Goal: Task Accomplishment & Management: Manage account settings

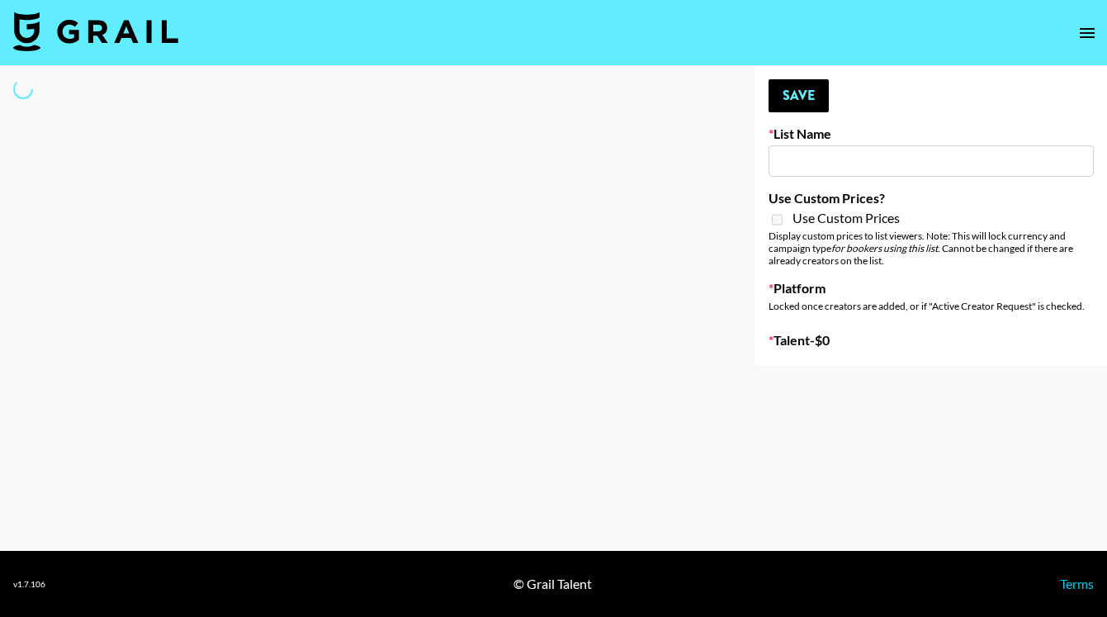
type input "Young T & Bugsy List"
select select "Song"
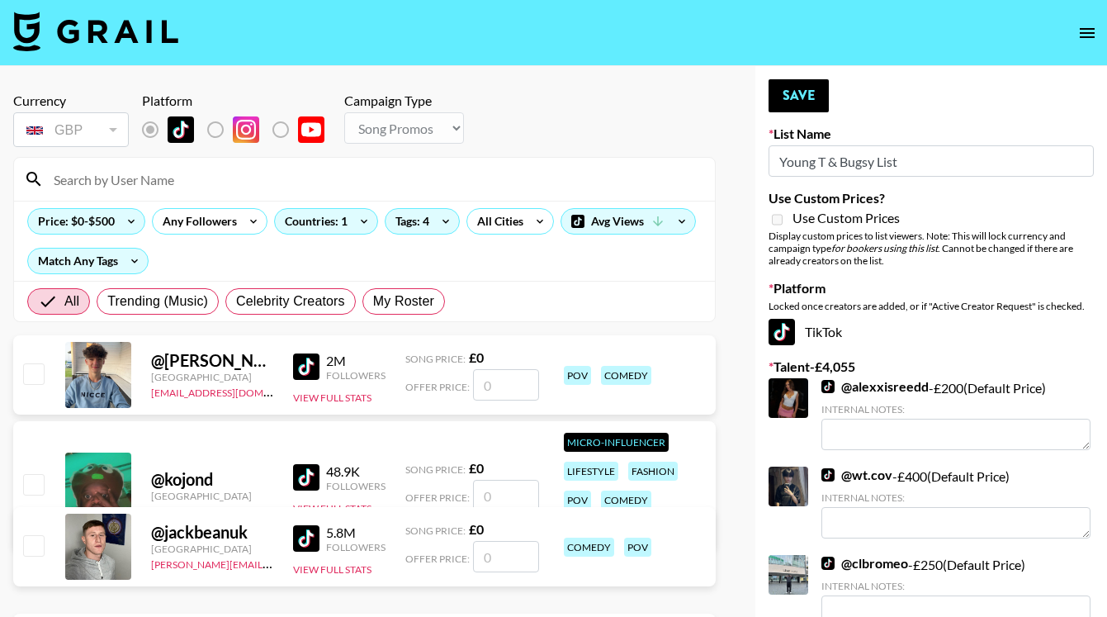
click at [138, 184] on input at bounding box center [374, 179] width 661 height 26
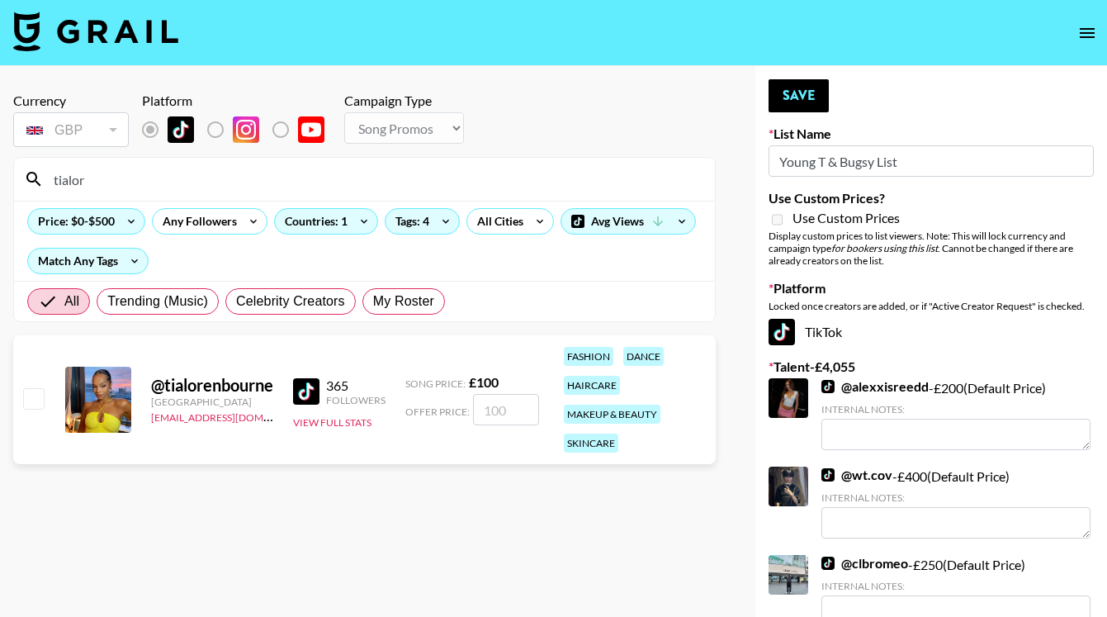
type input "tialor"
click at [31, 400] on input "checkbox" at bounding box center [33, 398] width 20 height 20
checkbox input "true"
type input "100"
click at [797, 96] on button "Save" at bounding box center [798, 95] width 60 height 33
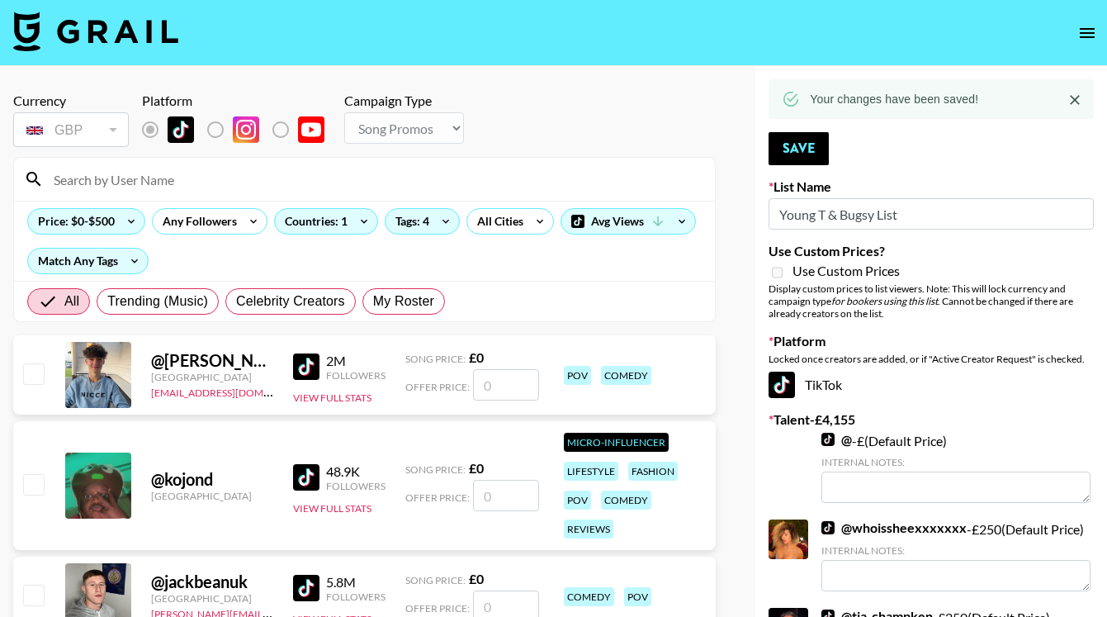
click at [176, 179] on input at bounding box center [374, 179] width 661 height 26
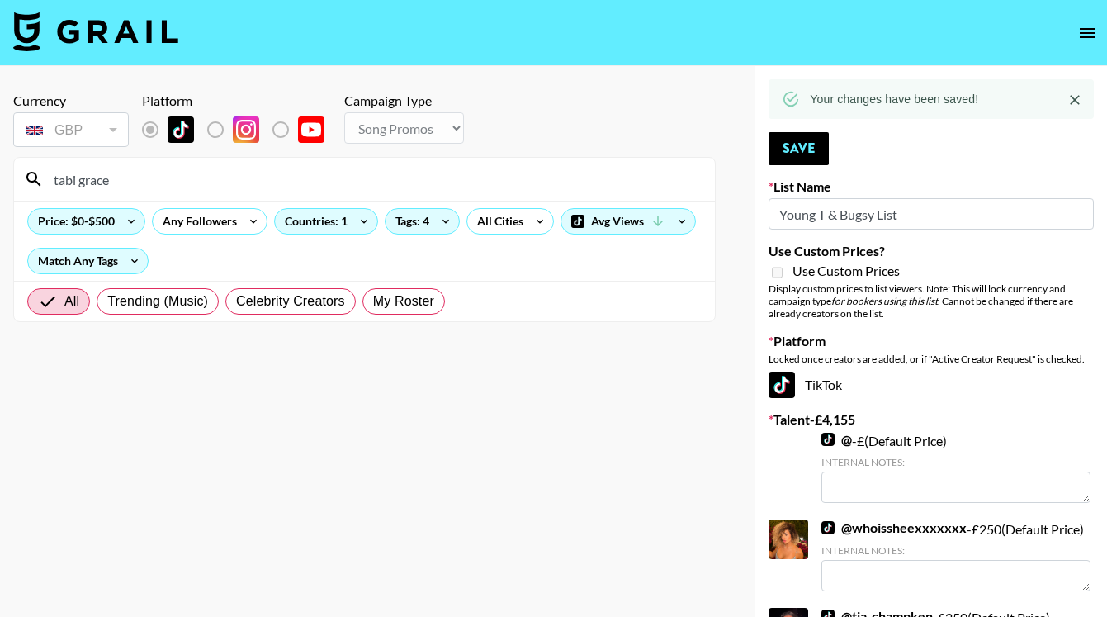
drag, startPoint x: 121, startPoint y: 185, endPoint x: 7, endPoint y: 181, distance: 114.0
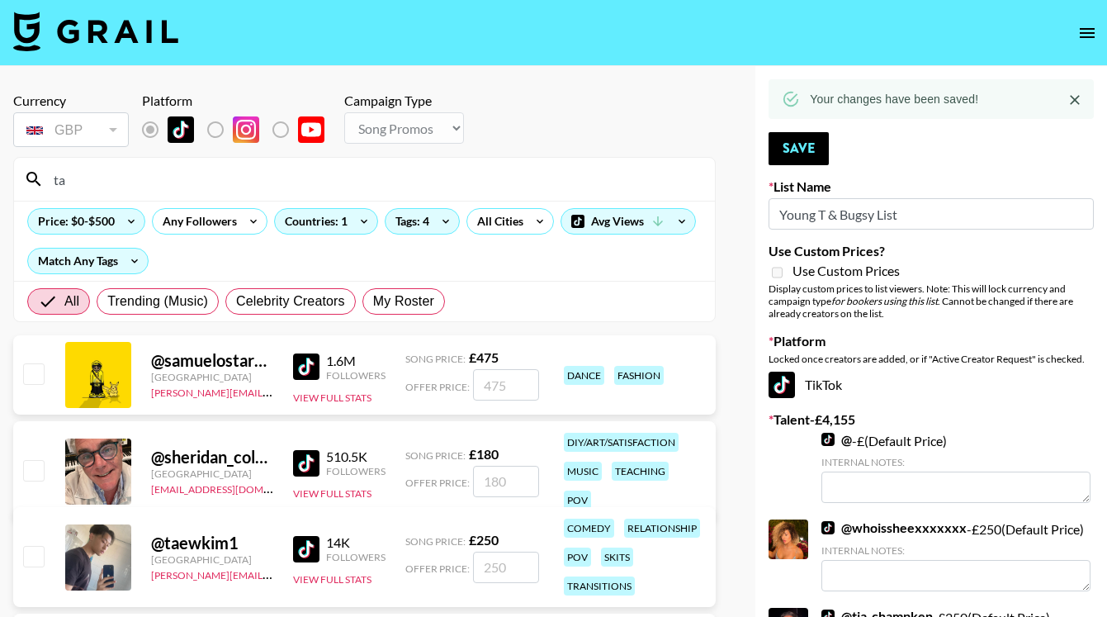
type input "t"
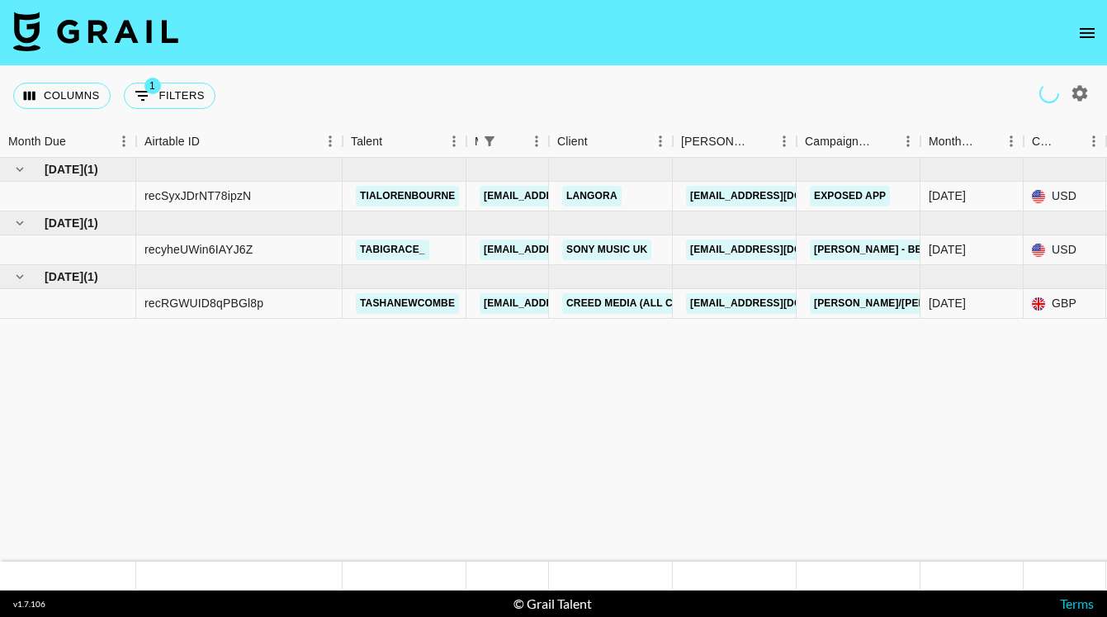
click at [1090, 30] on icon "open drawer" at bounding box center [1087, 33] width 20 height 20
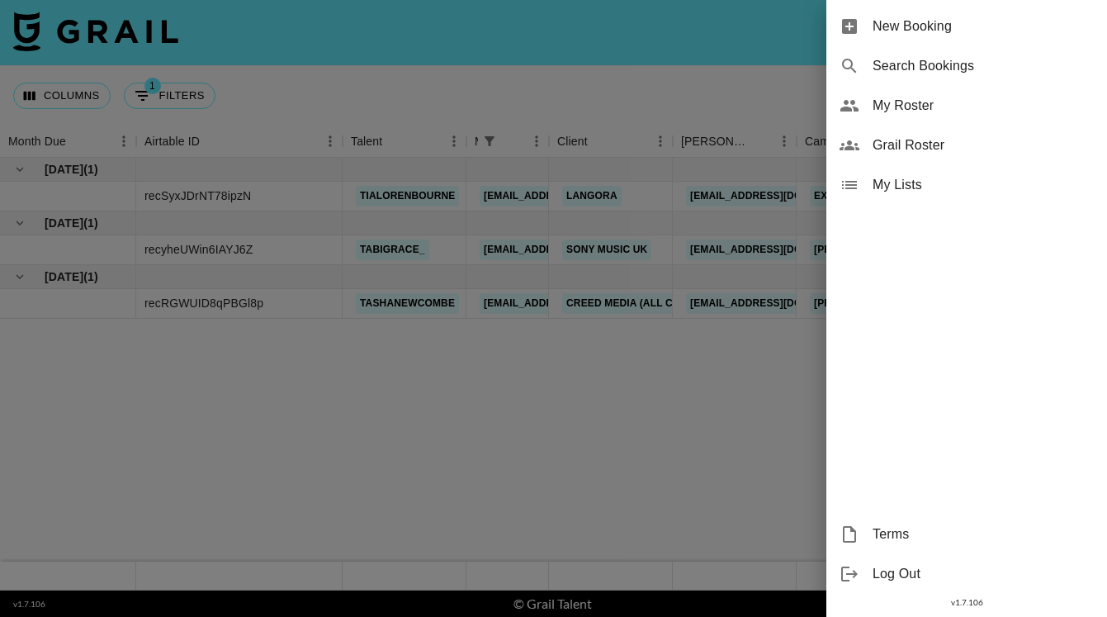
click at [901, 105] on span "My Roster" at bounding box center [982, 106] width 221 height 20
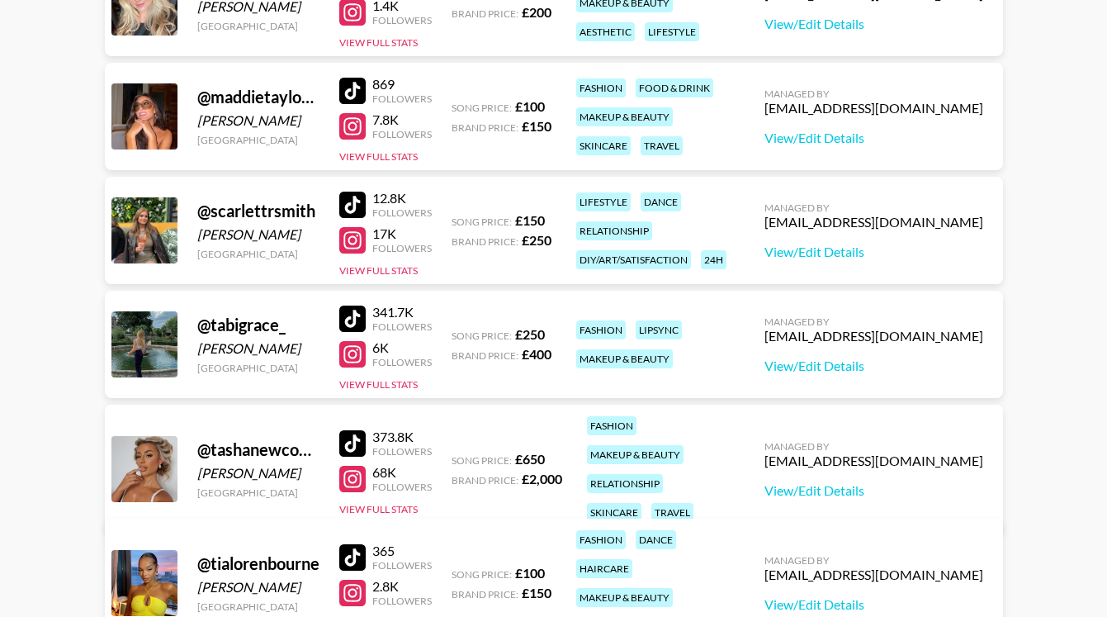
scroll to position [304, 0]
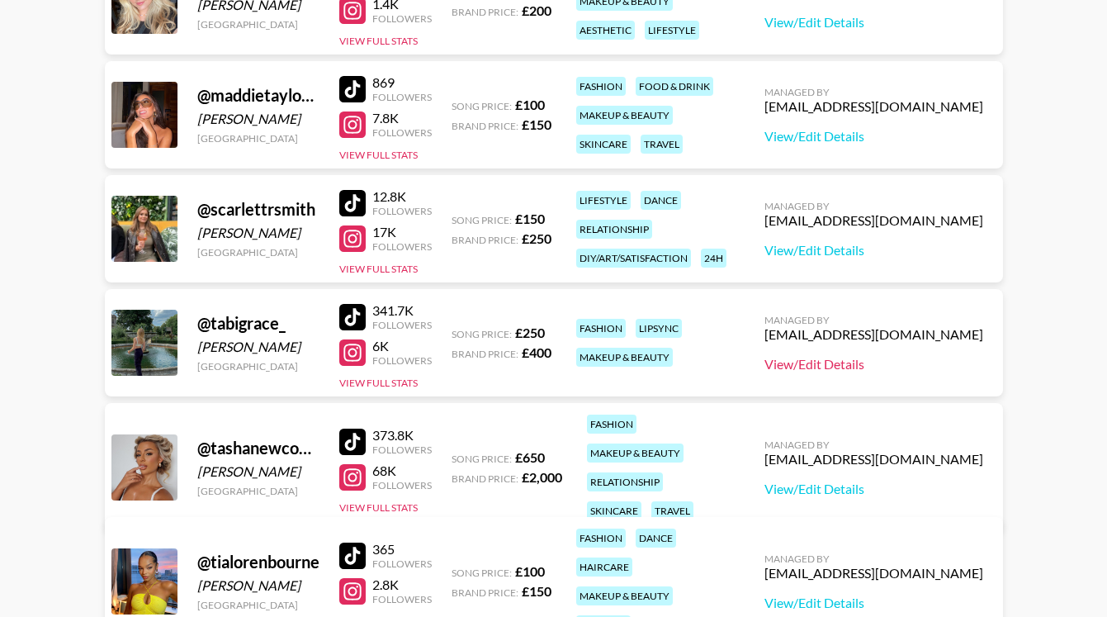
click at [905, 367] on link "View/Edit Details" at bounding box center [873, 364] width 219 height 17
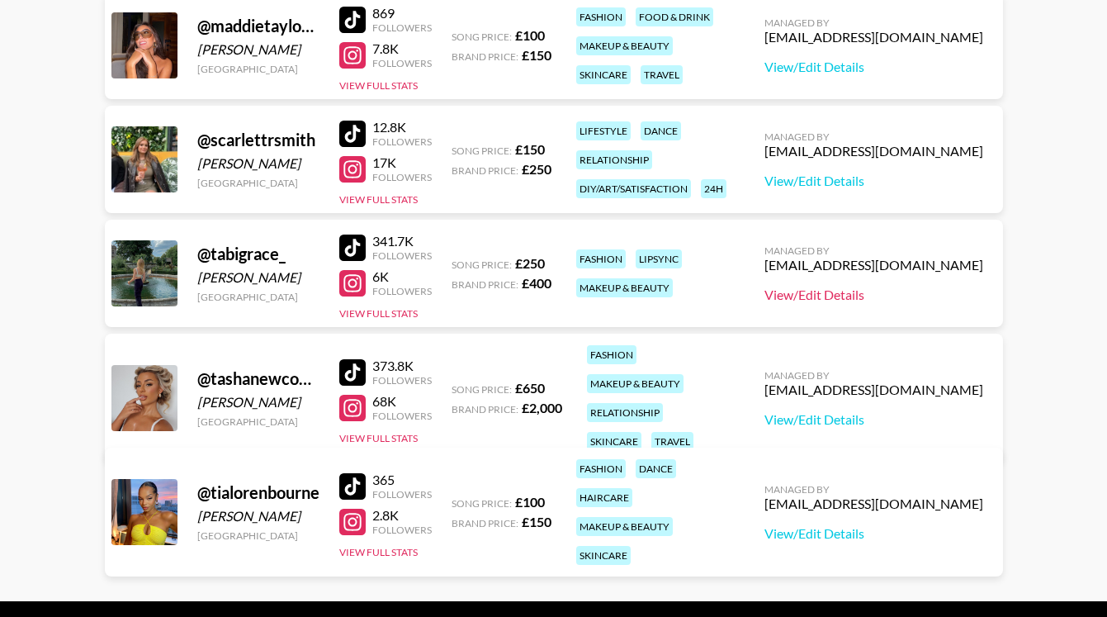
scroll to position [375, 0]
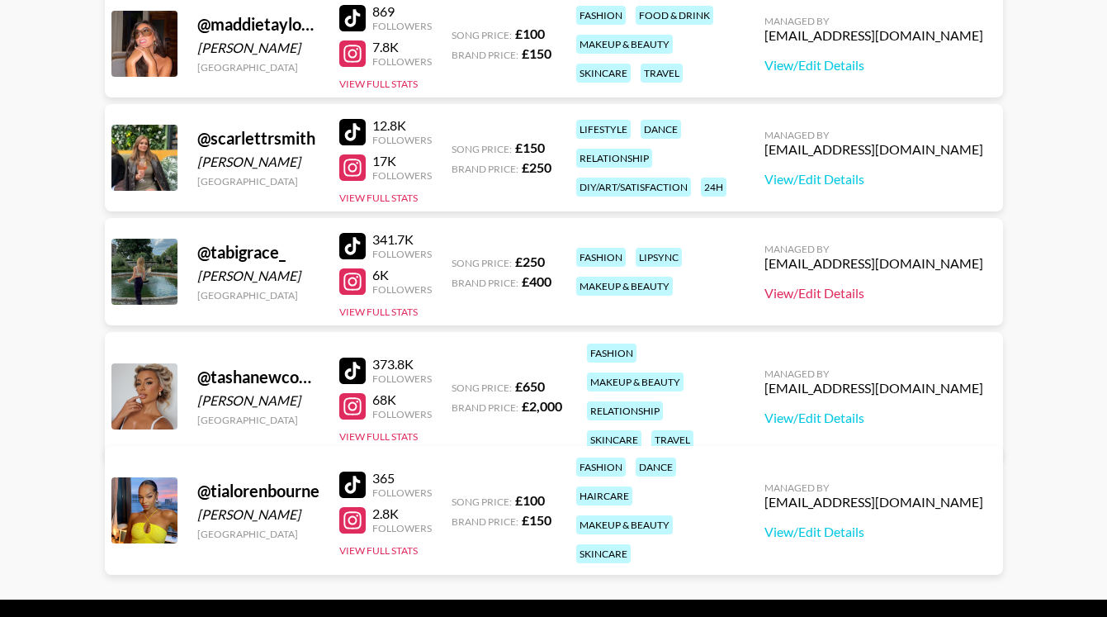
click at [857, 295] on link "View/Edit Details" at bounding box center [873, 293] width 219 height 17
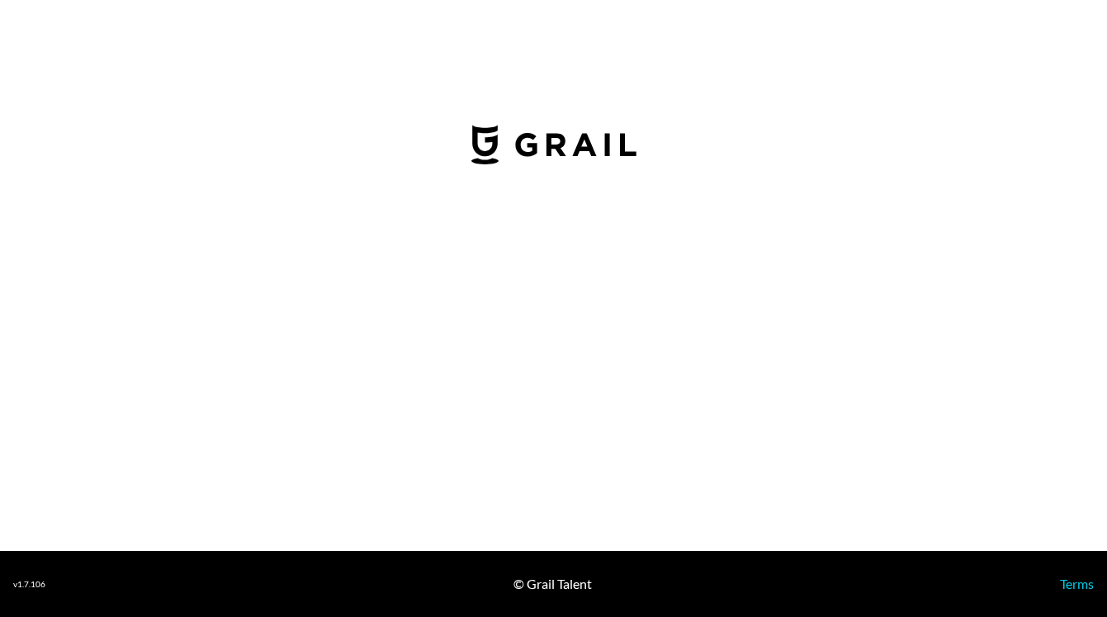
select select "GBP"
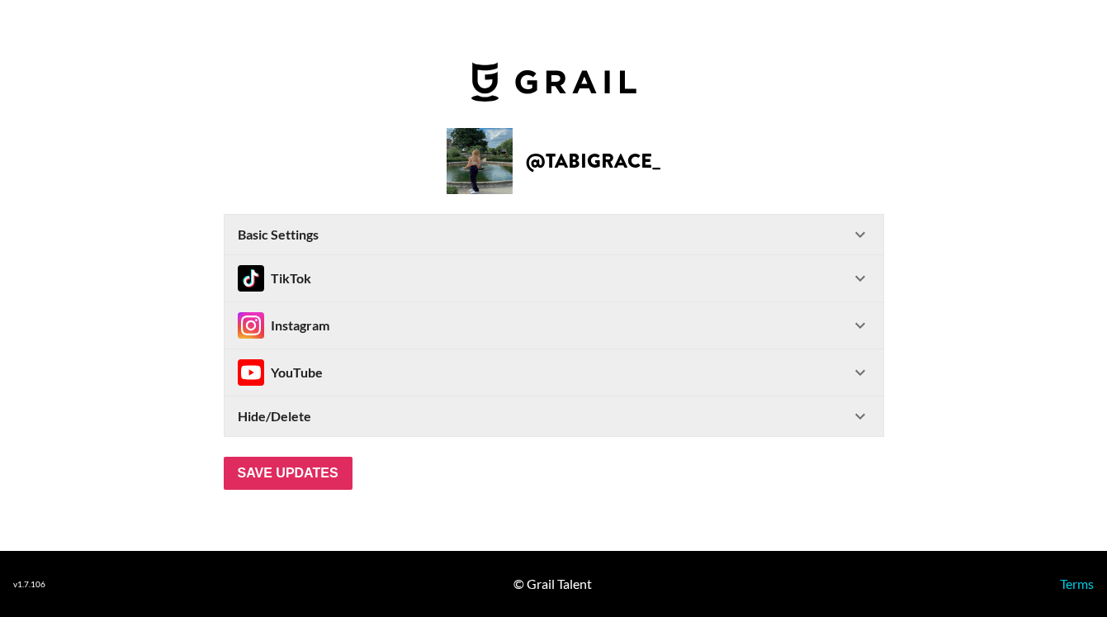
click at [307, 275] on div "TikTok" at bounding box center [274, 278] width 73 height 26
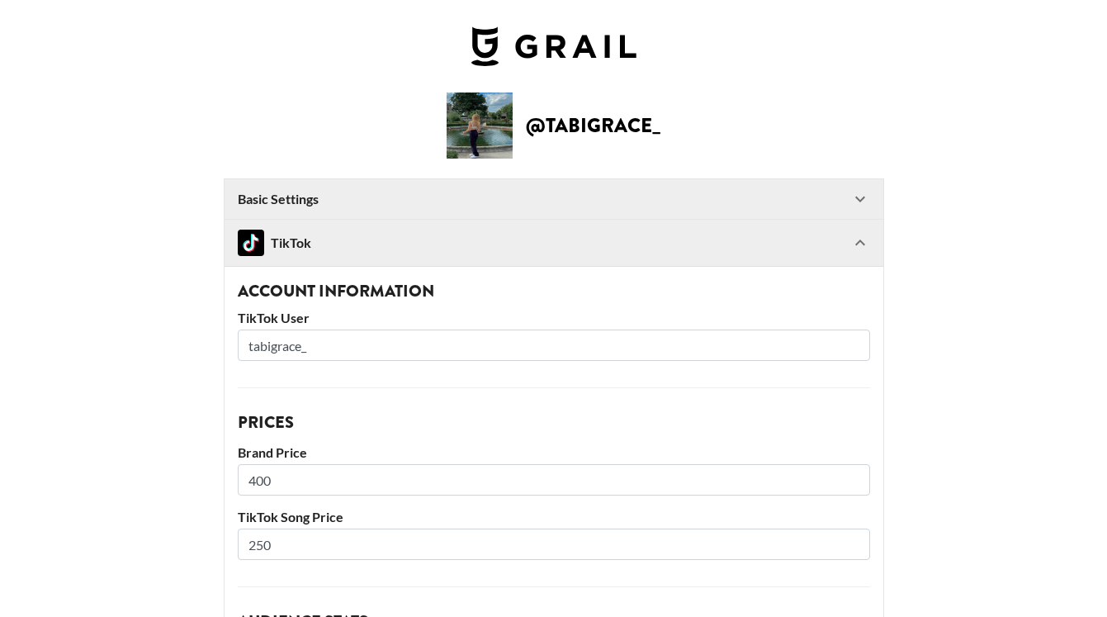
scroll to position [173, 0]
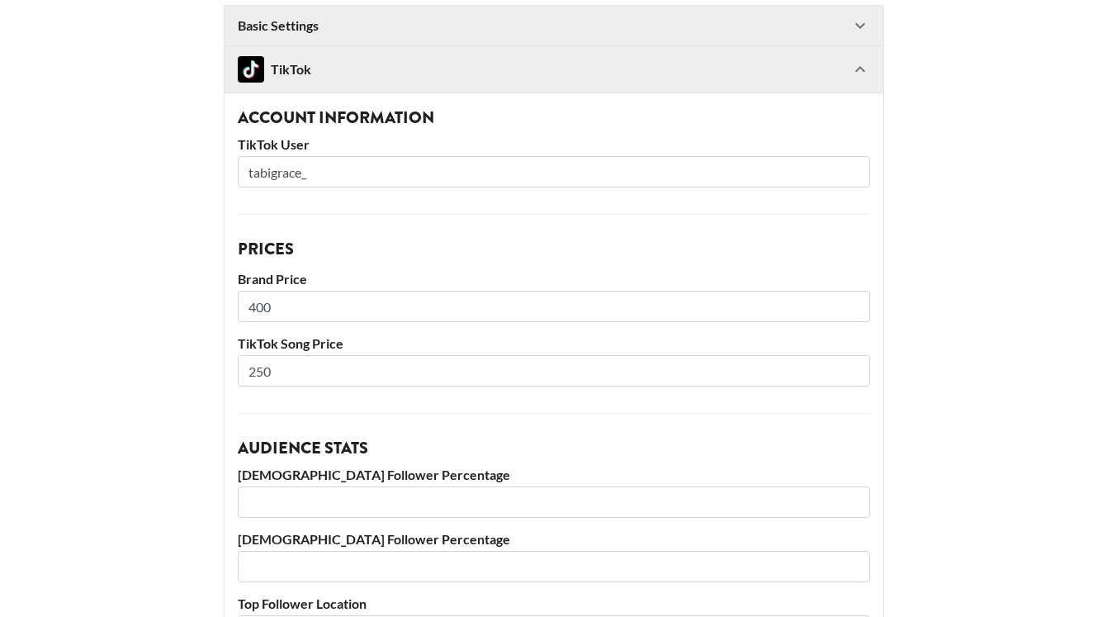
click at [286, 372] on input "250" at bounding box center [554, 370] width 632 height 31
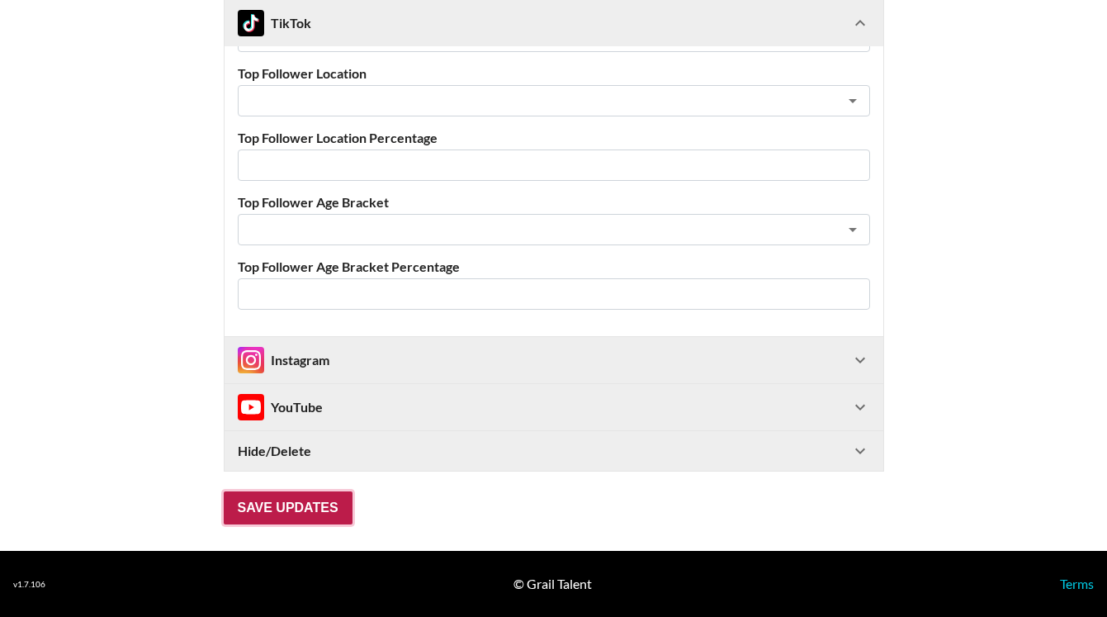
click at [303, 506] on input "Save Updates" at bounding box center [288, 507] width 129 height 33
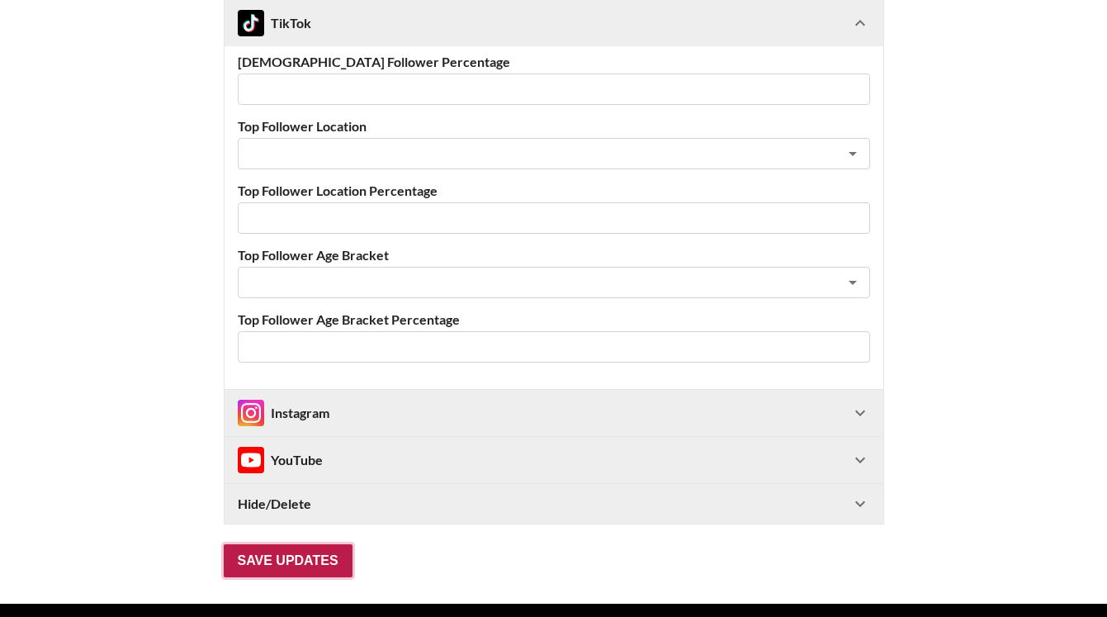
scroll to position [92, 0]
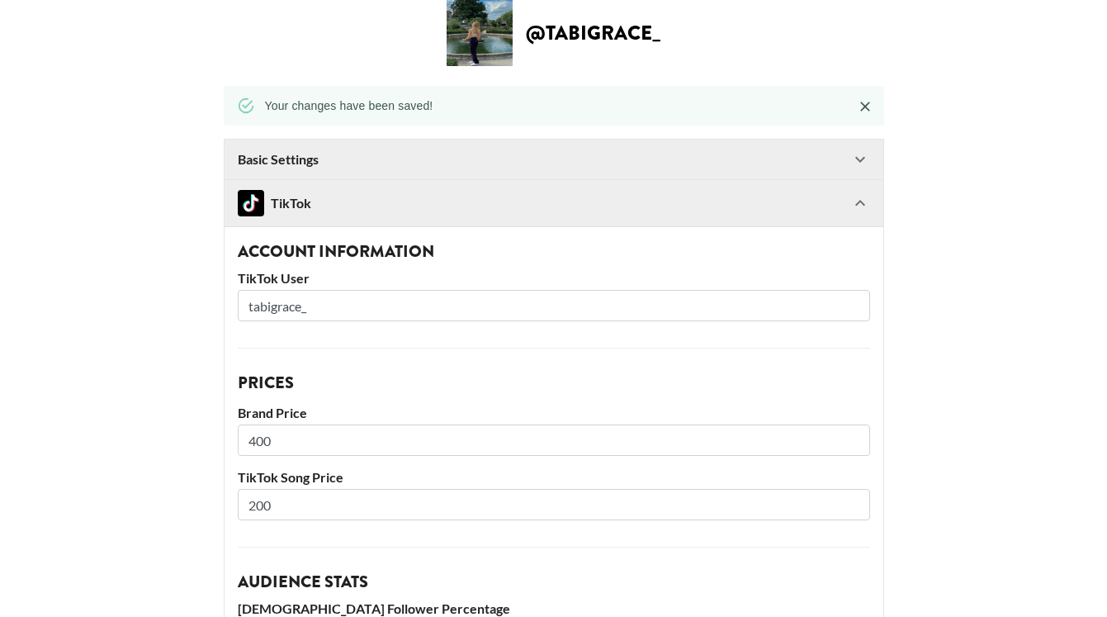
click at [279, 506] on input "200" at bounding box center [554, 504] width 632 height 31
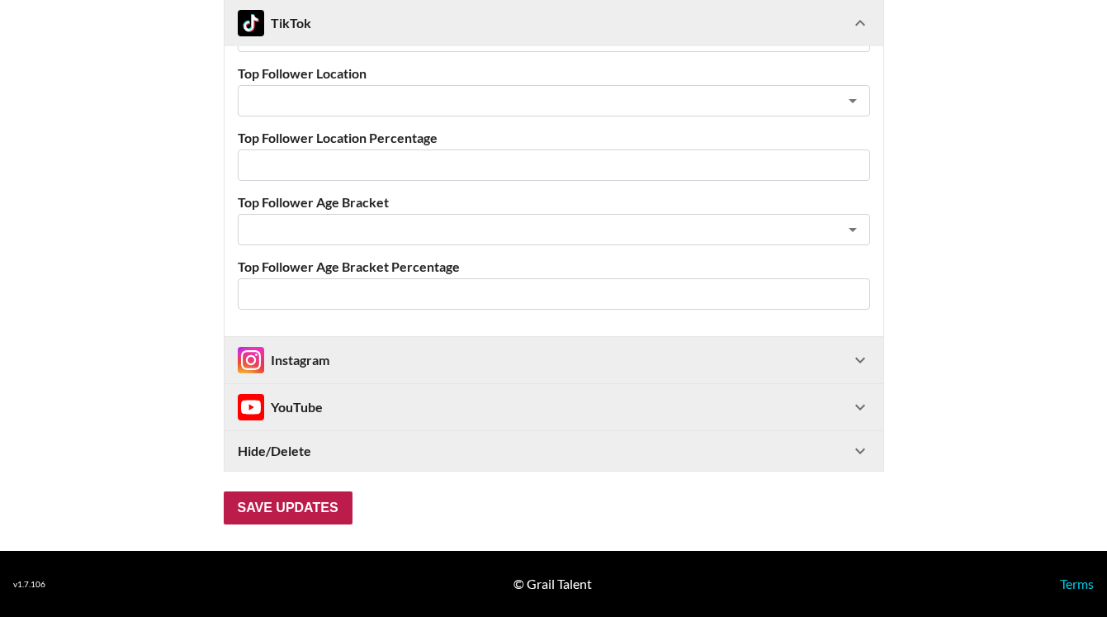
type input "250"
click at [311, 504] on input "Save Updates" at bounding box center [288, 507] width 129 height 33
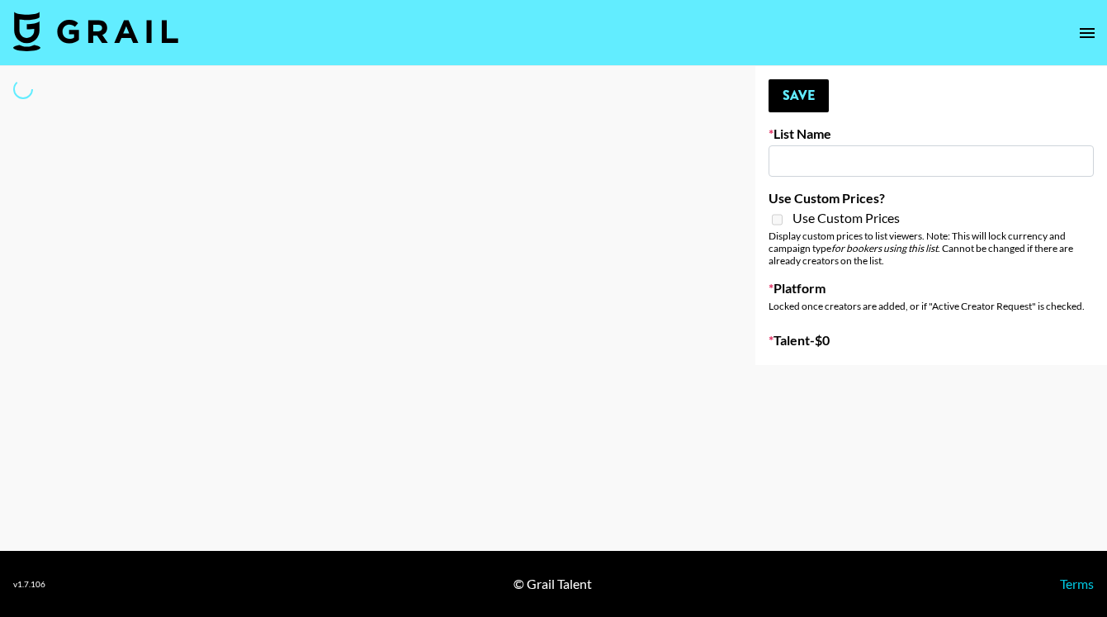
type input "Young T & Bugsy List"
select select "Song"
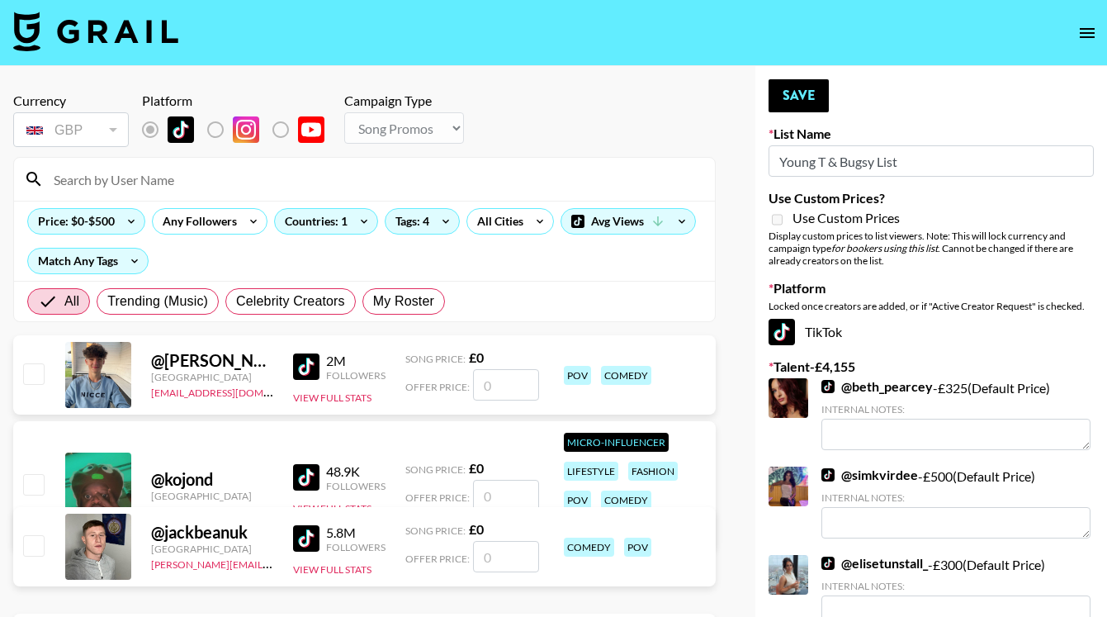
click at [130, 182] on input at bounding box center [374, 179] width 661 height 26
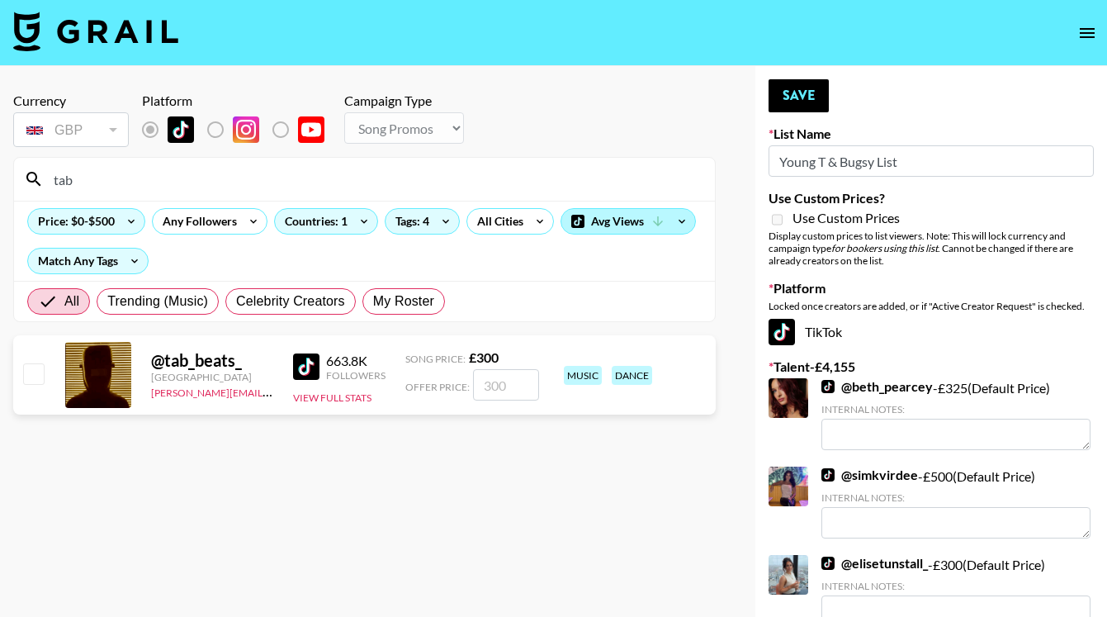
type input "tab"
click at [611, 226] on div "Avg Views" at bounding box center [628, 221] width 134 height 25
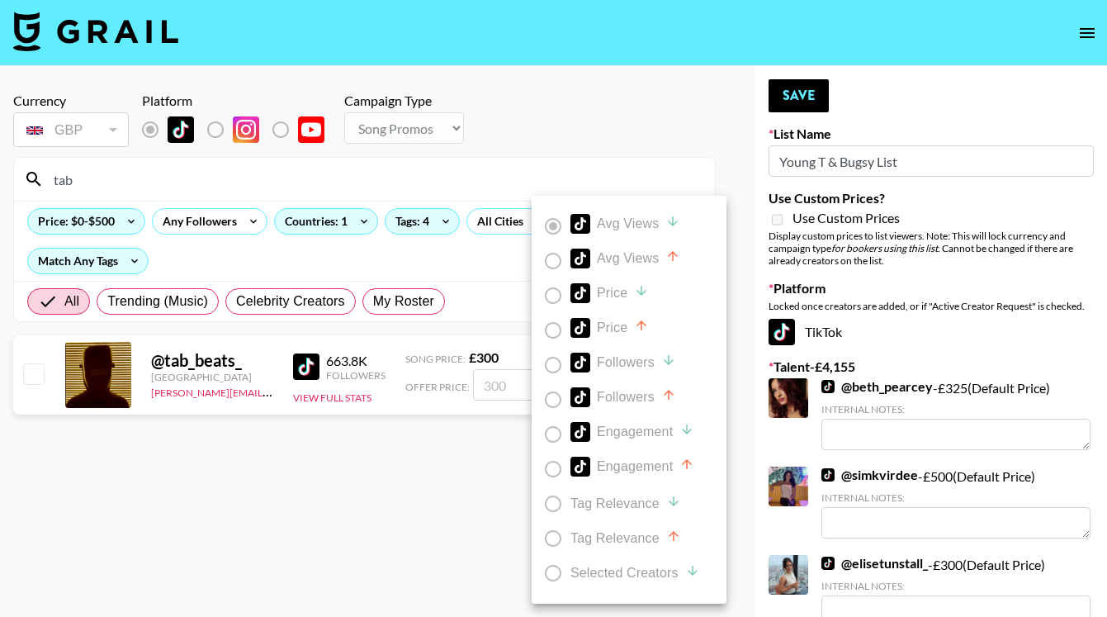
click at [520, 264] on div at bounding box center [553, 308] width 1107 height 617
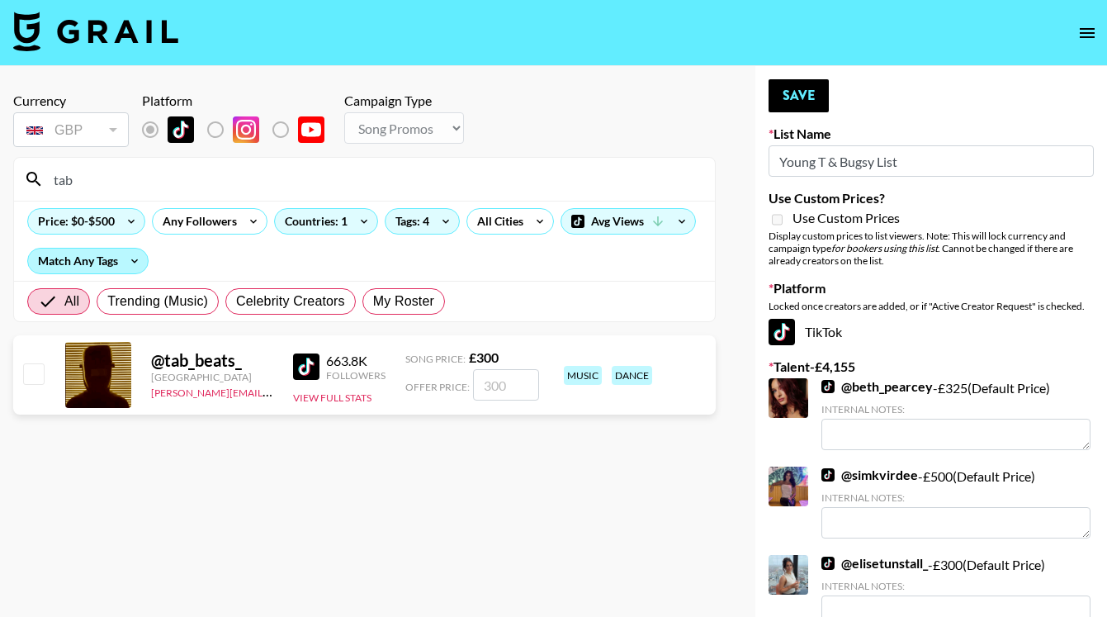
click at [106, 265] on div "Match Any Tags" at bounding box center [88, 260] width 120 height 25
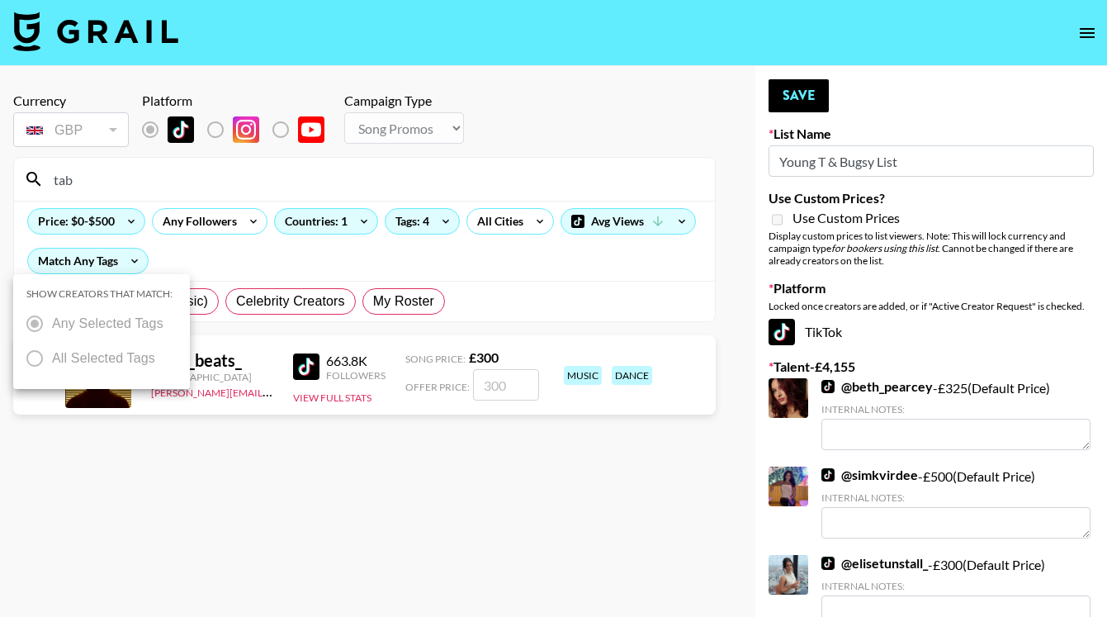
click at [309, 252] on div at bounding box center [553, 308] width 1107 height 617
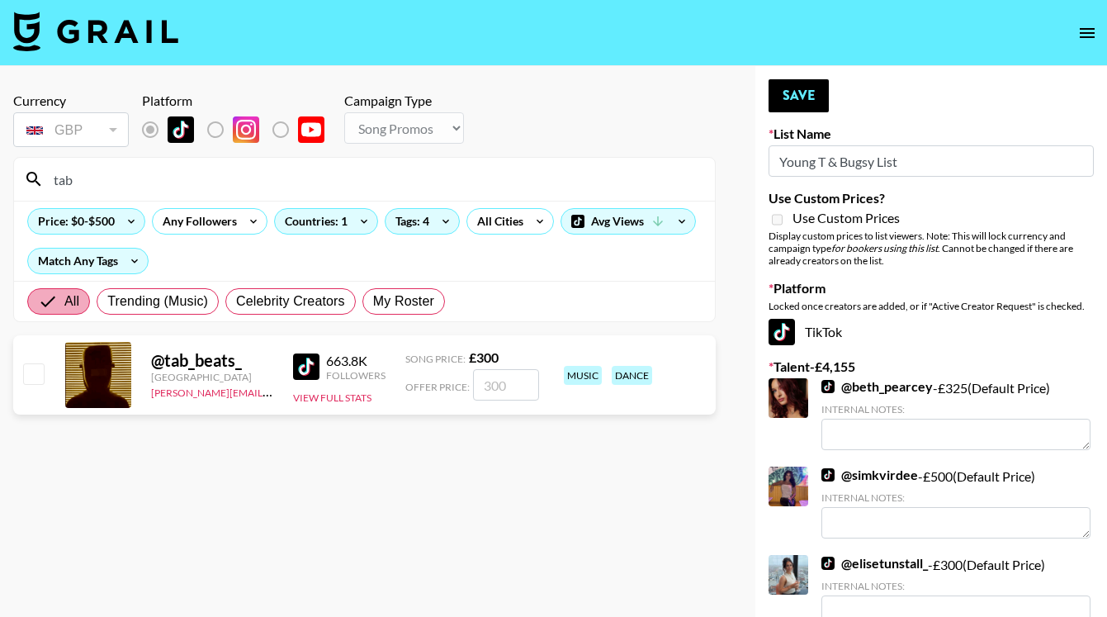
click at [59, 296] on input "All" at bounding box center [51, 301] width 26 height 20
click at [403, 310] on span "My Roster" at bounding box center [403, 301] width 61 height 20
click at [373, 301] on input "My Roster" at bounding box center [373, 301] width 0 height 0
radio input "true"
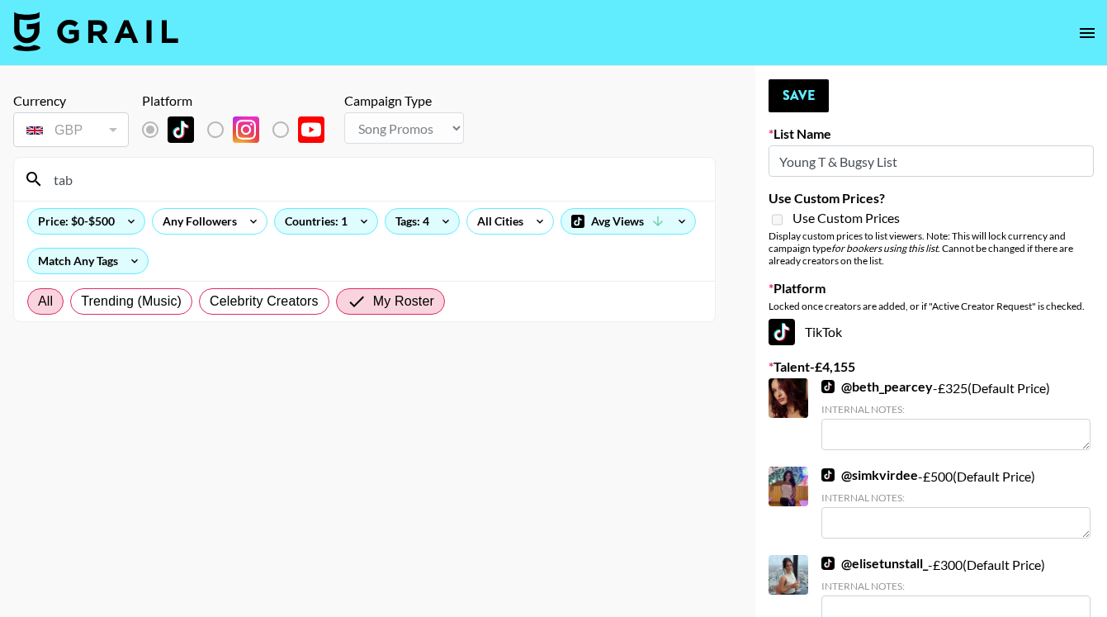
click at [36, 305] on label "All" at bounding box center [45, 301] width 36 height 26
click at [38, 301] on input "All" at bounding box center [38, 301] width 0 height 0
radio input "true"
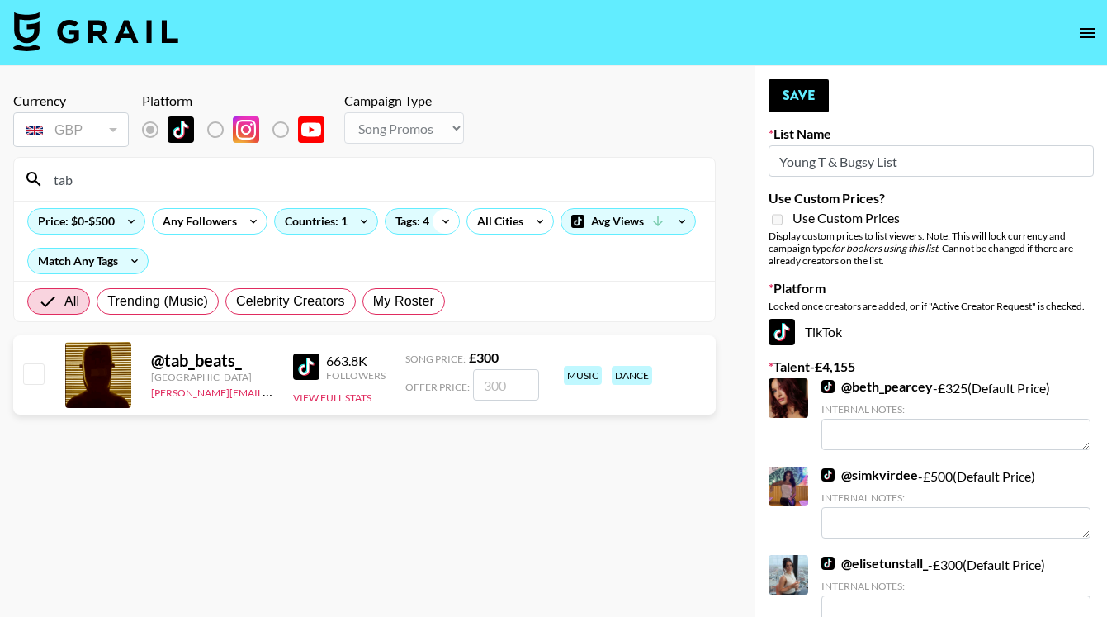
click at [444, 220] on icon at bounding box center [446, 221] width 26 height 25
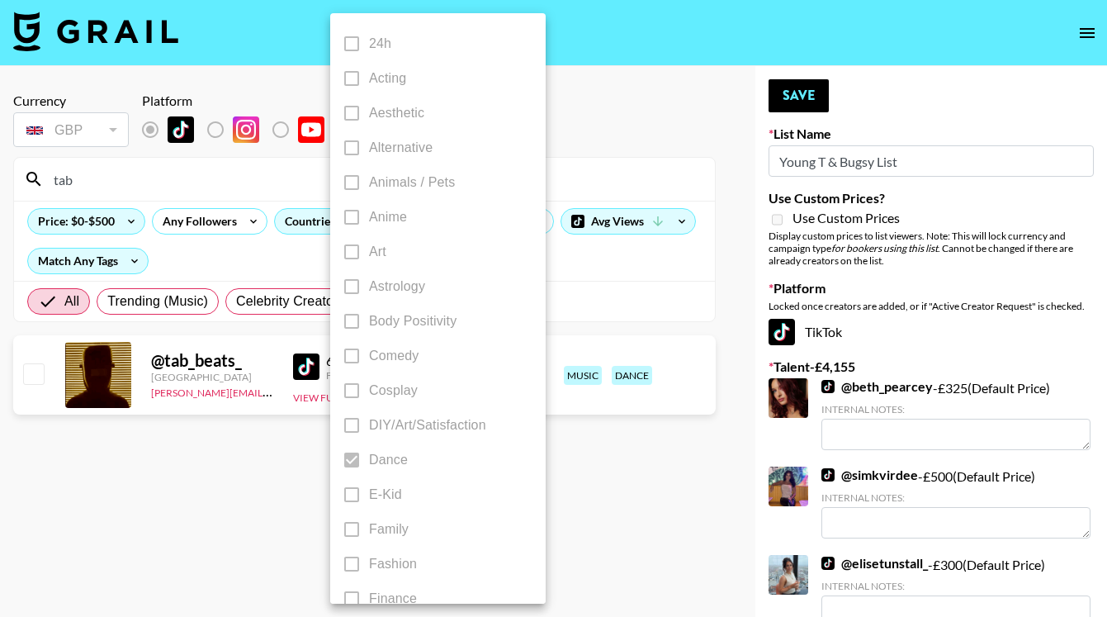
click at [665, 99] on div at bounding box center [553, 308] width 1107 height 617
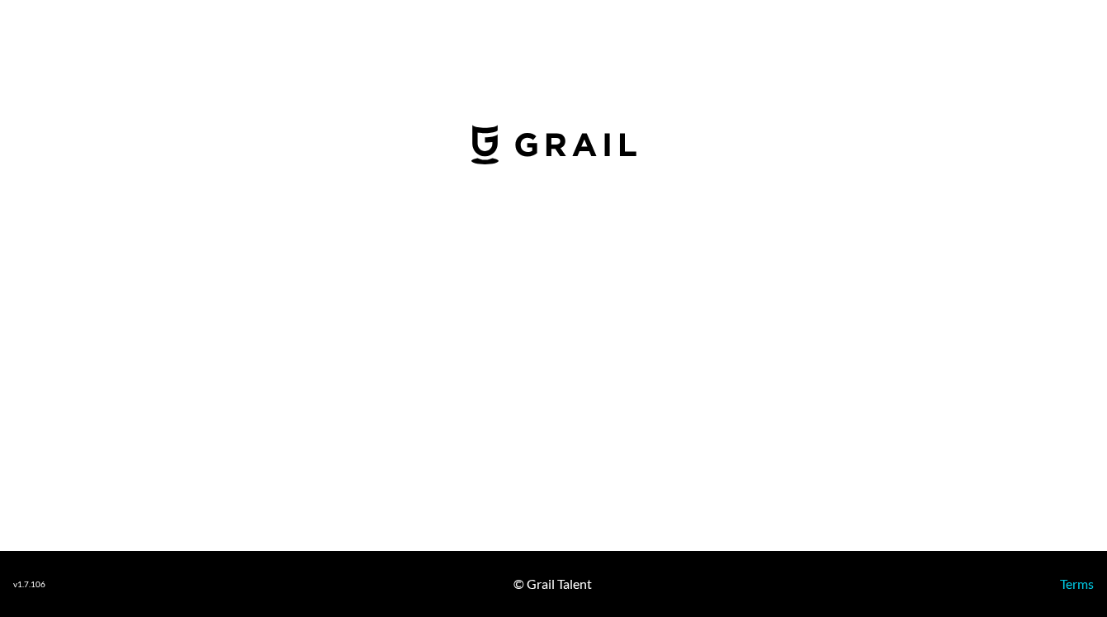
select select "GBP"
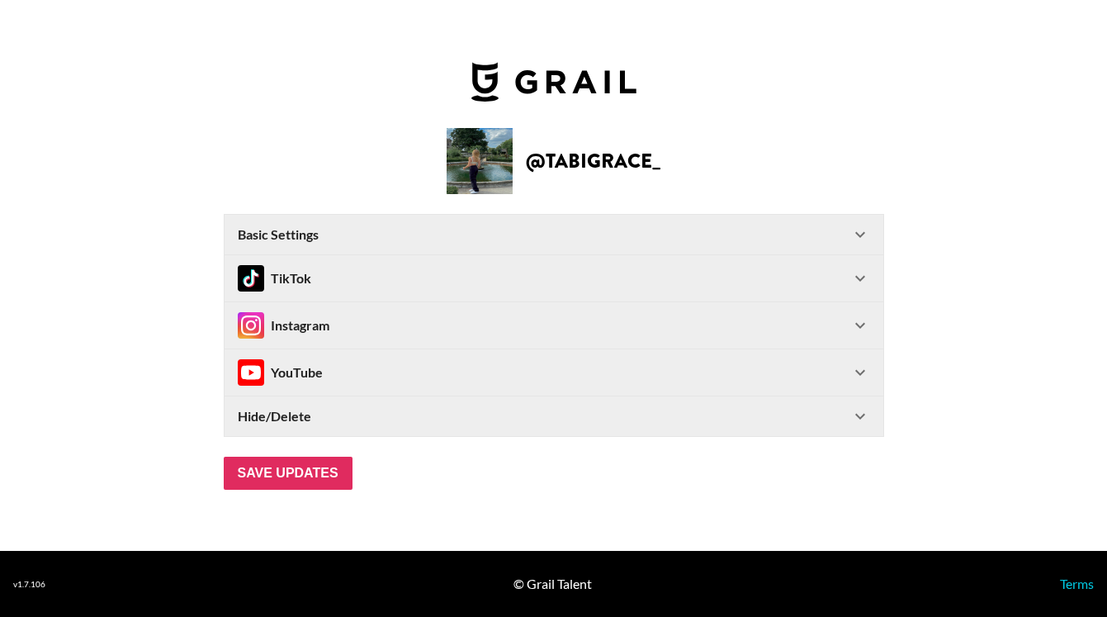
click at [265, 226] on strong "Basic Settings" at bounding box center [278, 234] width 81 height 17
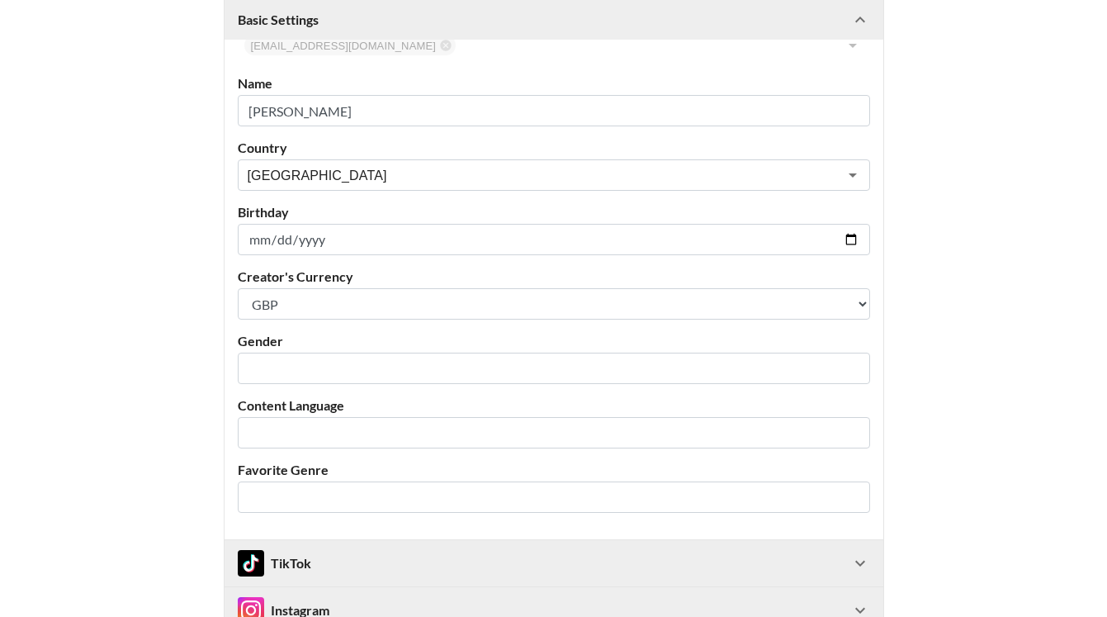
scroll to position [317, 0]
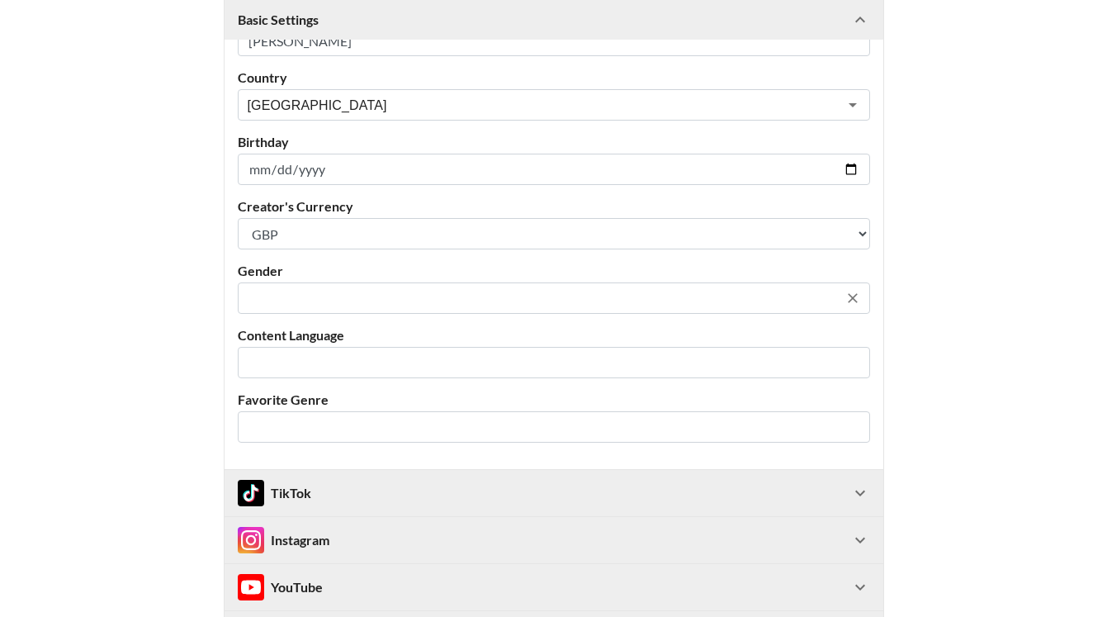
click at [281, 291] on input "text" at bounding box center [543, 298] width 590 height 19
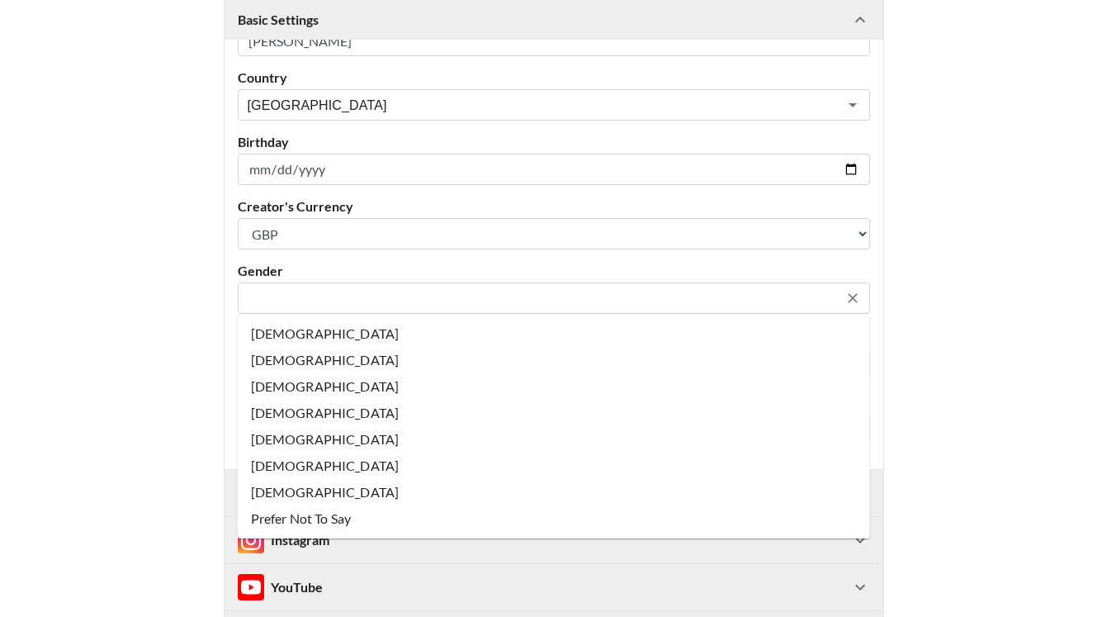
click at [273, 336] on li "Female" at bounding box center [554, 333] width 632 height 26
type input "Female"
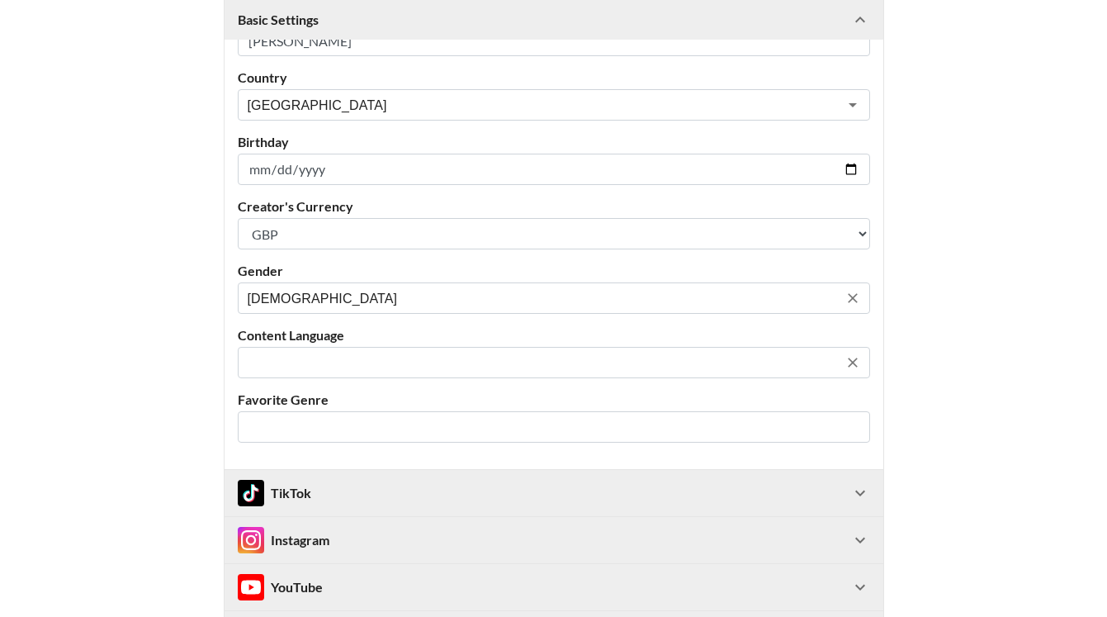
click at [305, 365] on input "text" at bounding box center [543, 362] width 590 height 19
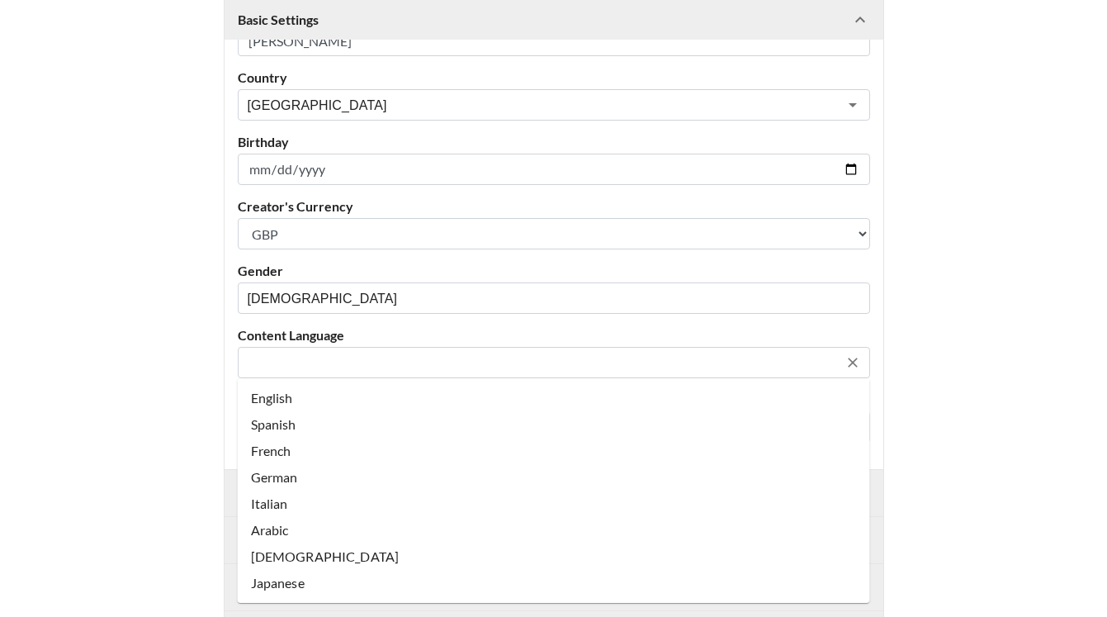
click at [302, 409] on li "English" at bounding box center [554, 398] width 632 height 26
type input "English"
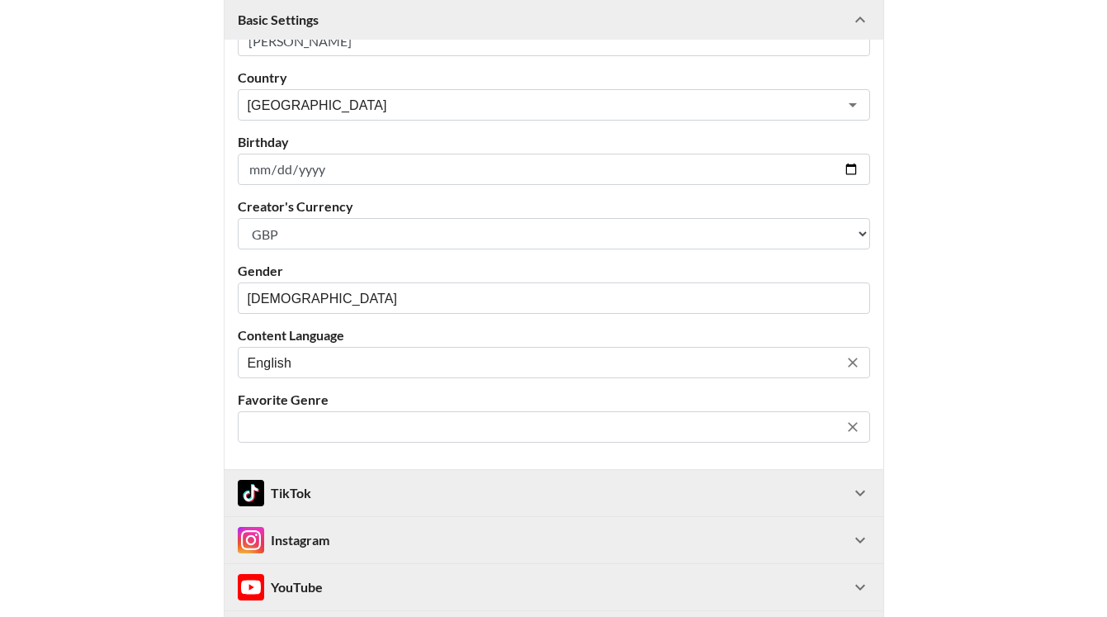
click at [277, 428] on input "text" at bounding box center [543, 427] width 590 height 19
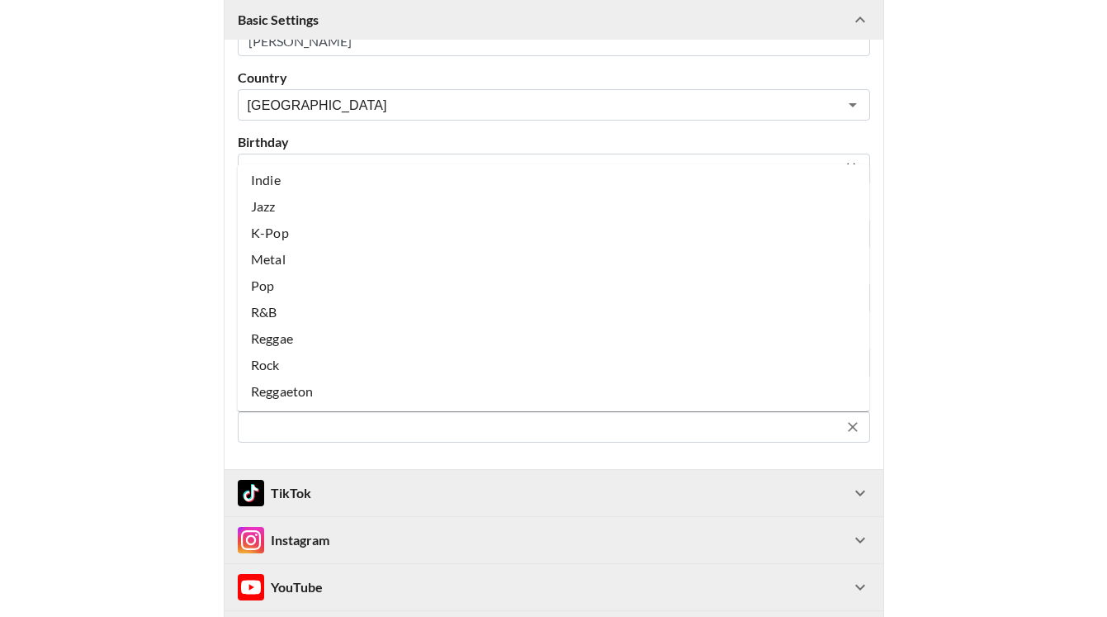
scroll to position [241, 0]
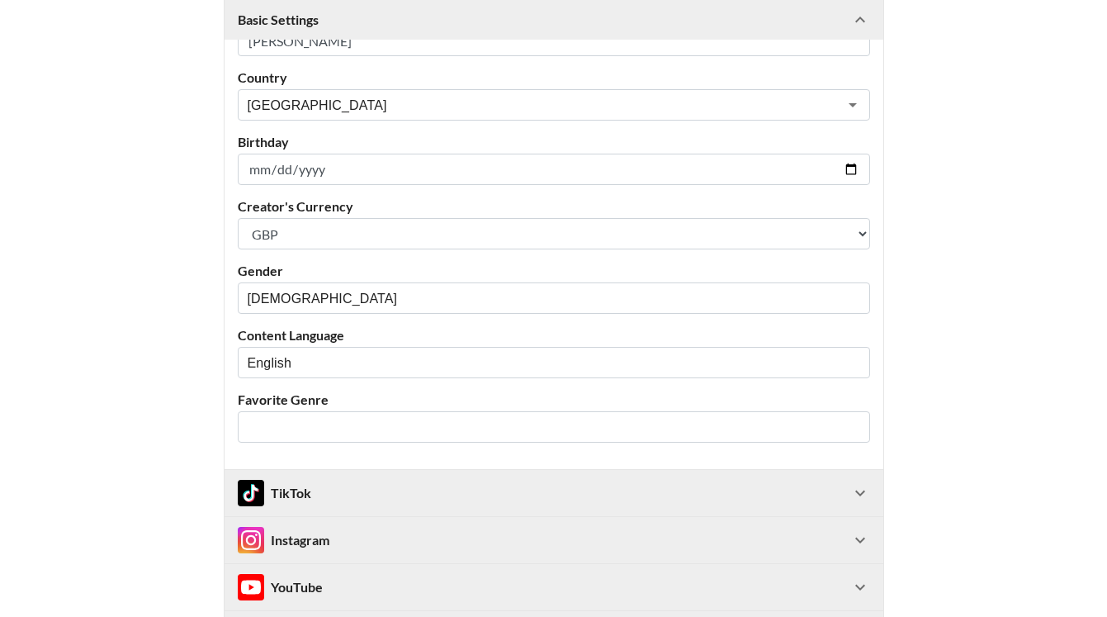
click at [187, 324] on main "@ tabigrace_ Basic Settings Airtable ID: recuSmXyZfJ4Ayqws Manager(s) scarlett@…" at bounding box center [553, 239] width 1080 height 929
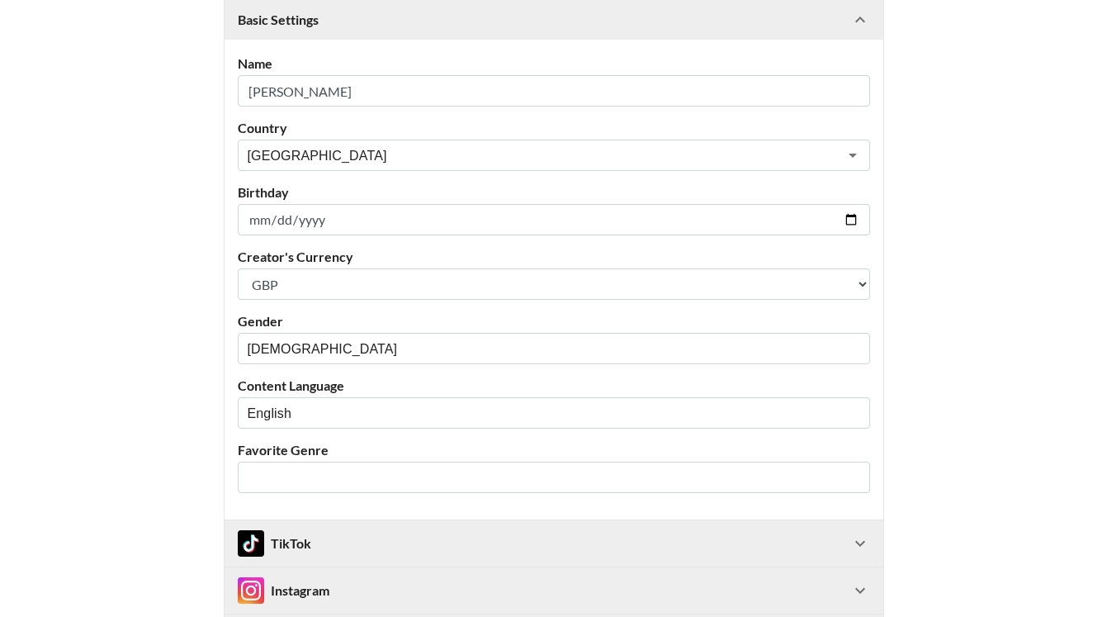
scroll to position [497, 0]
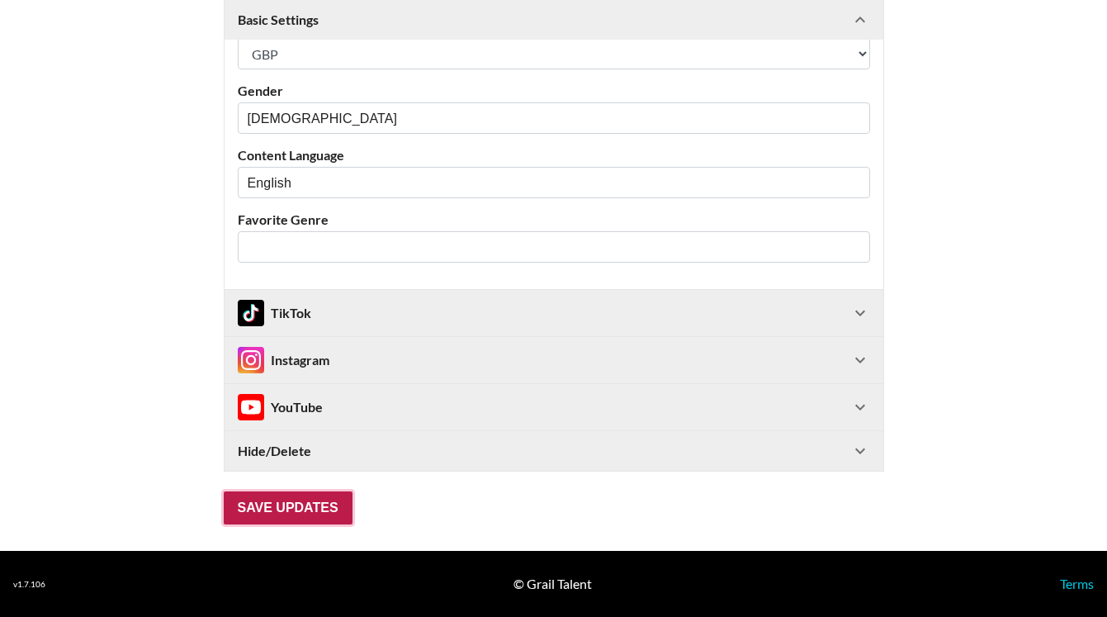
click at [284, 507] on input "Save Updates" at bounding box center [288, 507] width 129 height 33
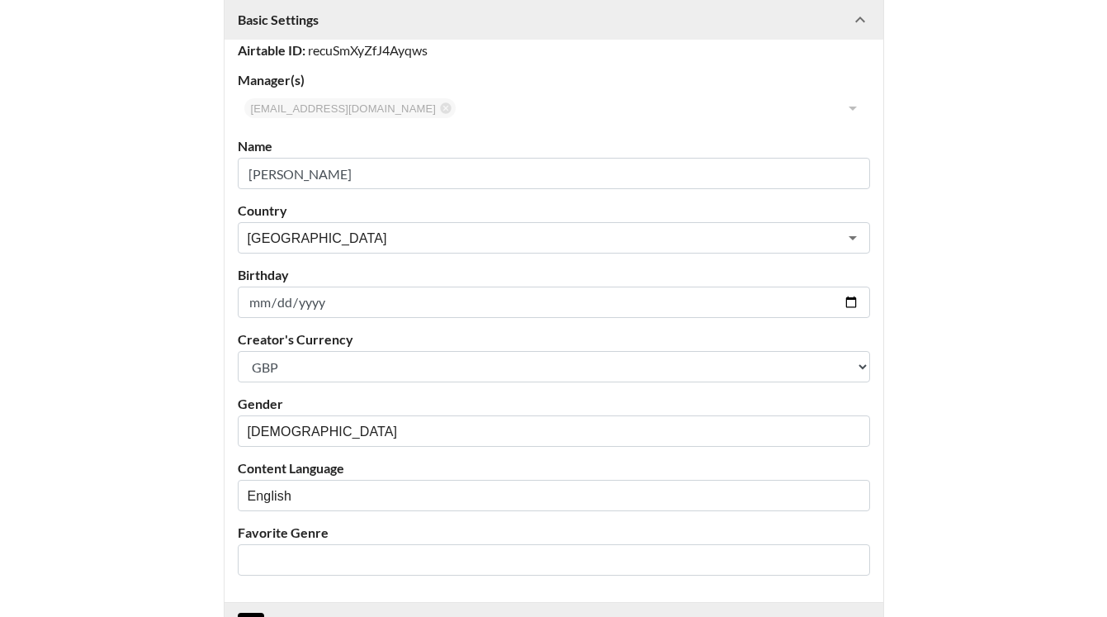
scroll to position [550, 0]
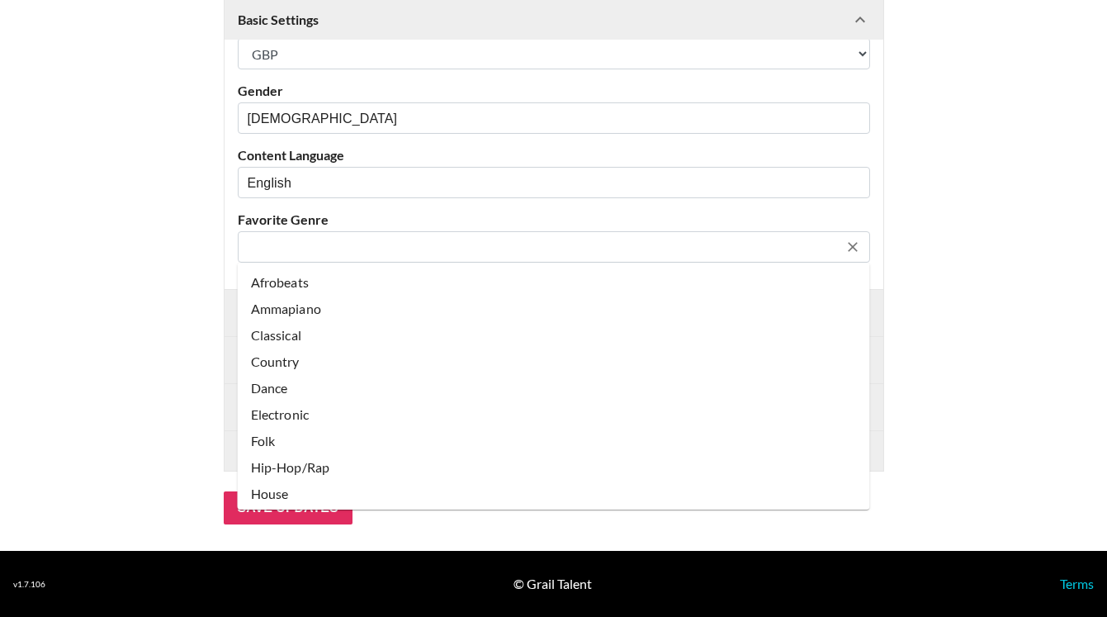
click at [336, 243] on input "text" at bounding box center [543, 247] width 590 height 19
click at [271, 419] on li "Pop" at bounding box center [554, 418] width 632 height 26
type input "Pop"
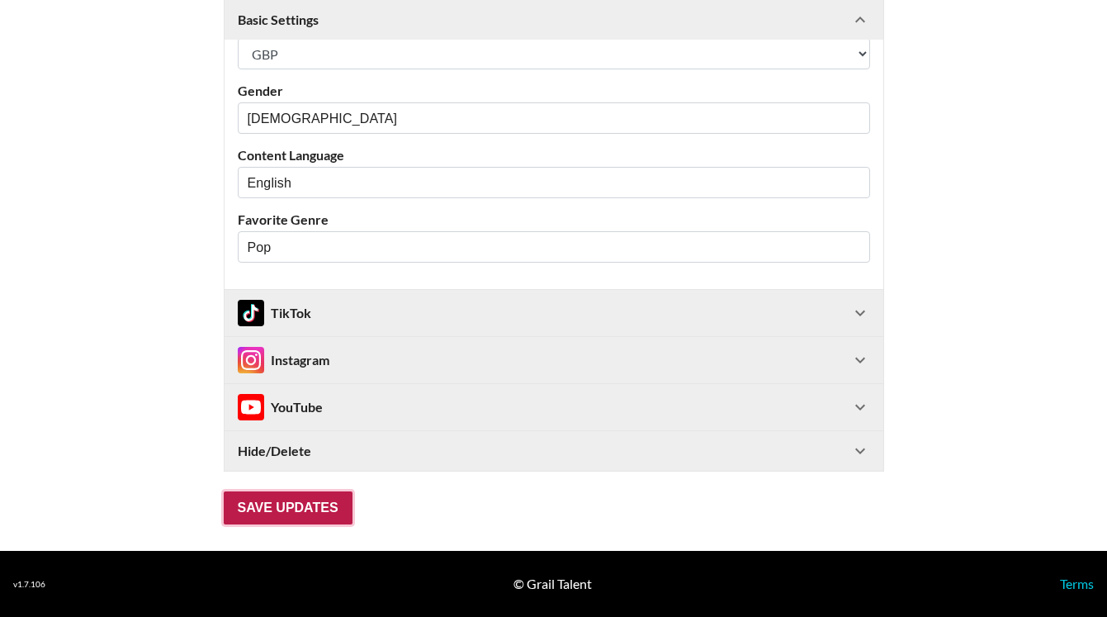
click at [296, 503] on input "Save Updates" at bounding box center [288, 507] width 129 height 33
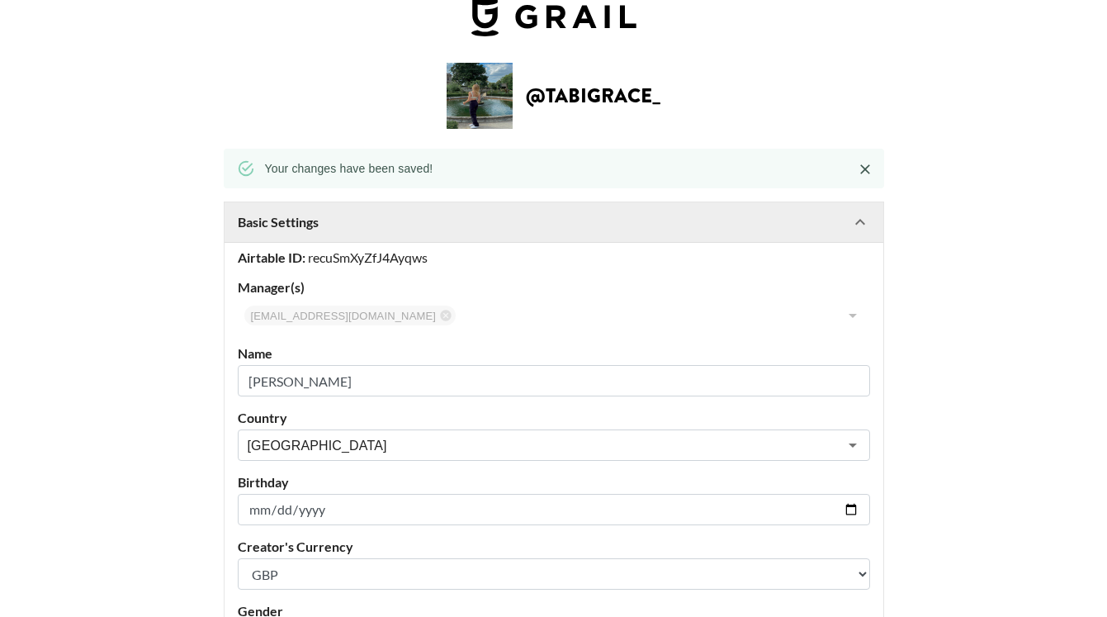
scroll to position [0, 0]
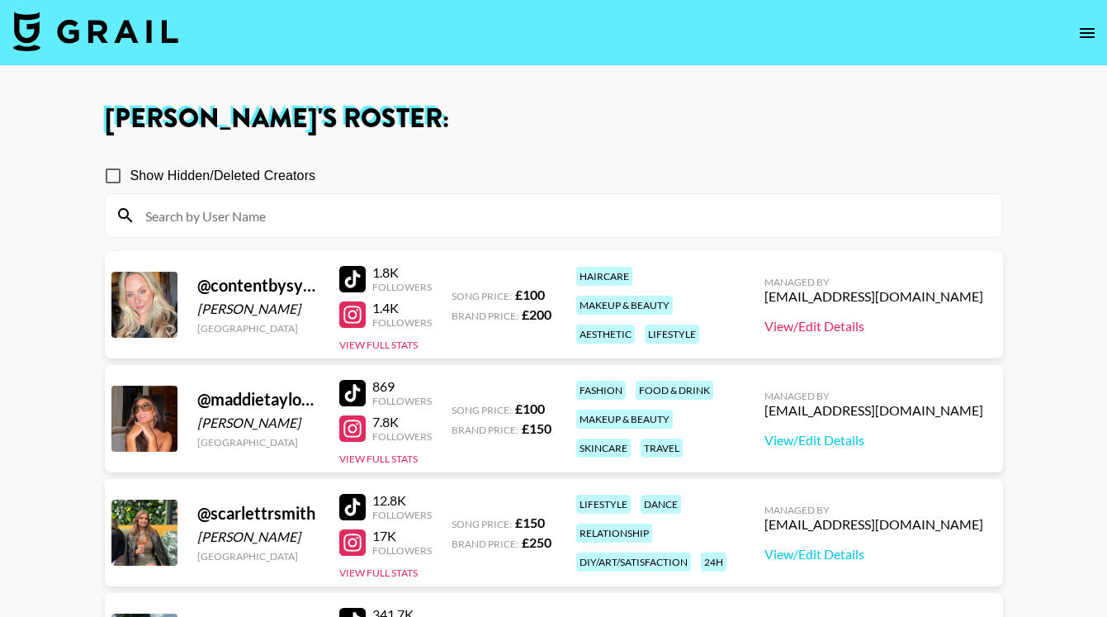
click at [865, 324] on link "View/Edit Details" at bounding box center [873, 326] width 219 height 17
click at [893, 442] on link "View/Edit Details" at bounding box center [873, 440] width 219 height 17
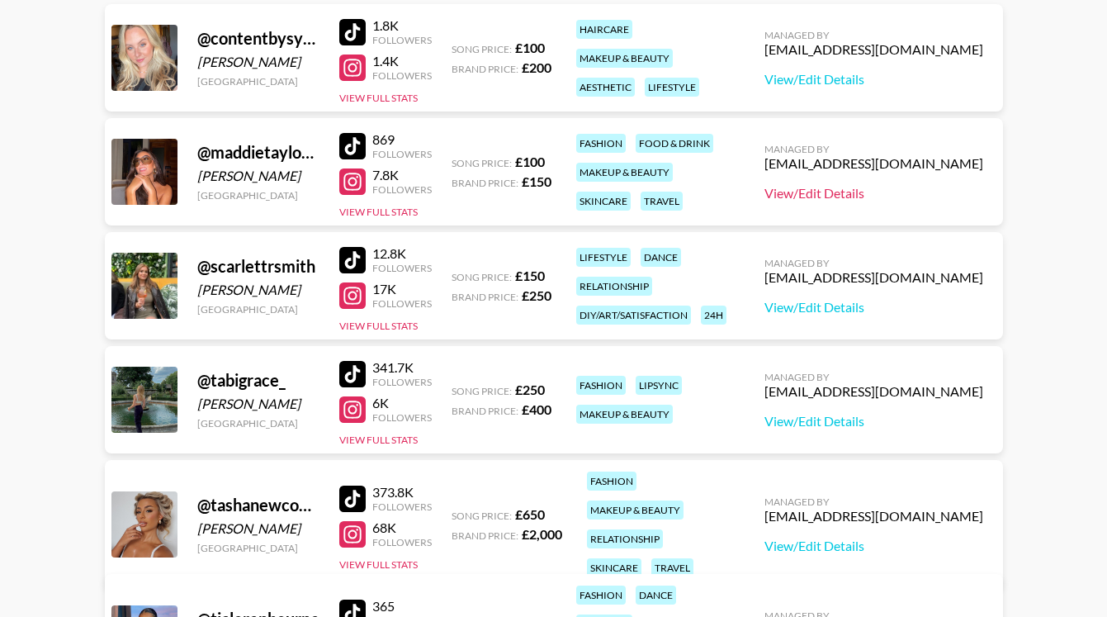
scroll to position [258, 0]
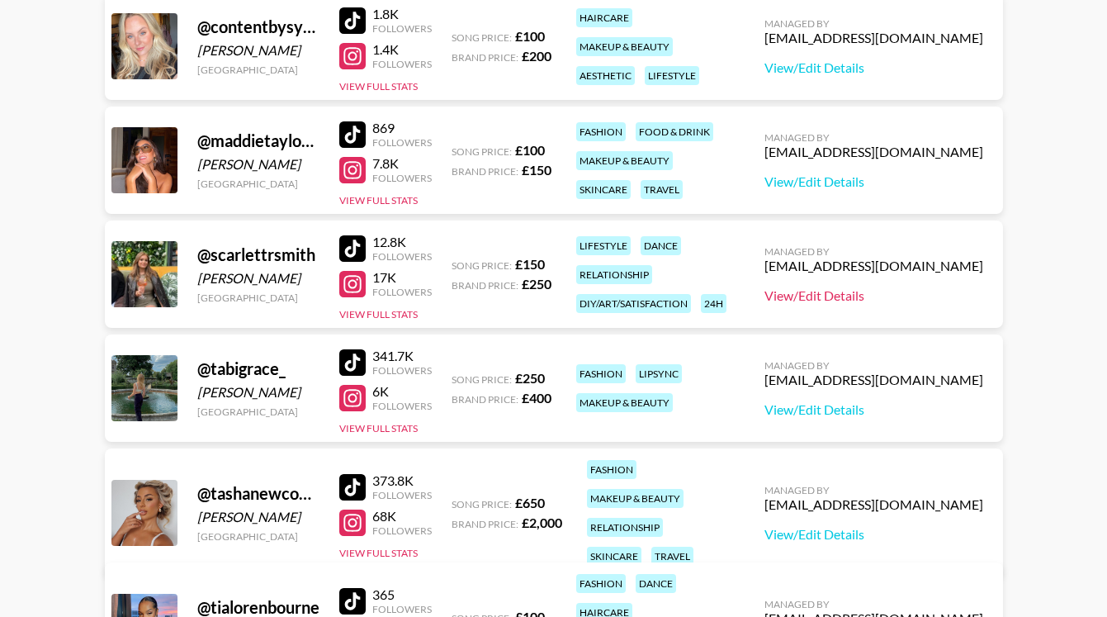
click at [868, 296] on link "View/Edit Details" at bounding box center [873, 295] width 219 height 17
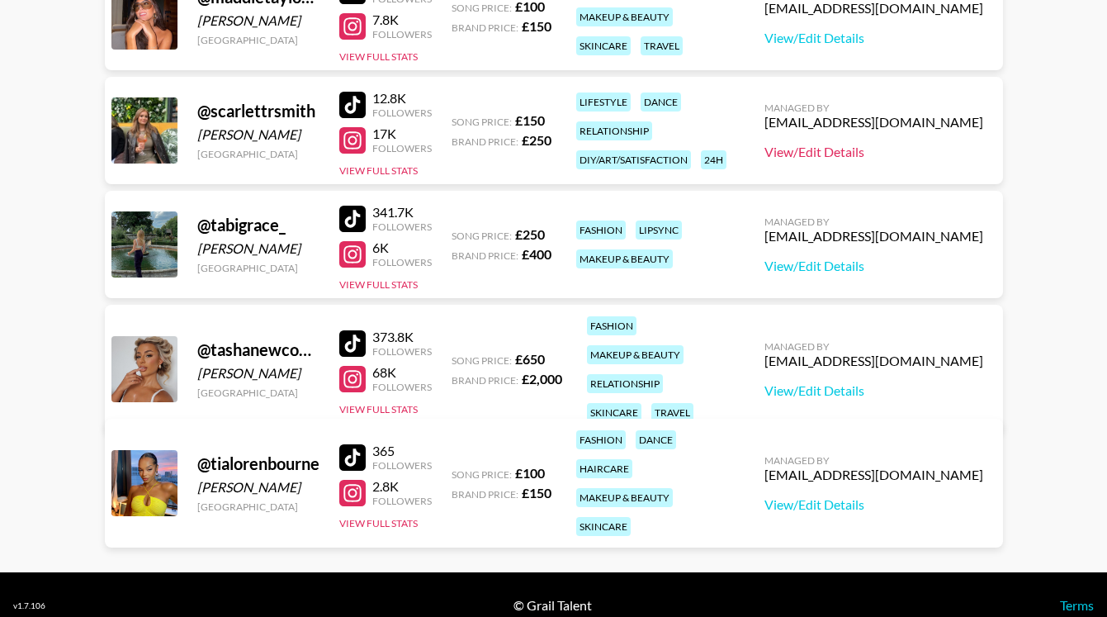
scroll to position [423, 0]
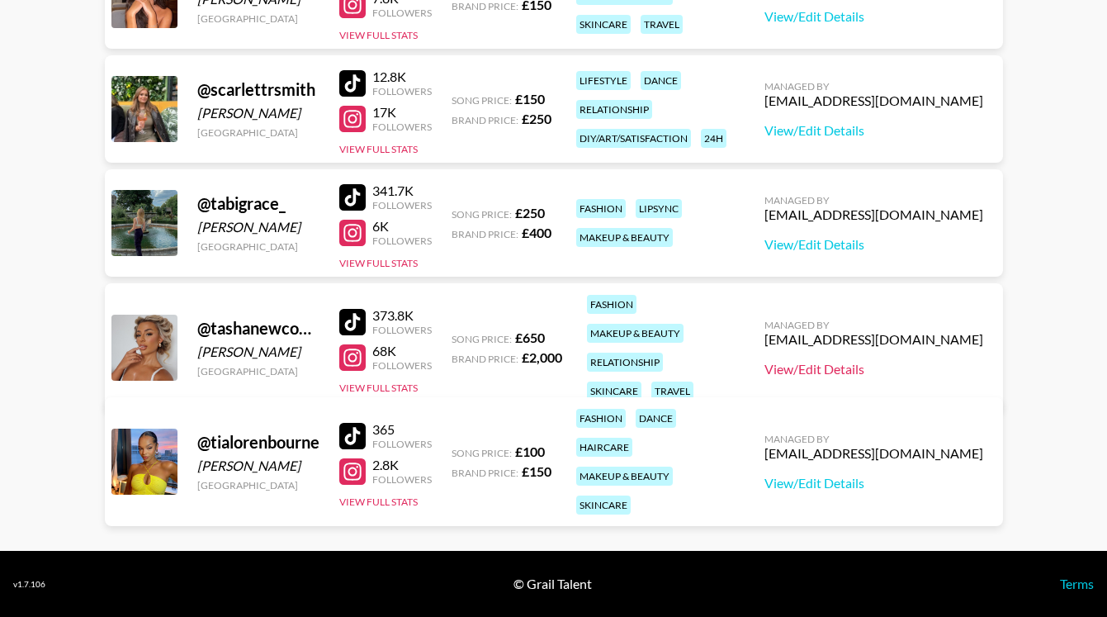
click at [902, 361] on link "View/Edit Details" at bounding box center [873, 369] width 219 height 17
click at [910, 475] on link "View/Edit Details" at bounding box center [873, 483] width 219 height 17
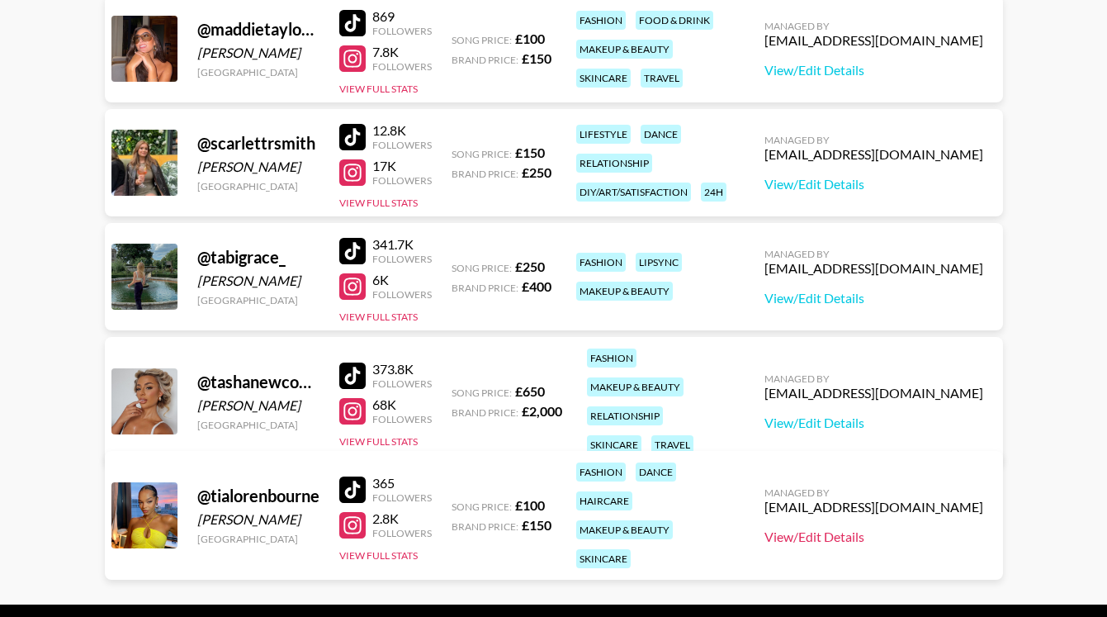
scroll to position [373, 0]
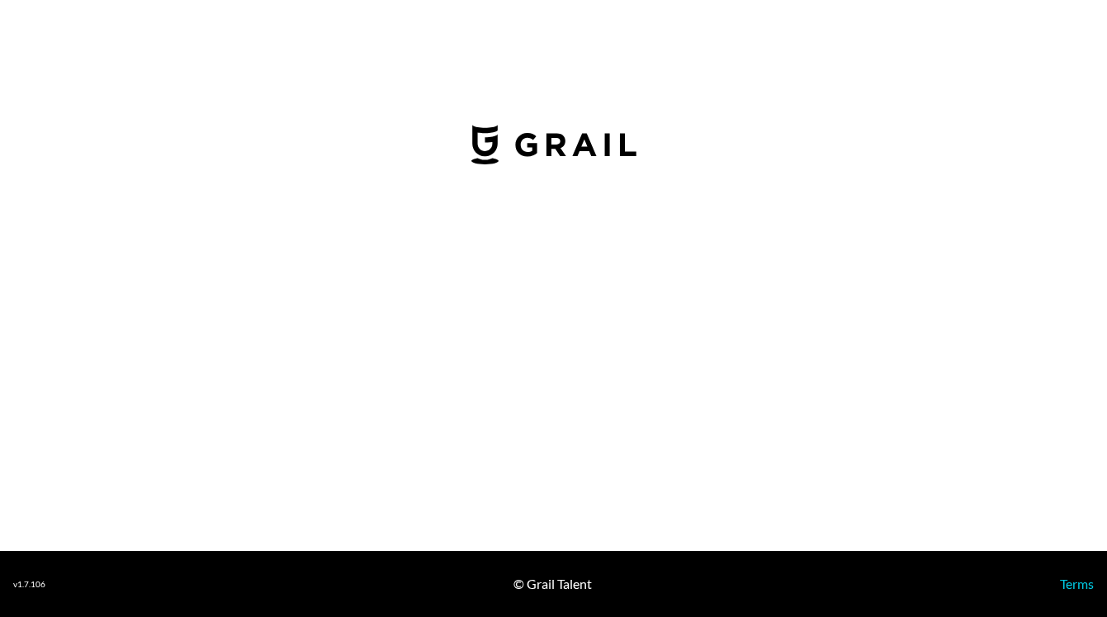
select select "GBP"
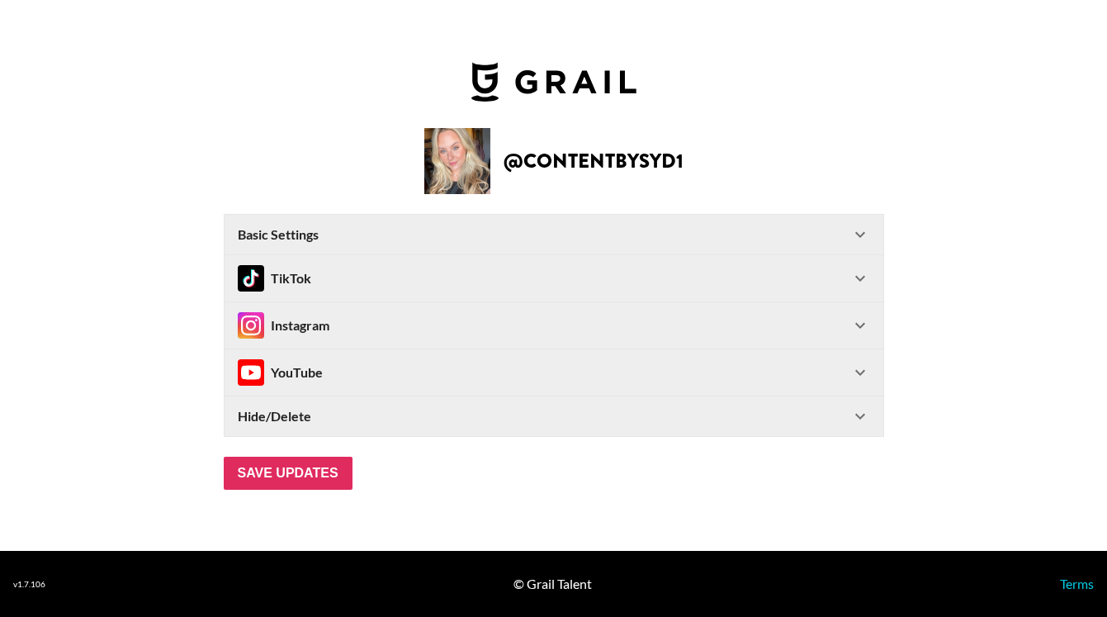
click at [277, 232] on strong "Basic Settings" at bounding box center [278, 234] width 81 height 17
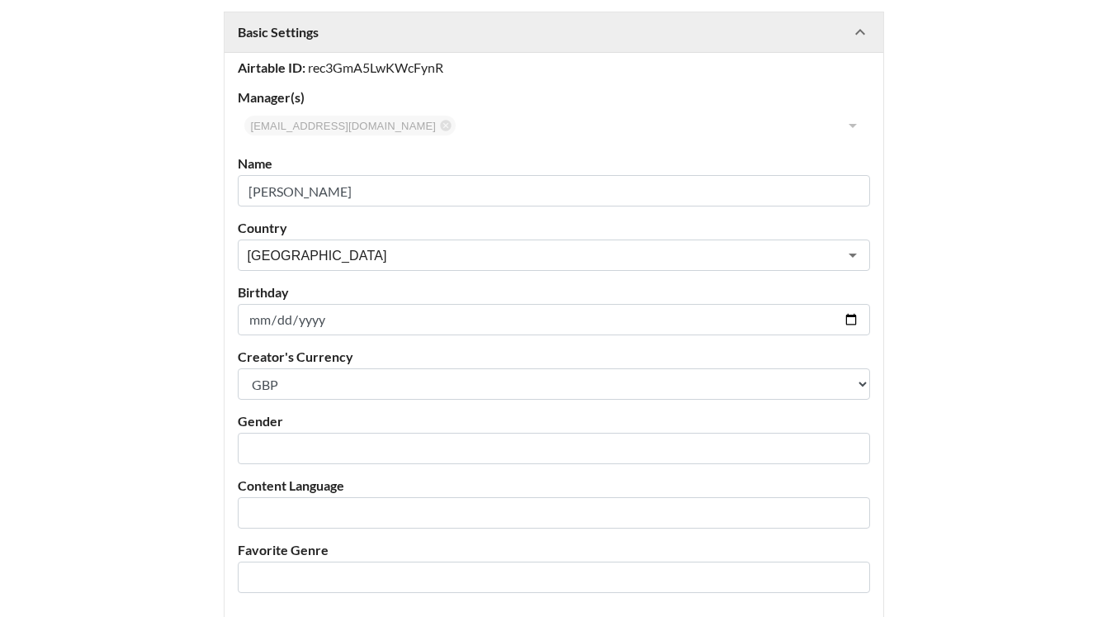
scroll to position [168, 0]
click at [305, 447] on input "text" at bounding box center [543, 447] width 590 height 19
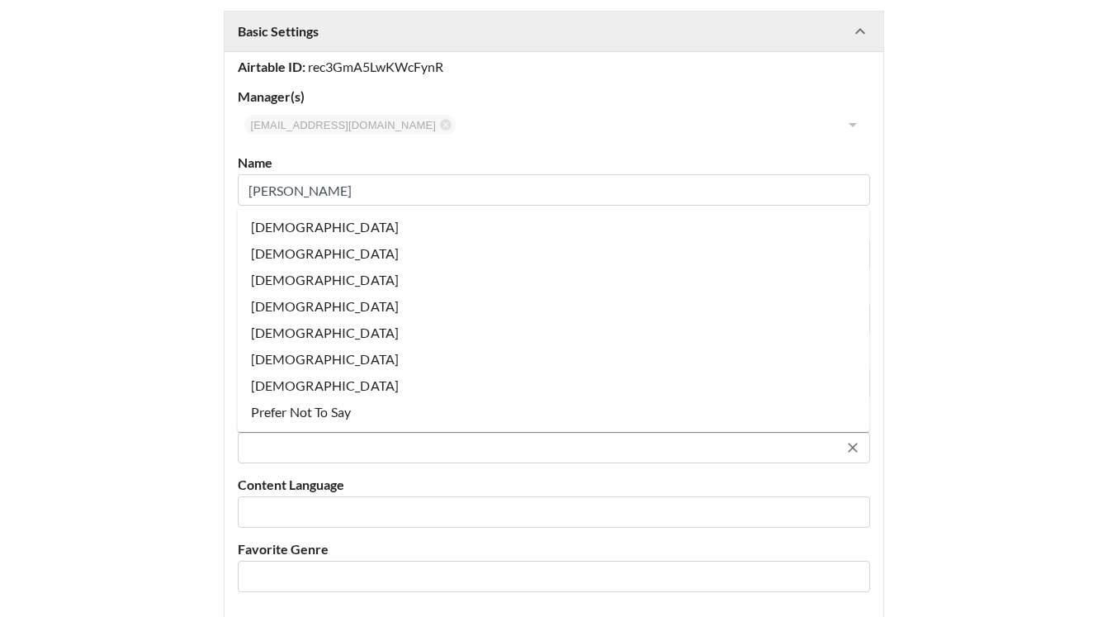
click at [277, 229] on li "[DEMOGRAPHIC_DATA]" at bounding box center [554, 227] width 632 height 26
type input "[DEMOGRAPHIC_DATA]"
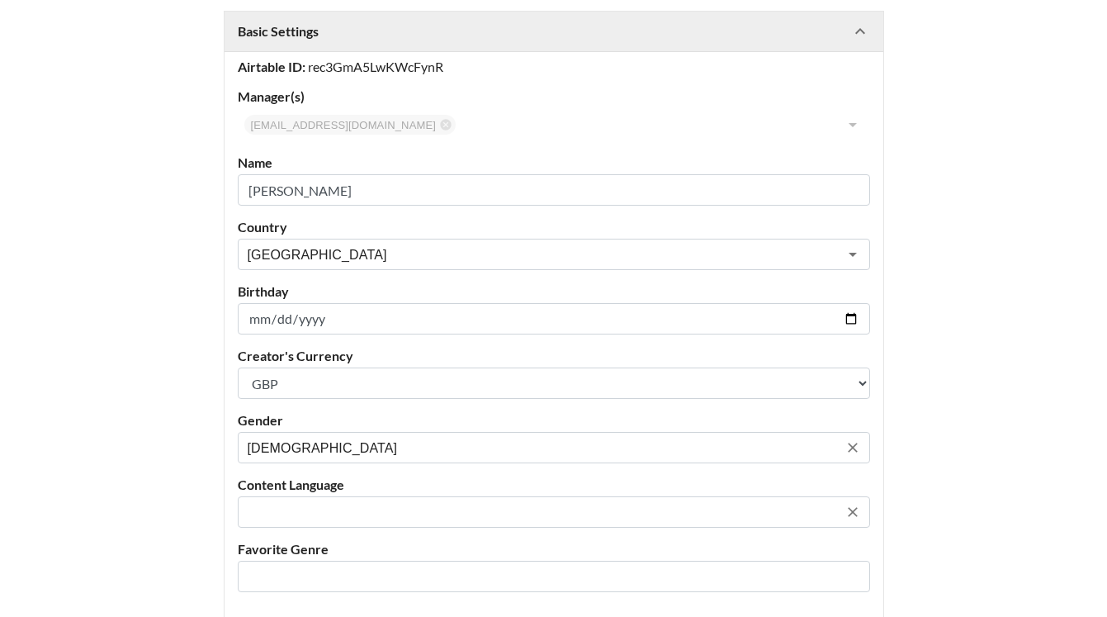
click at [309, 512] on input "text" at bounding box center [543, 512] width 590 height 19
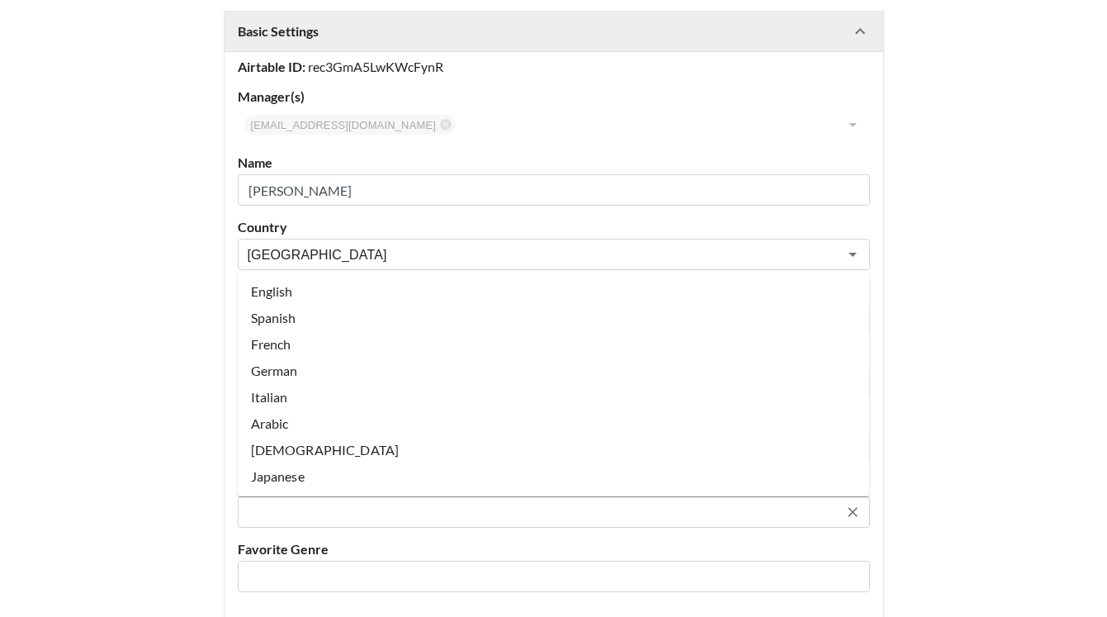
click at [288, 287] on li "English" at bounding box center [554, 291] width 632 height 26
type input "English"
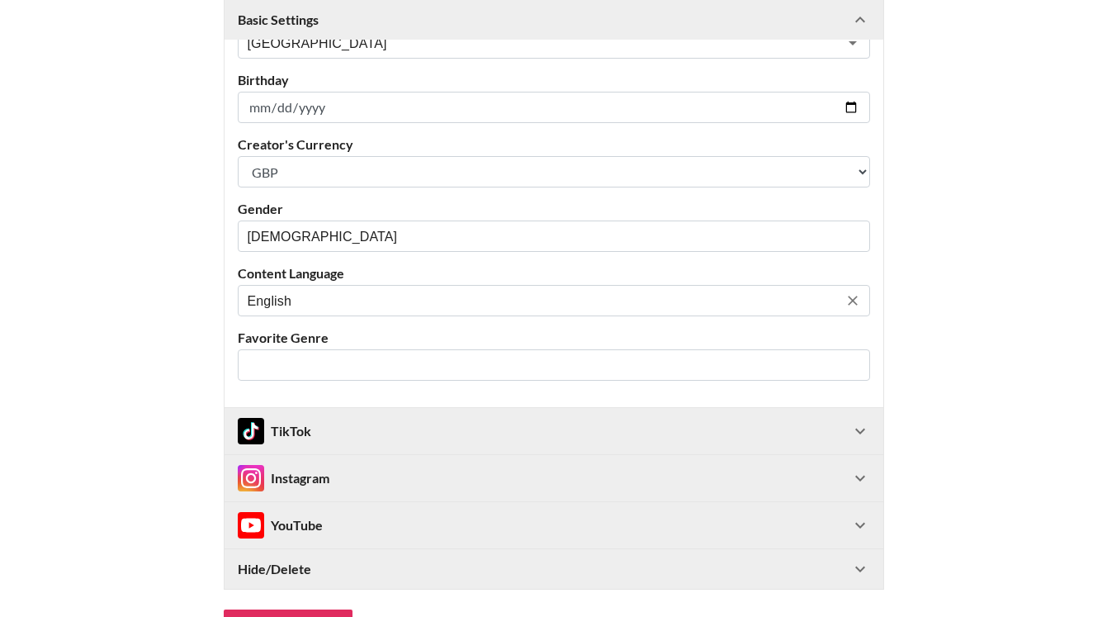
scroll to position [497, 0]
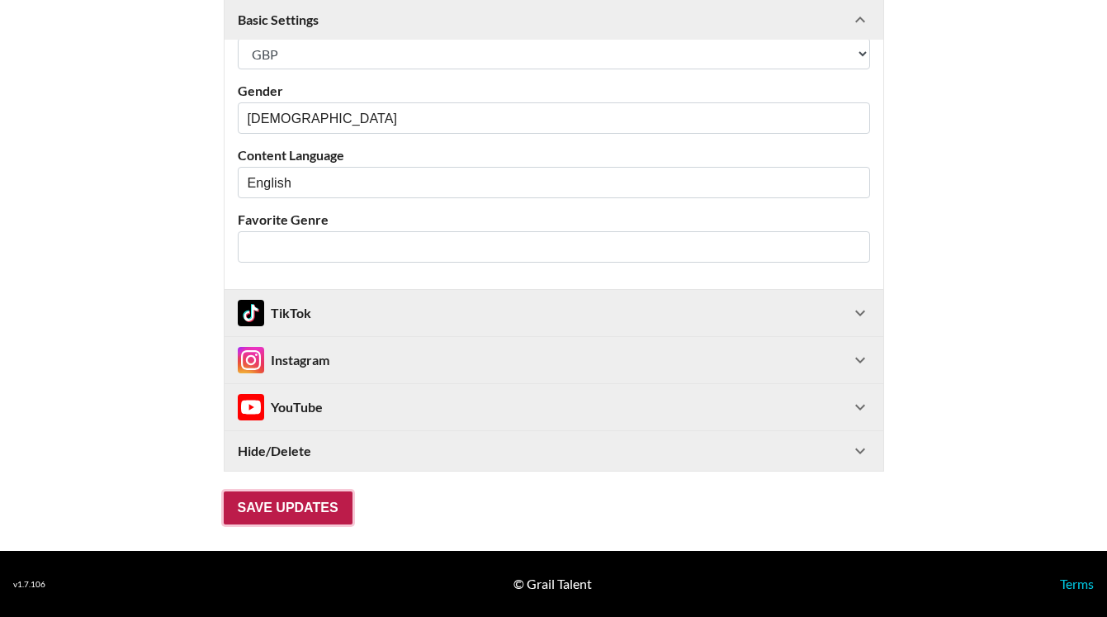
click at [302, 501] on input "Save Updates" at bounding box center [288, 507] width 129 height 33
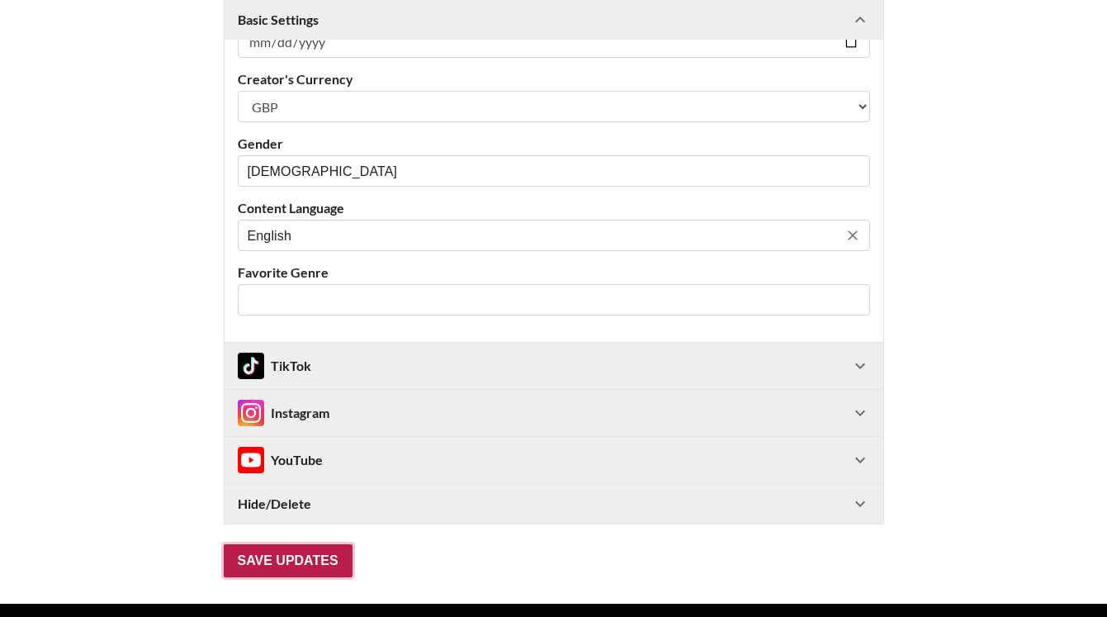
scroll to position [92, 0]
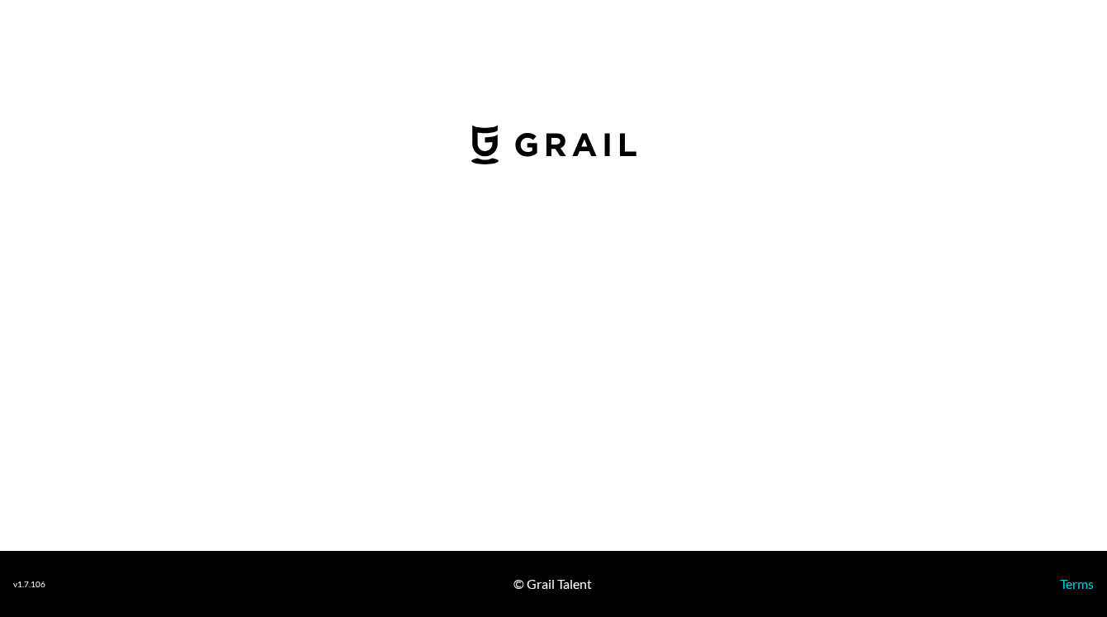
select select "GBP"
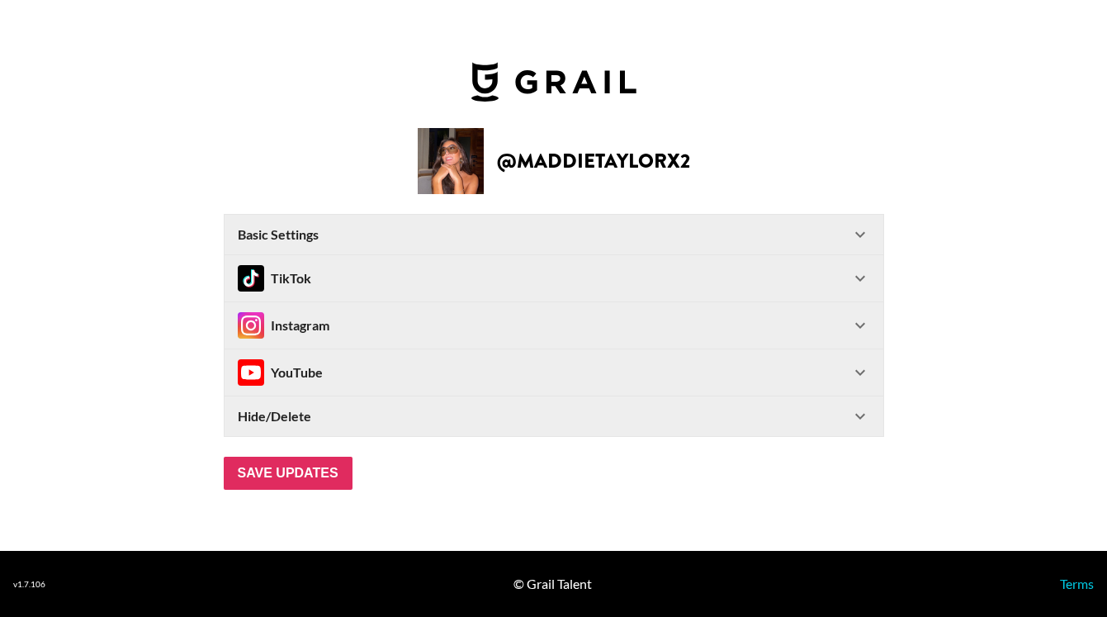
click at [333, 242] on div "Basic Settings" at bounding box center [544, 234] width 612 height 17
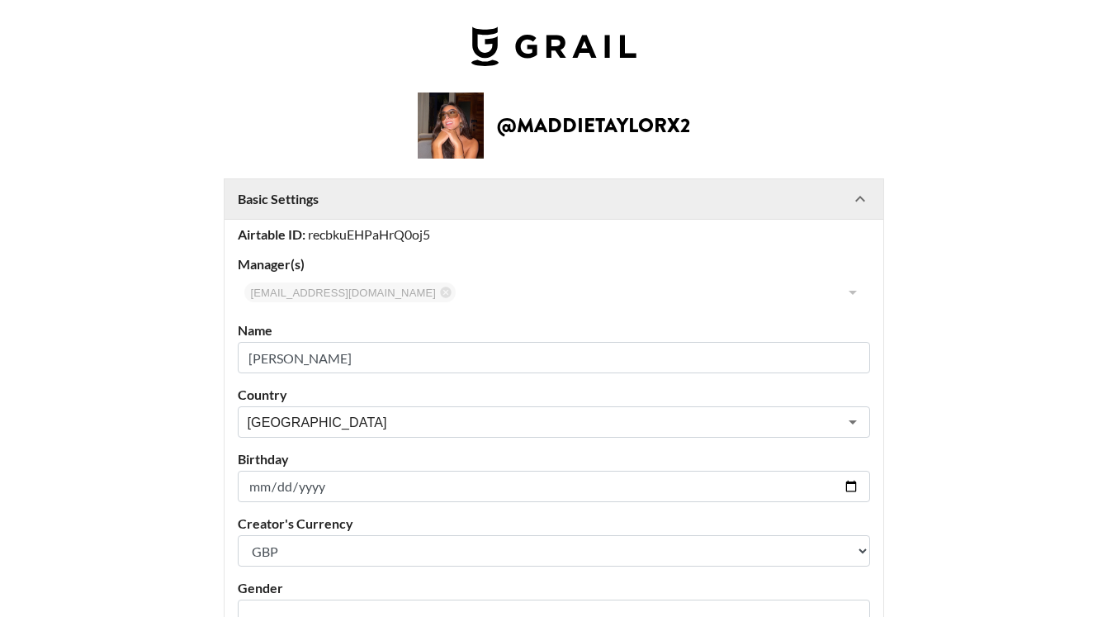
scroll to position [171, 0]
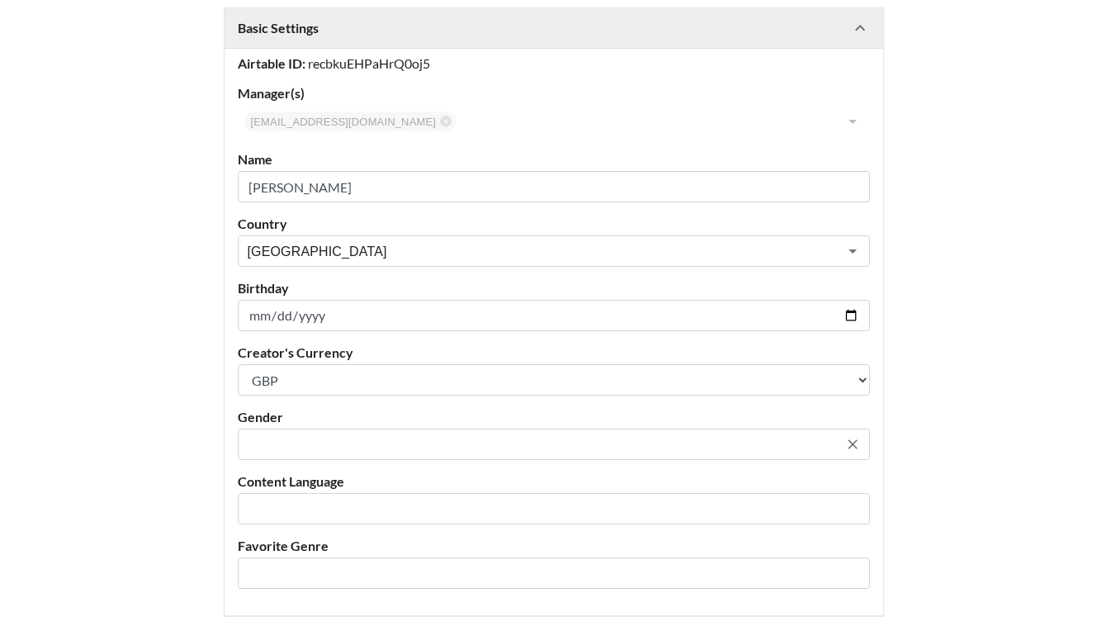
click at [288, 444] on input "text" at bounding box center [543, 444] width 590 height 19
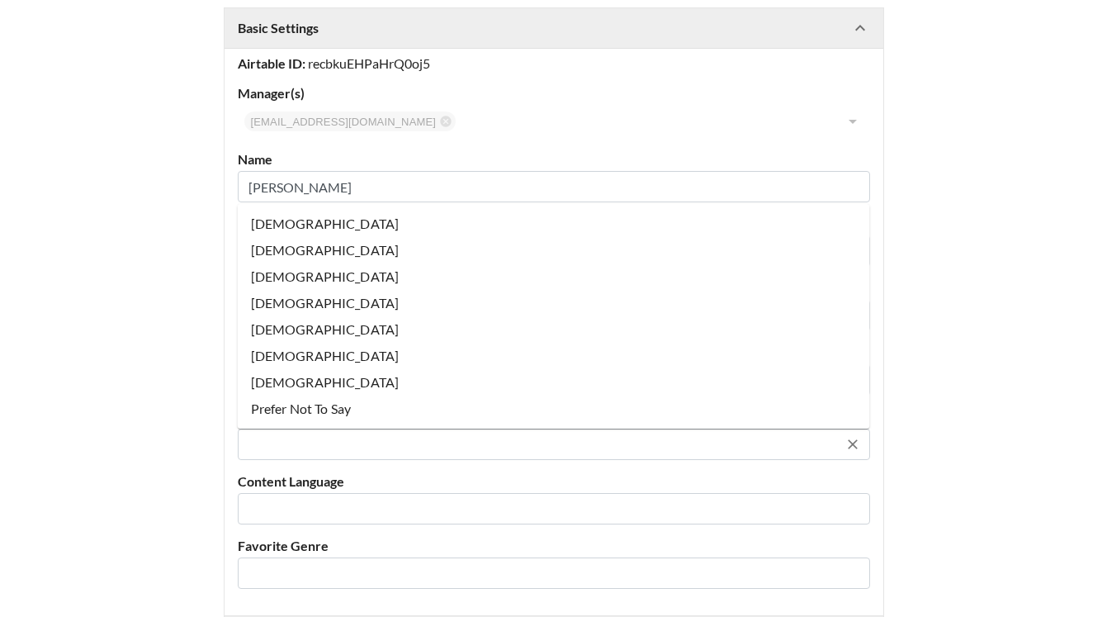
click at [281, 229] on li "[DEMOGRAPHIC_DATA]" at bounding box center [554, 223] width 632 height 26
type input "[DEMOGRAPHIC_DATA]"
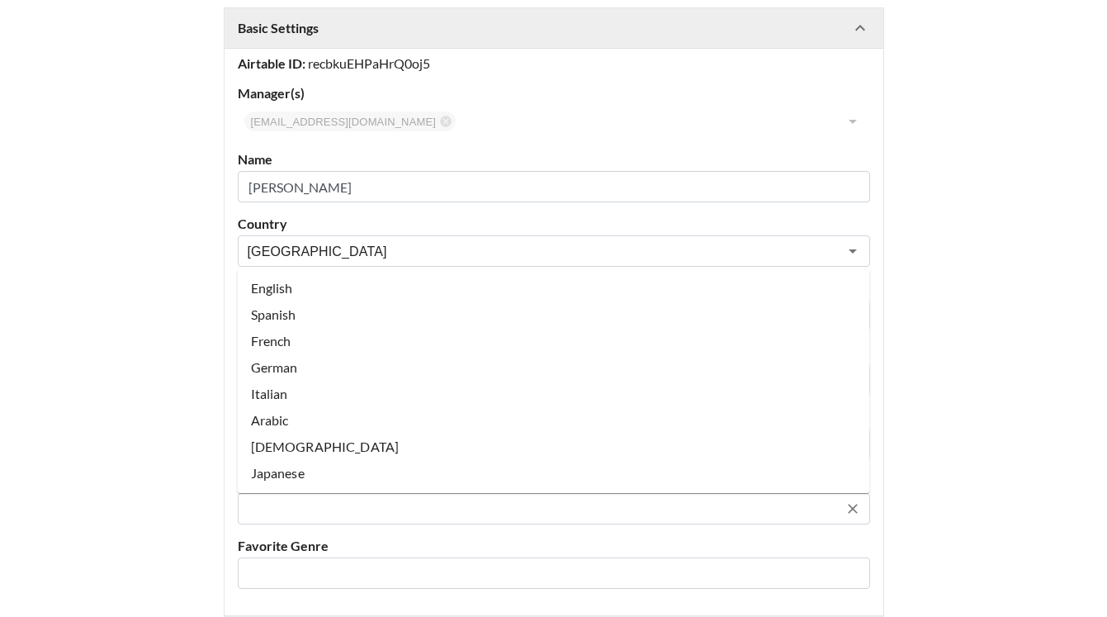
click at [289, 514] on input "text" at bounding box center [543, 508] width 590 height 19
click at [273, 288] on li "English" at bounding box center [554, 288] width 632 height 26
type input "English"
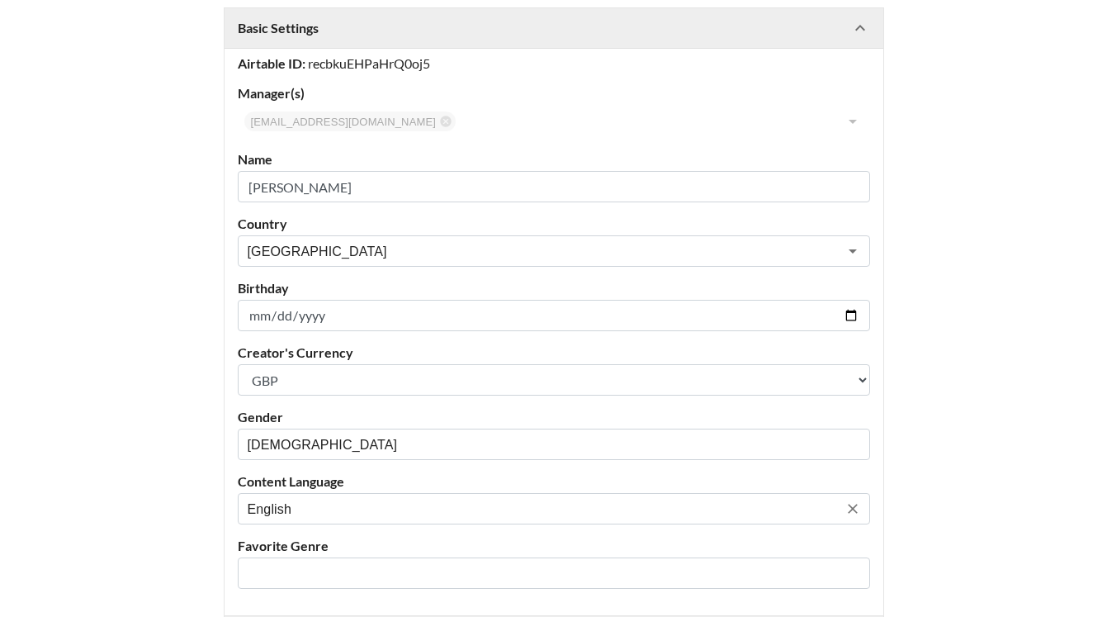
scroll to position [497, 0]
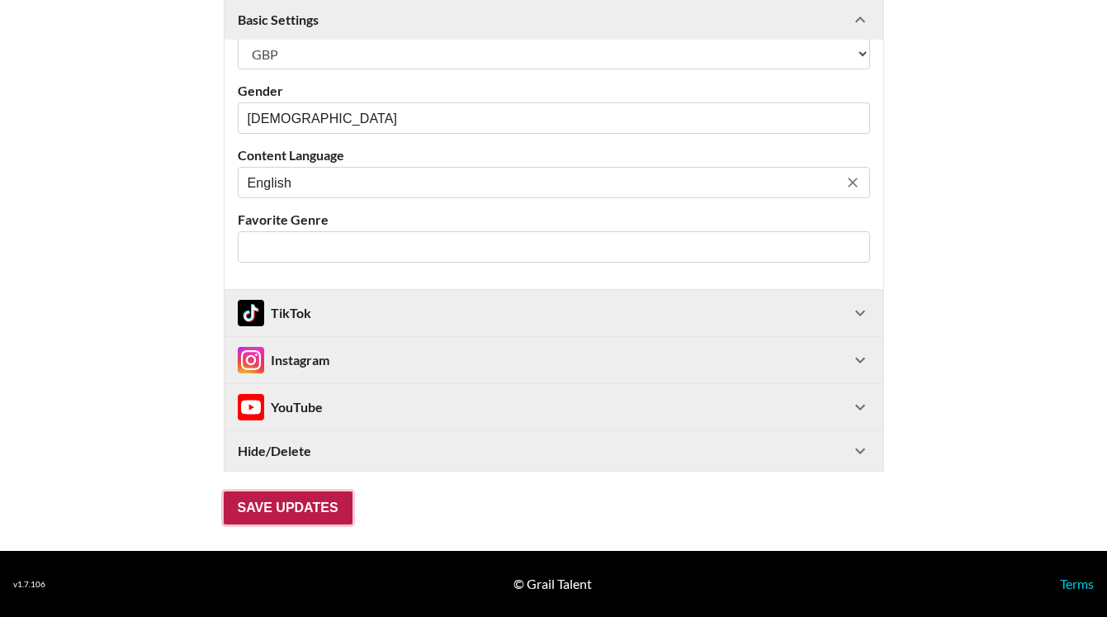
click at [276, 513] on input "Save Updates" at bounding box center [288, 507] width 129 height 33
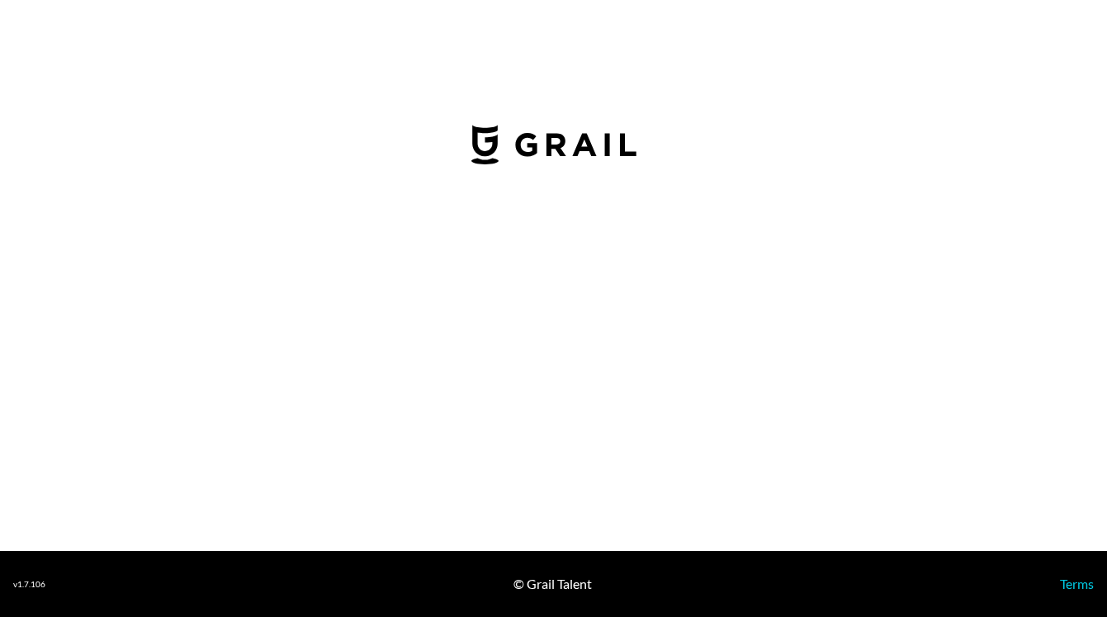
select select "GBP"
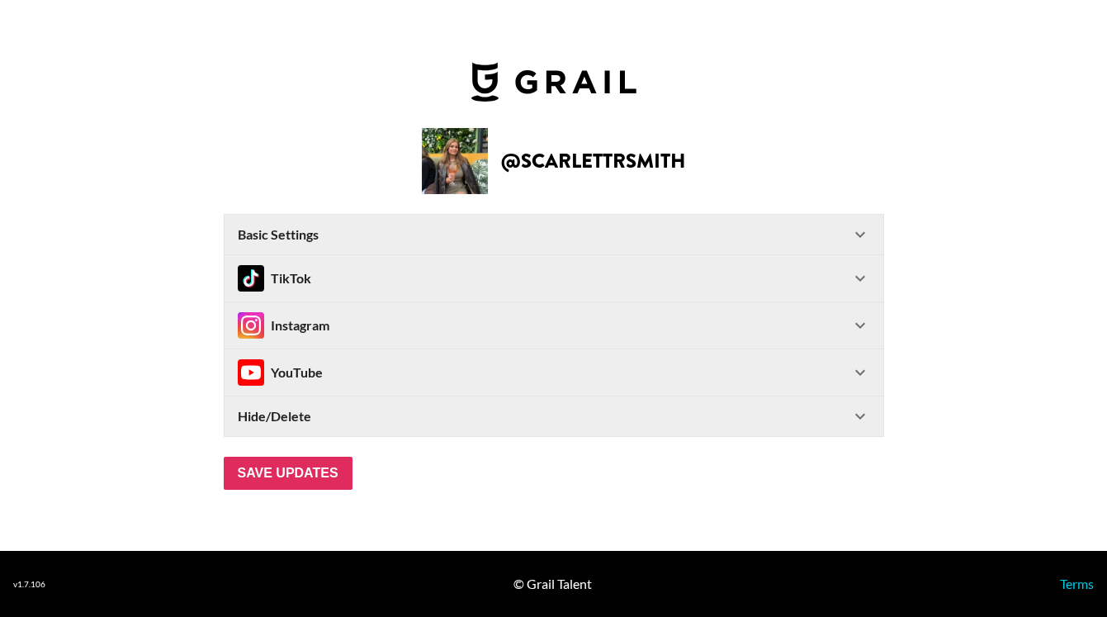
click at [317, 226] on strong "Basic Settings" at bounding box center [278, 234] width 81 height 17
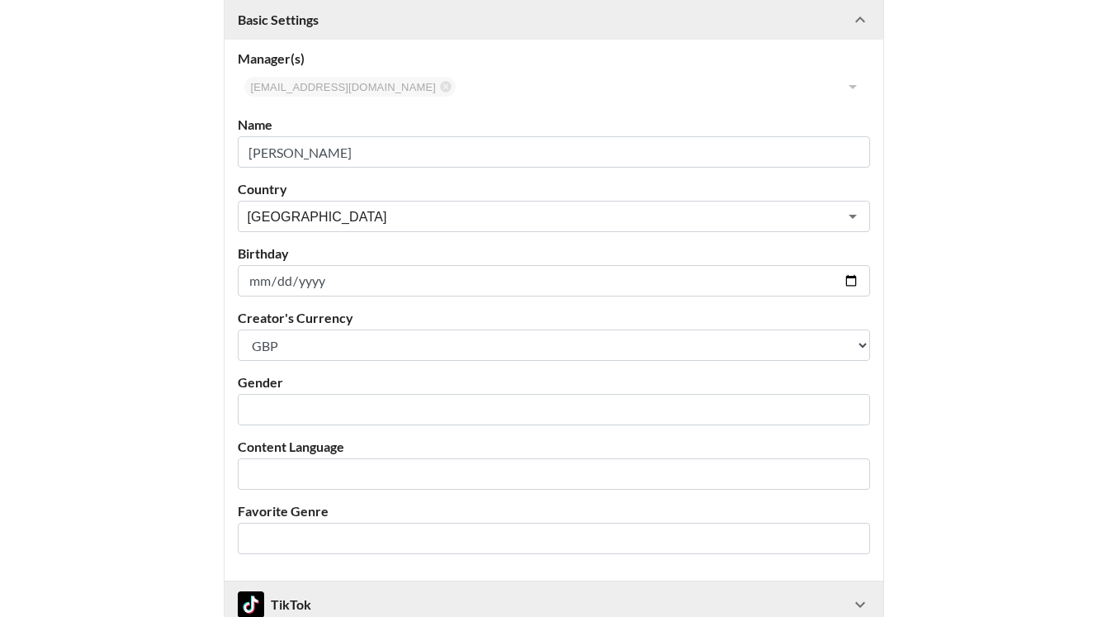
scroll to position [207, 0]
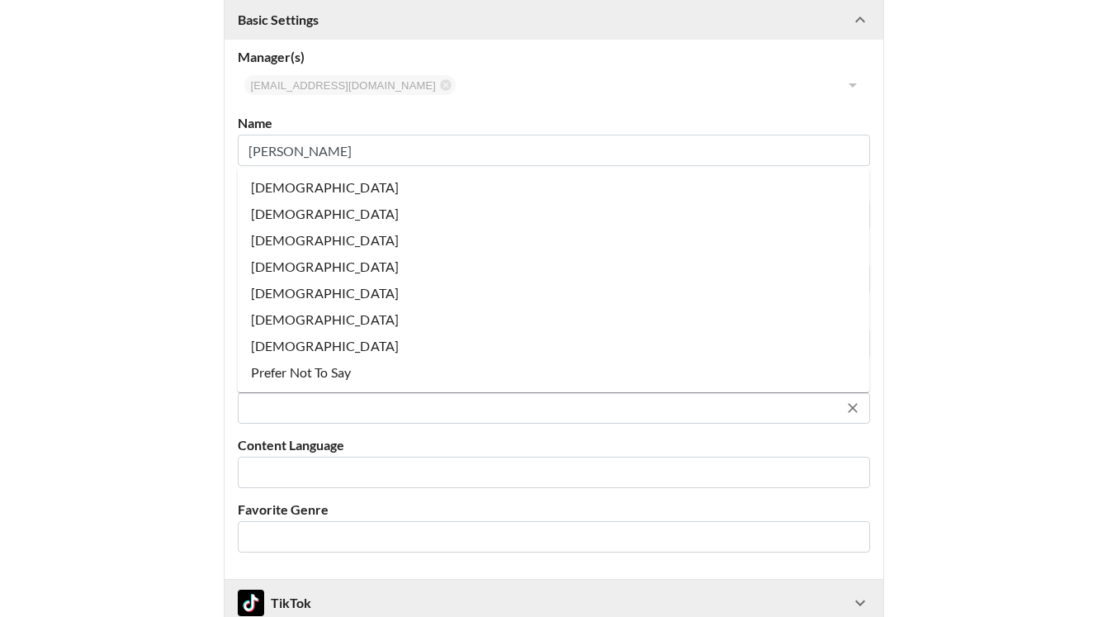
click at [280, 403] on input "text" at bounding box center [543, 408] width 590 height 19
click at [286, 192] on li "[DEMOGRAPHIC_DATA]" at bounding box center [554, 187] width 632 height 26
type input "[DEMOGRAPHIC_DATA]"
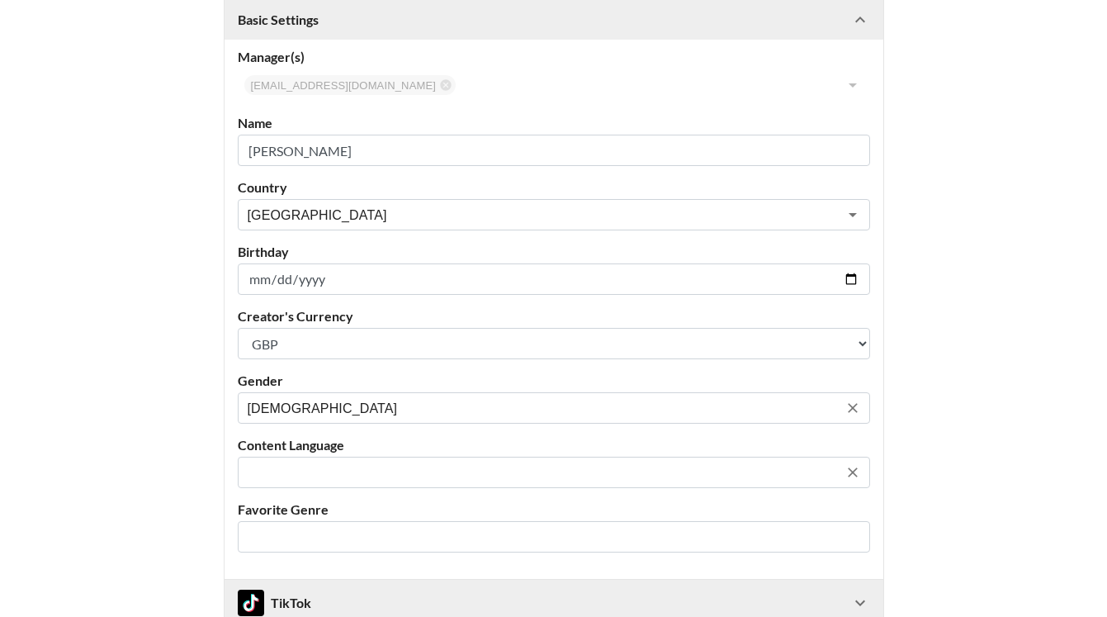
click at [327, 476] on input "text" at bounding box center [543, 472] width 590 height 19
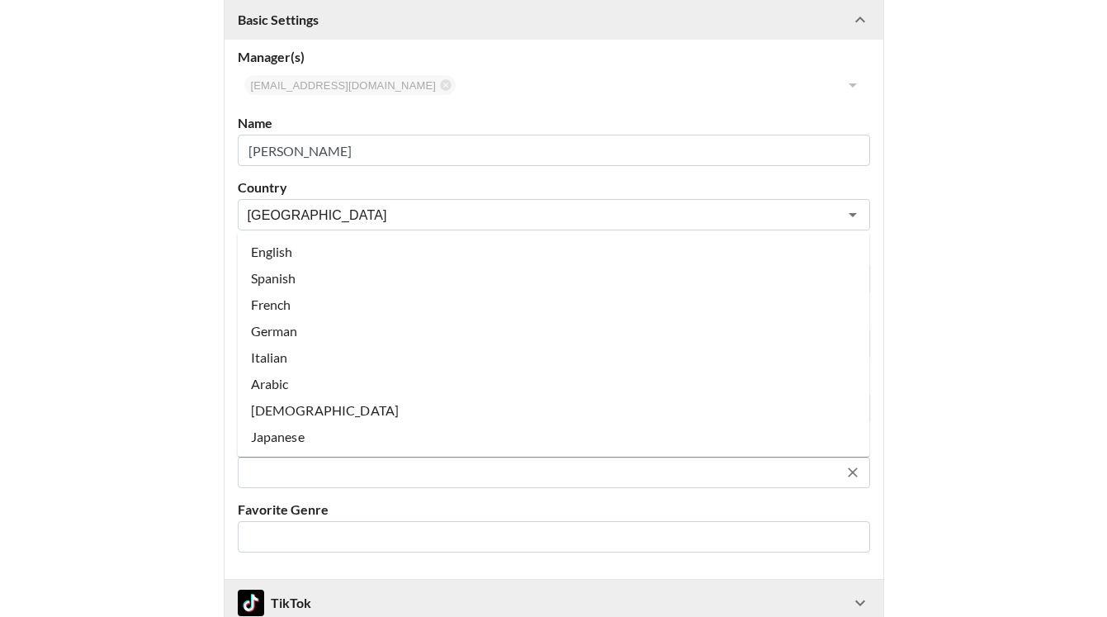
click at [289, 260] on li "English" at bounding box center [554, 252] width 632 height 26
type input "English"
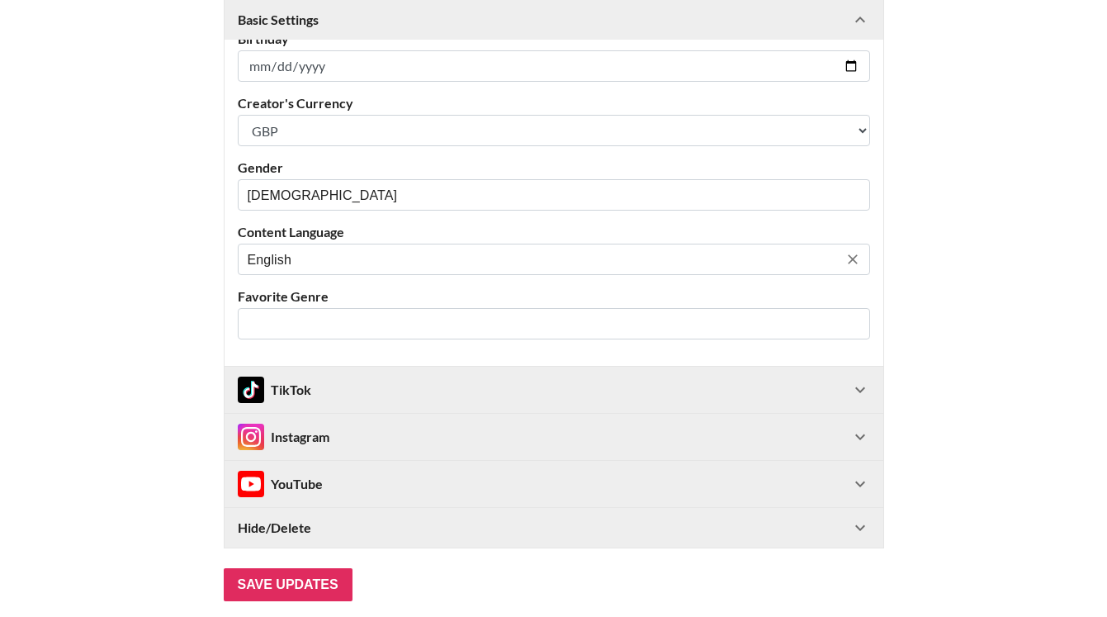
scroll to position [497, 0]
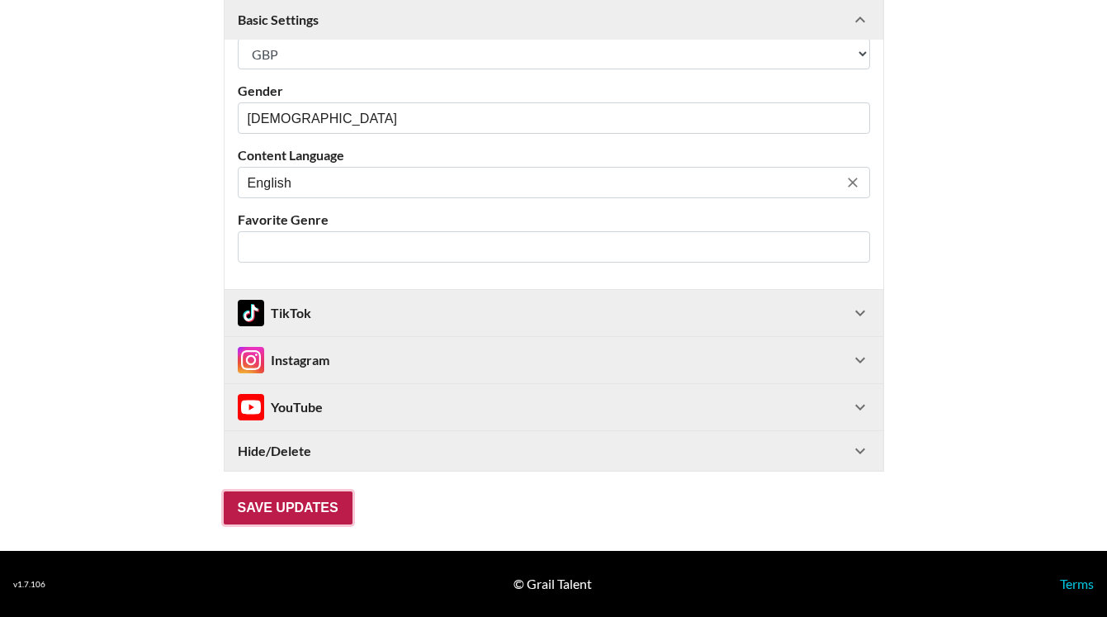
click at [262, 506] on input "Save Updates" at bounding box center [288, 507] width 129 height 33
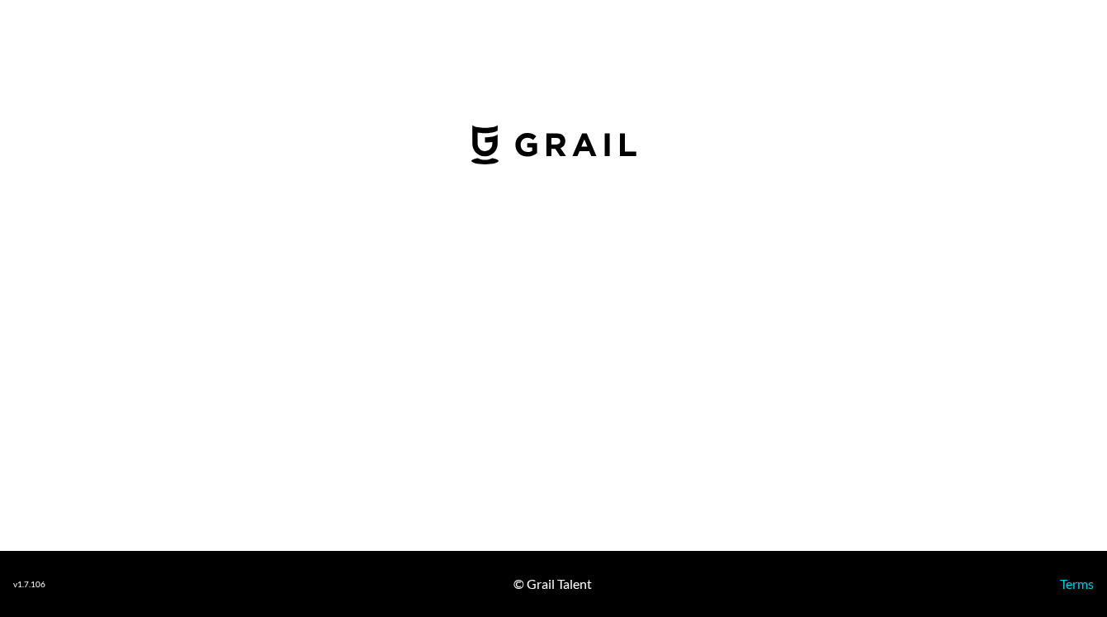
select select "GBP"
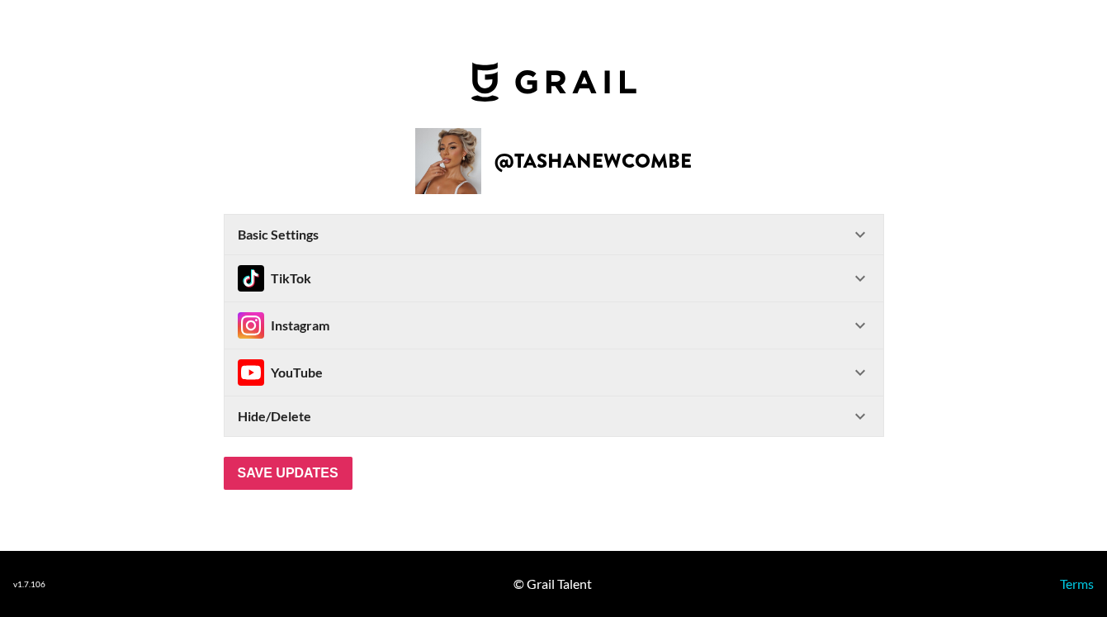
click at [324, 232] on div "Basic Settings" at bounding box center [544, 234] width 612 height 17
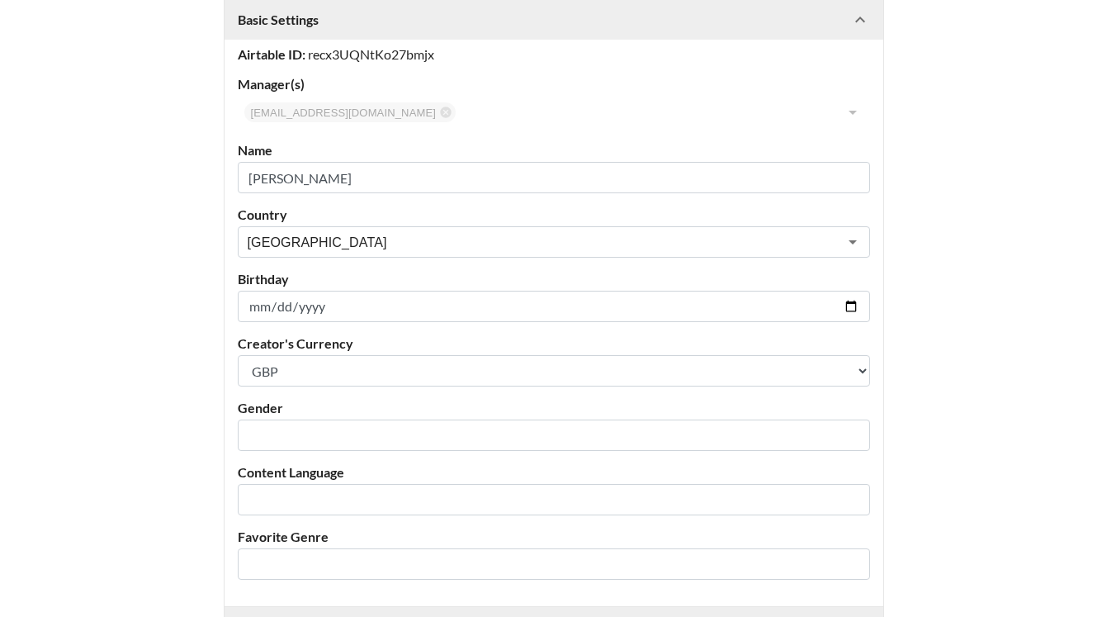
scroll to position [219, 0]
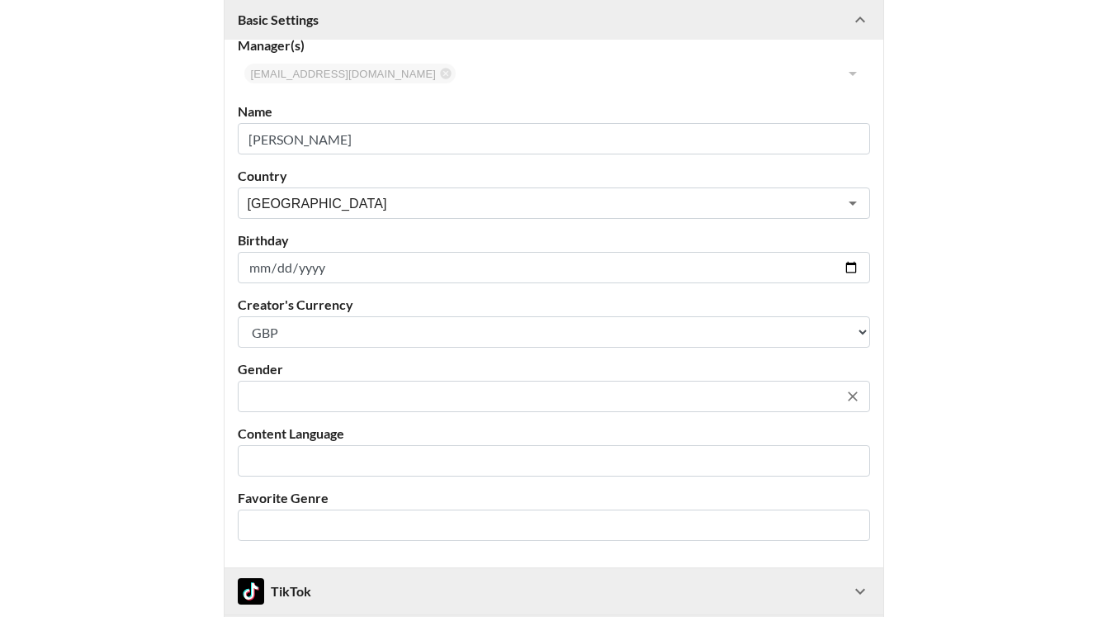
click at [312, 394] on input "text" at bounding box center [543, 396] width 590 height 19
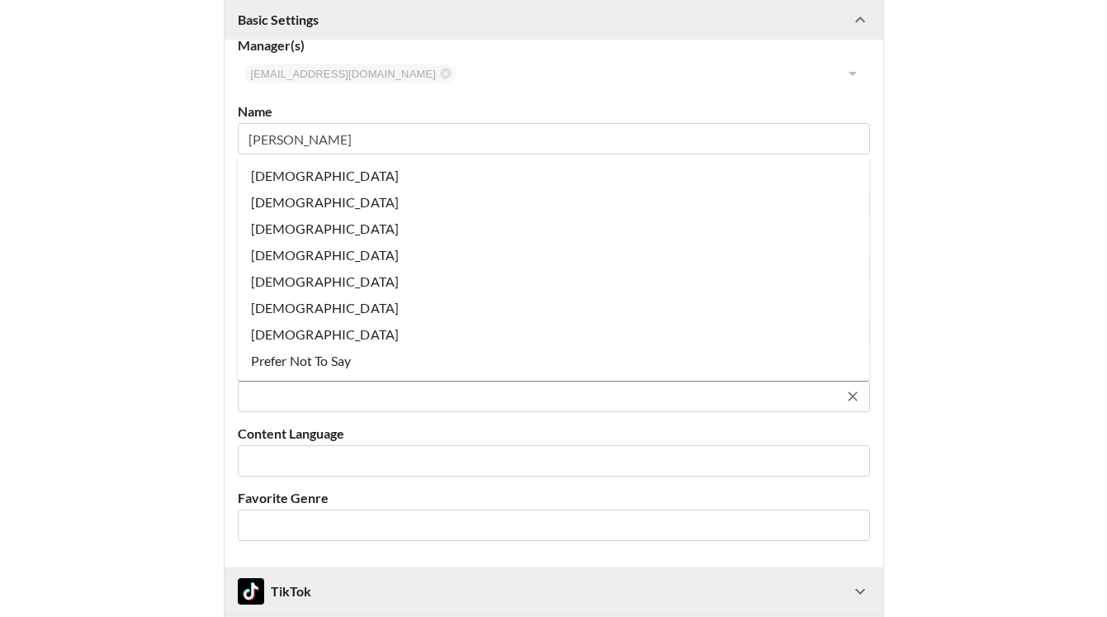
click at [267, 177] on li "[DEMOGRAPHIC_DATA]" at bounding box center [554, 176] width 632 height 26
type input "[DEMOGRAPHIC_DATA]"
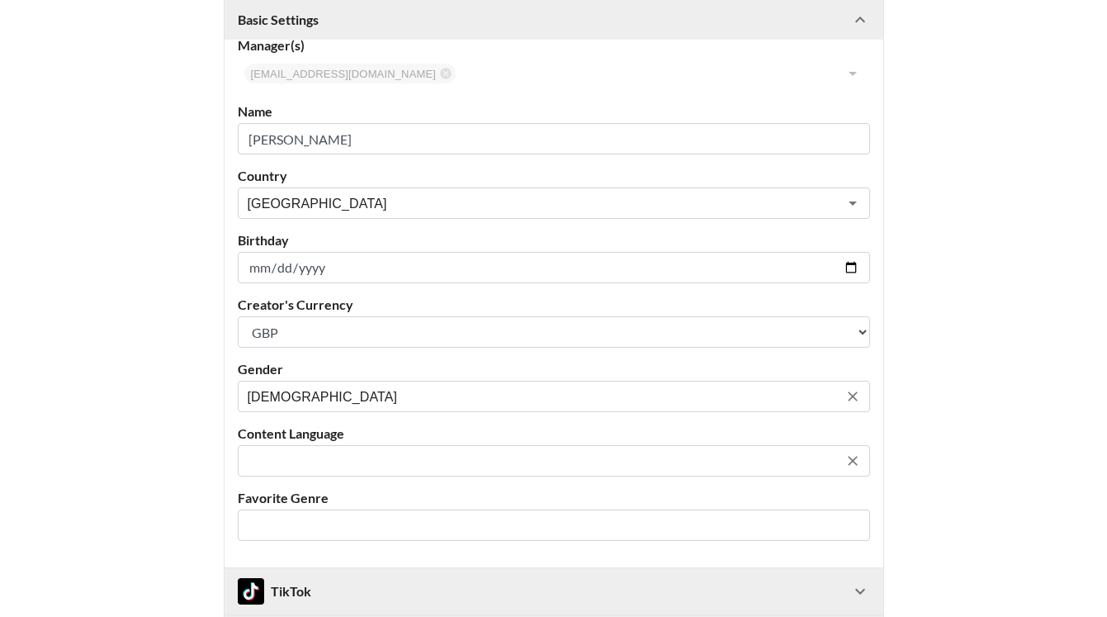
click at [305, 455] on input "text" at bounding box center [543, 461] width 590 height 19
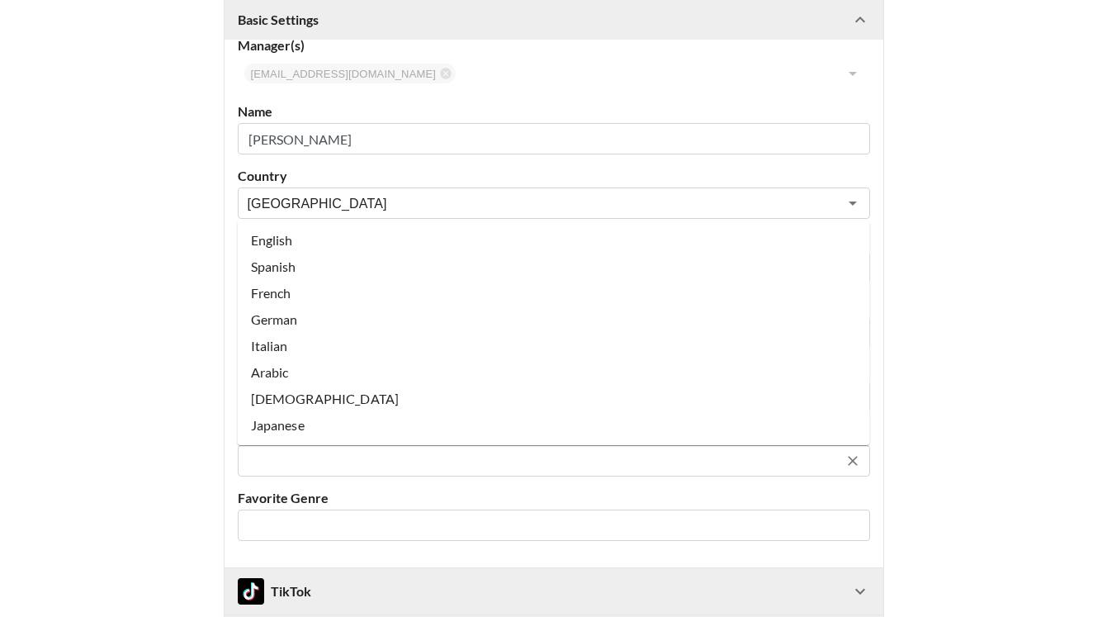
click at [273, 244] on li "English" at bounding box center [554, 240] width 632 height 26
type input "English"
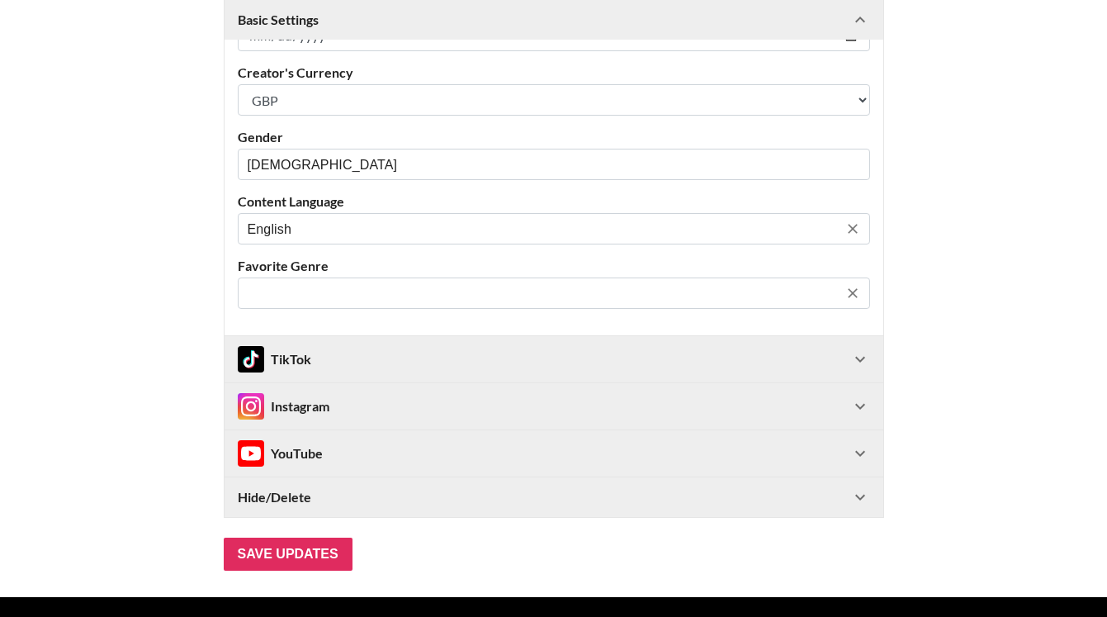
scroll to position [497, 0]
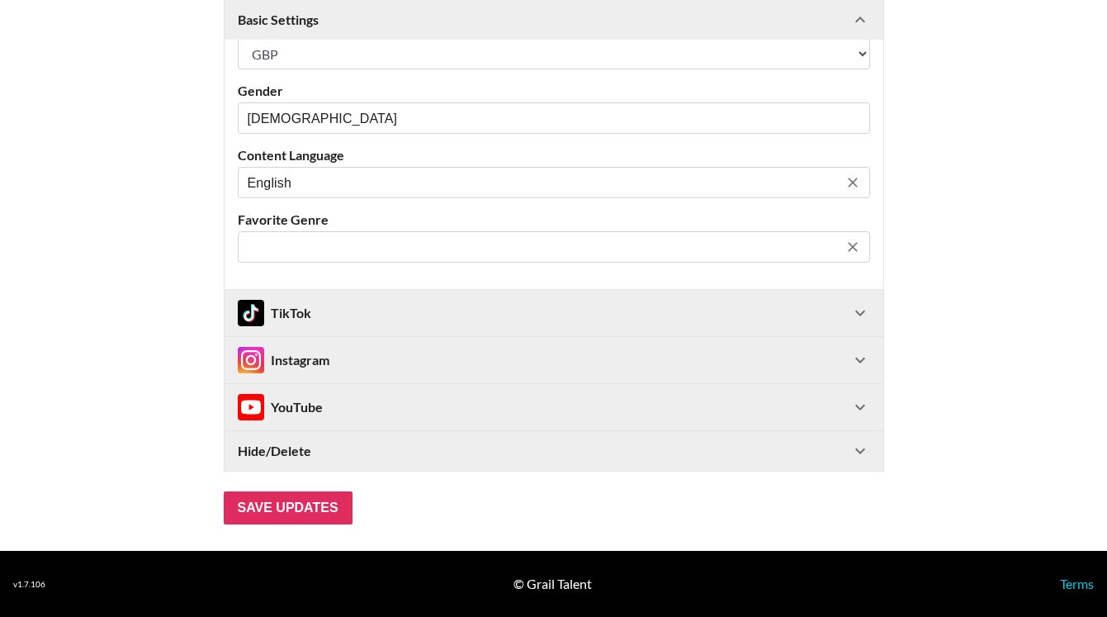
click at [293, 244] on input "text" at bounding box center [543, 247] width 590 height 19
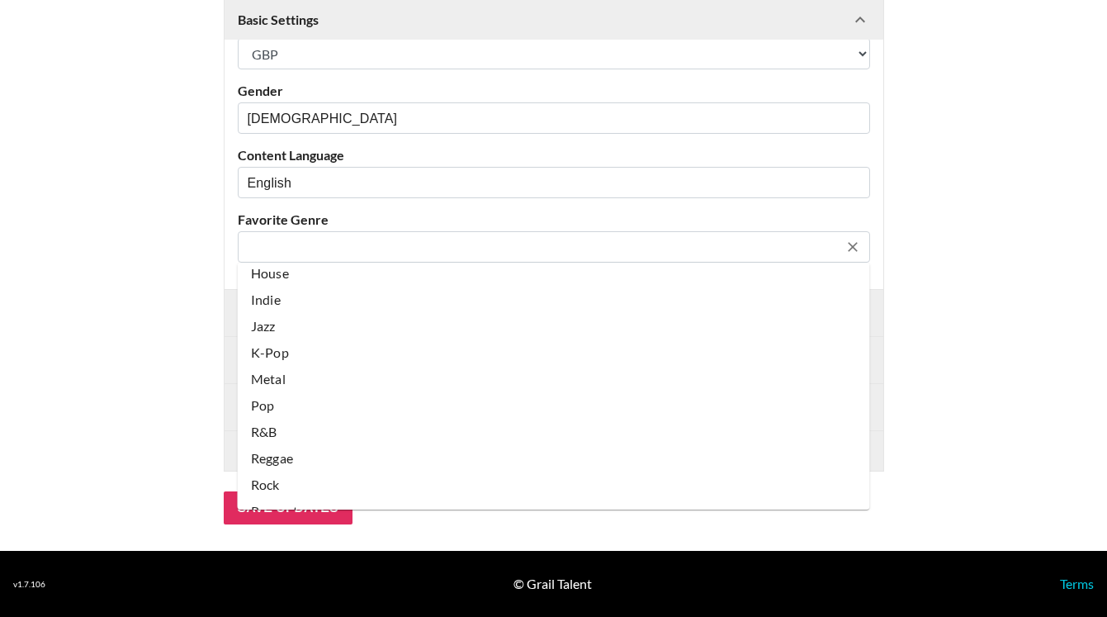
scroll to position [242, 0]
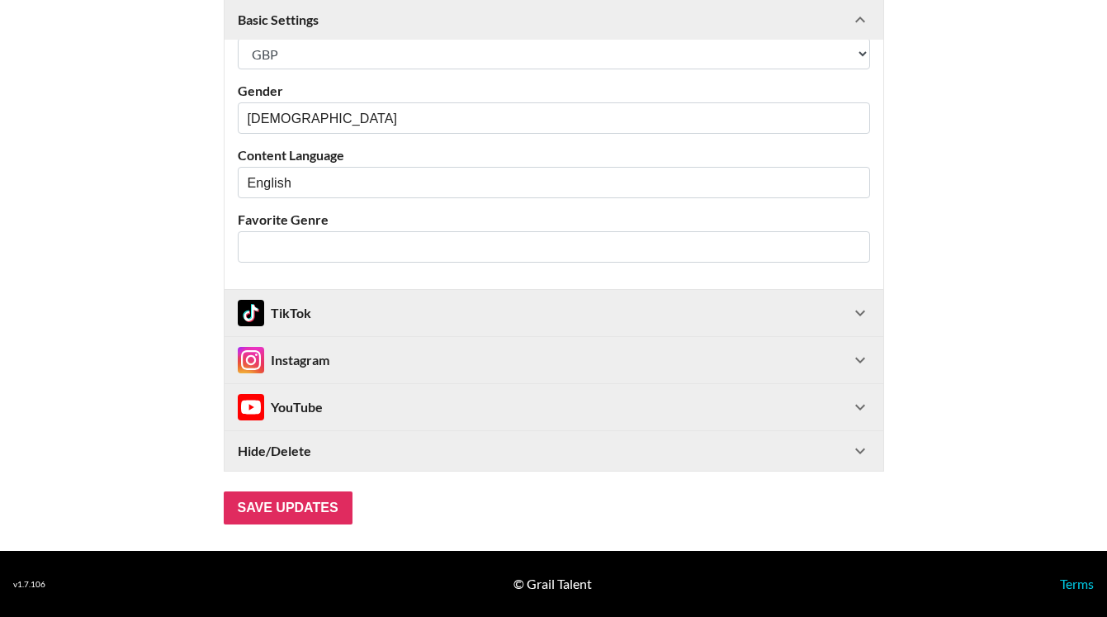
click at [130, 397] on main "@ tashanewcombe Basic Settings Airtable ID: recx3UQNtKo27bmjx Manager(s) scarle…" at bounding box center [553, 60] width 1080 height 929
click at [315, 507] on input "Save Updates" at bounding box center [288, 507] width 129 height 33
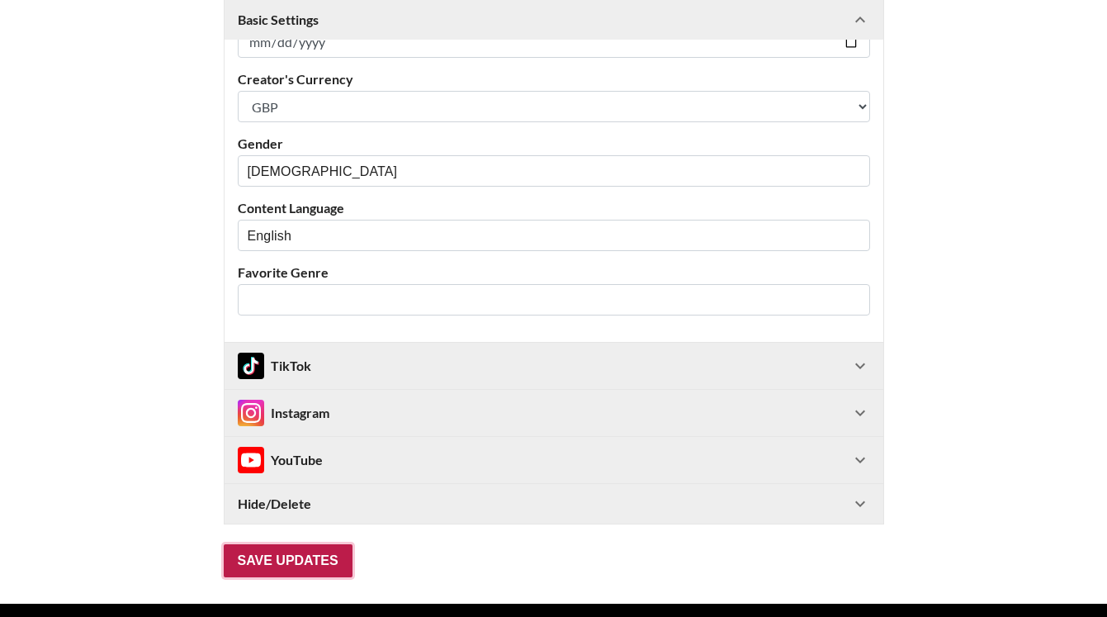
scroll to position [92, 0]
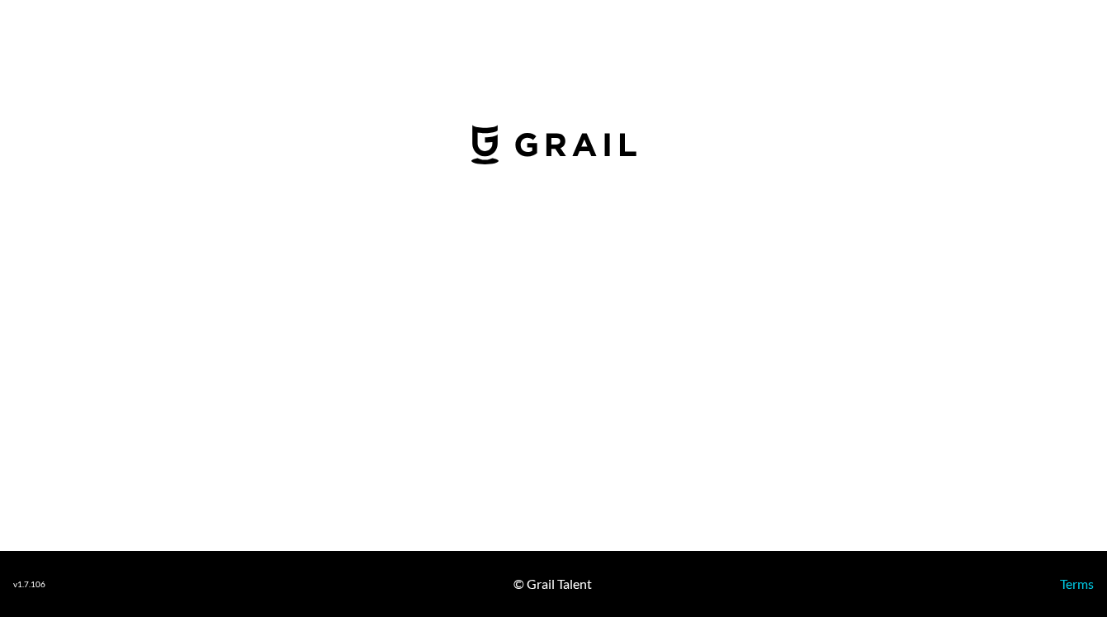
select select "GBP"
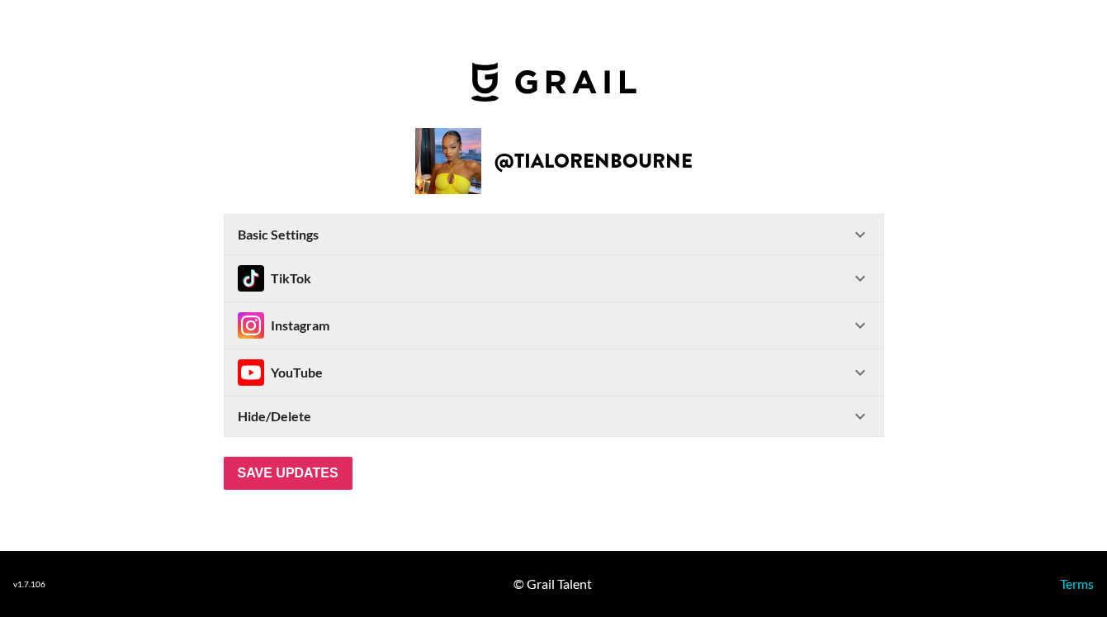
click at [281, 238] on strong "Basic Settings" at bounding box center [278, 234] width 81 height 17
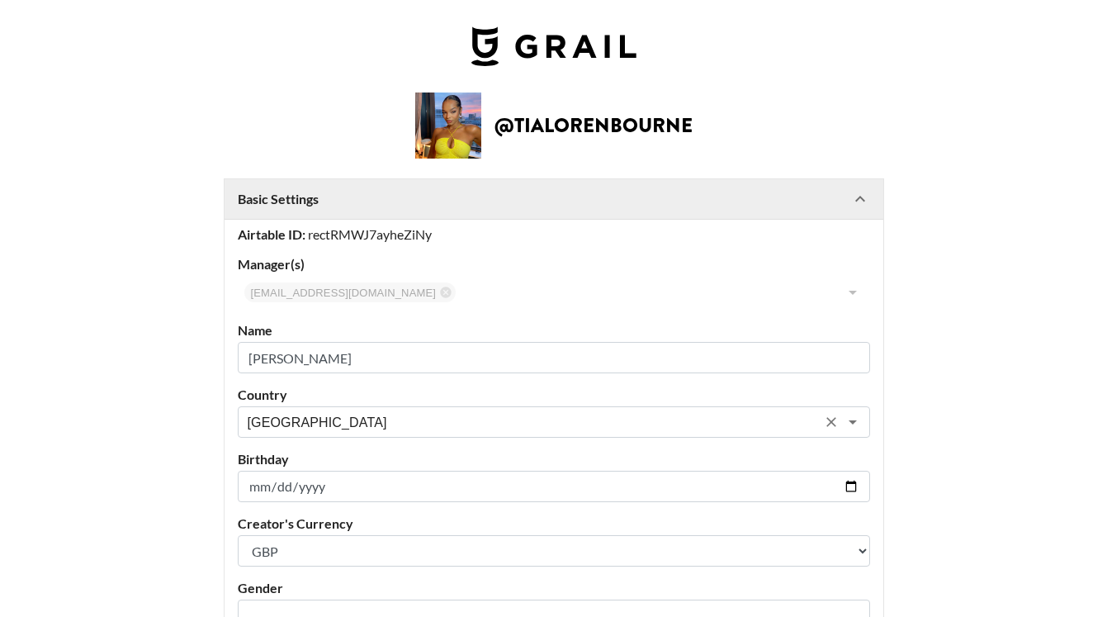
scroll to position [232, 0]
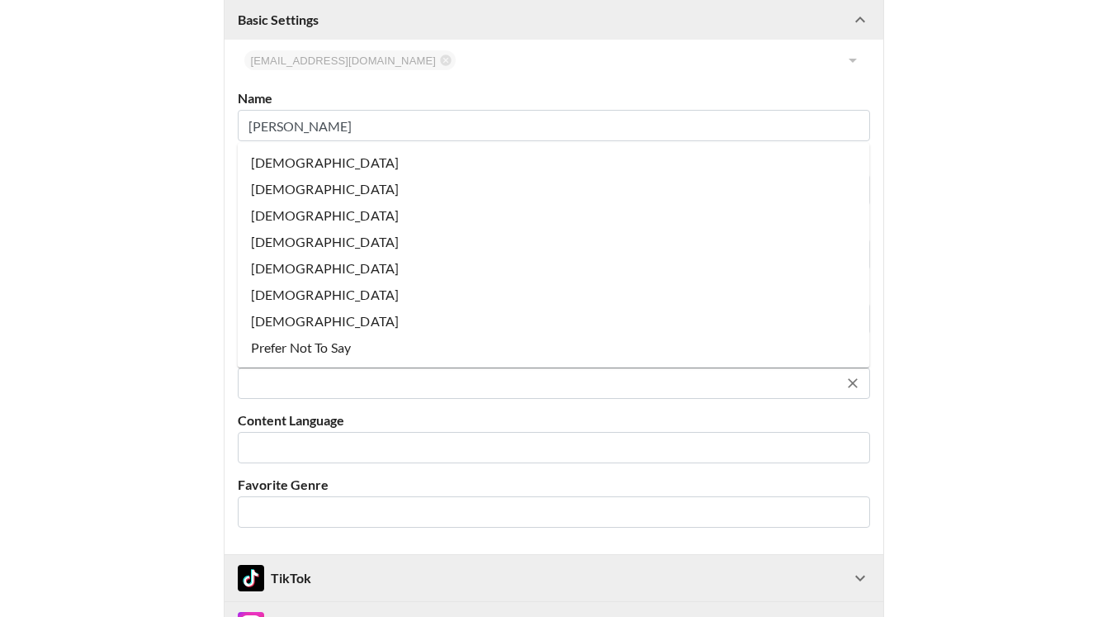
click at [277, 385] on input "text" at bounding box center [543, 383] width 590 height 19
click at [271, 163] on li "[DEMOGRAPHIC_DATA]" at bounding box center [554, 162] width 632 height 26
type input "[DEMOGRAPHIC_DATA]"
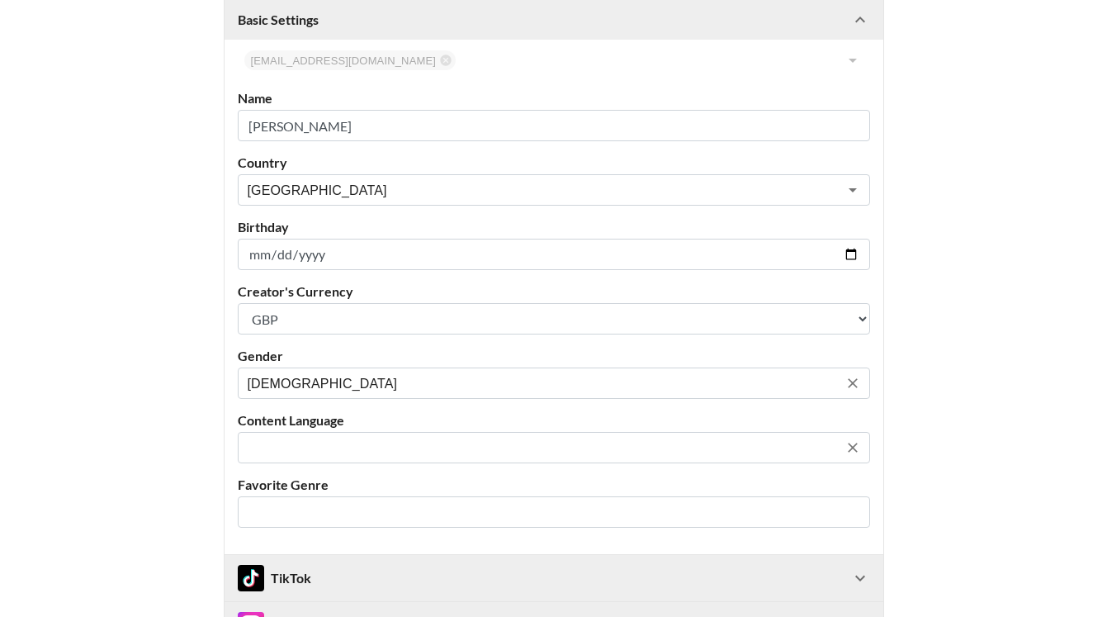
click at [293, 461] on div "​" at bounding box center [554, 447] width 632 height 31
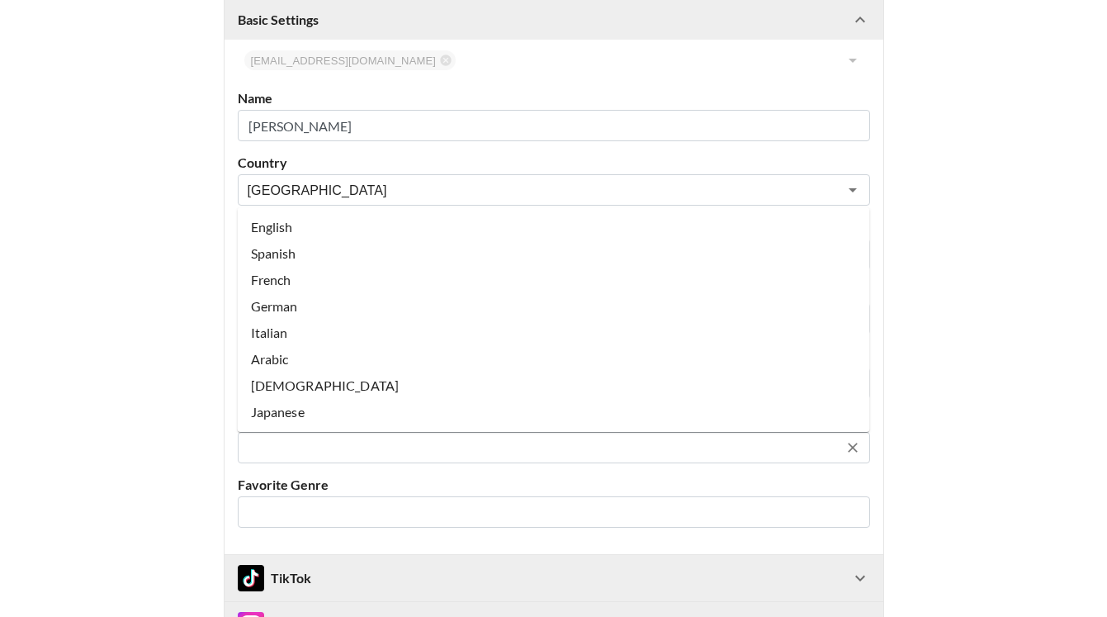
click at [291, 234] on li "English" at bounding box center [554, 227] width 632 height 26
type input "English"
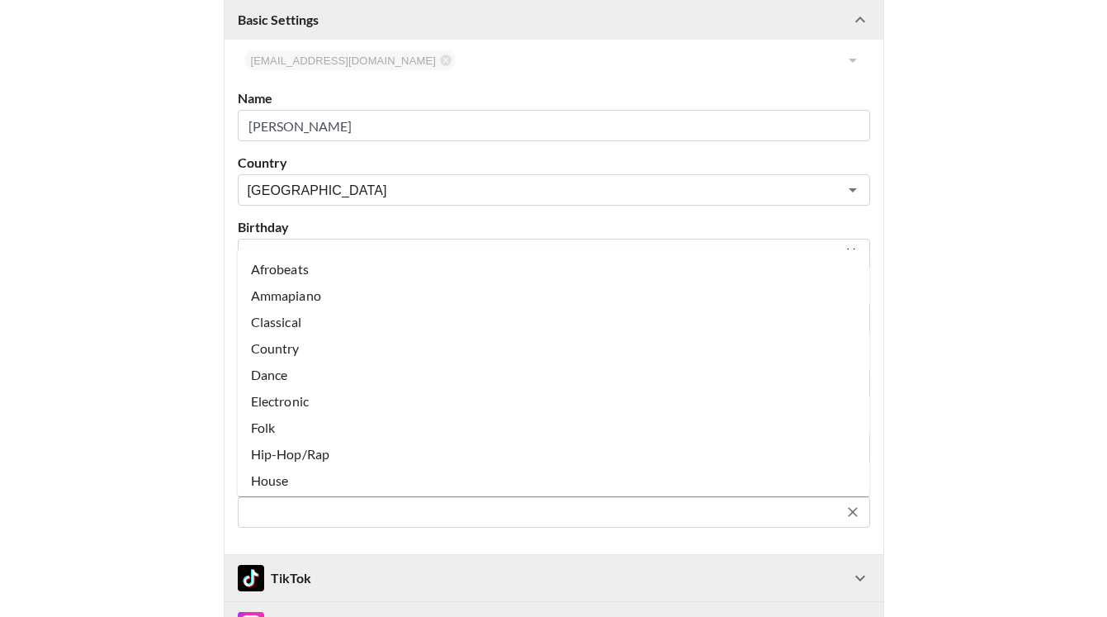
click at [272, 508] on input "text" at bounding box center [543, 512] width 590 height 19
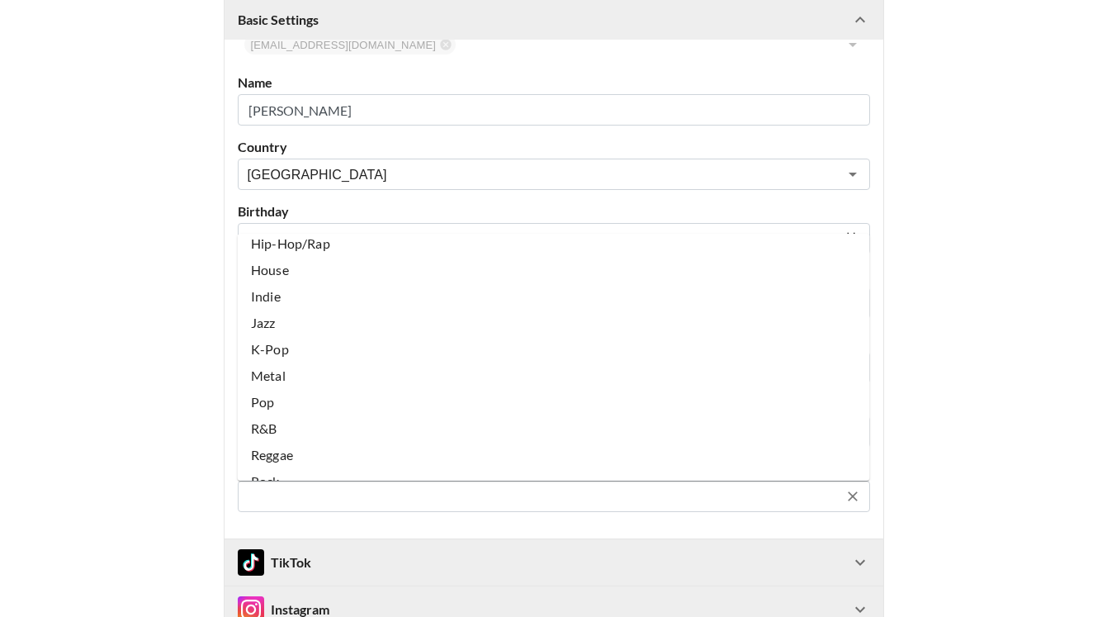
scroll to position [197, 0]
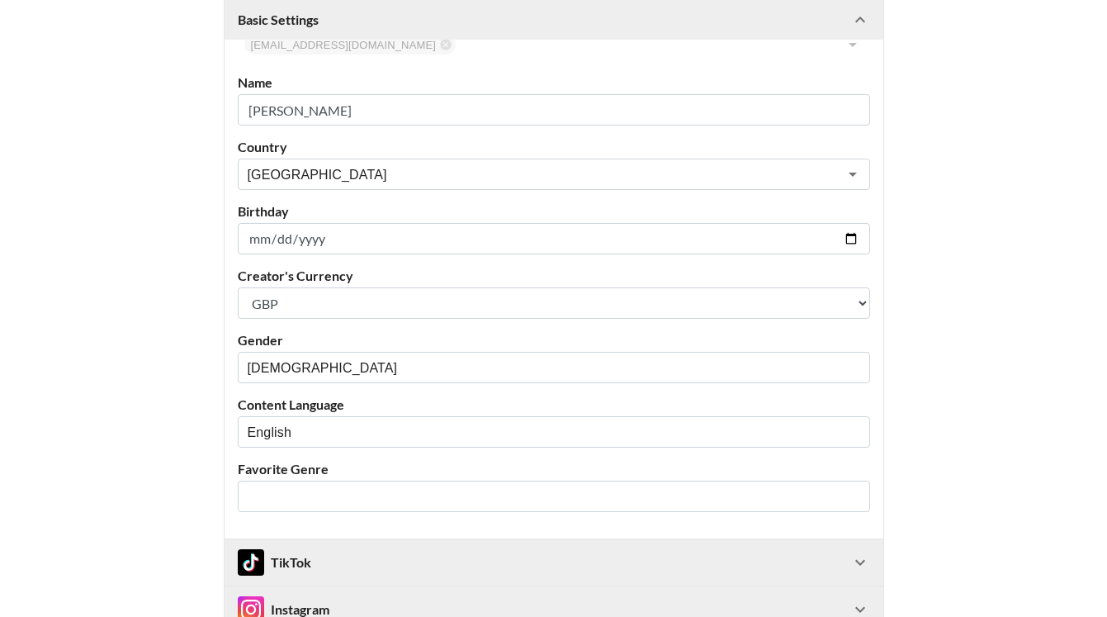
click at [134, 390] on main "@ tialorenbourne Basic Settings Airtable ID: rectRMWJ7ayheZiNy Manager(s) [EMAI…" at bounding box center [553, 309] width 1080 height 929
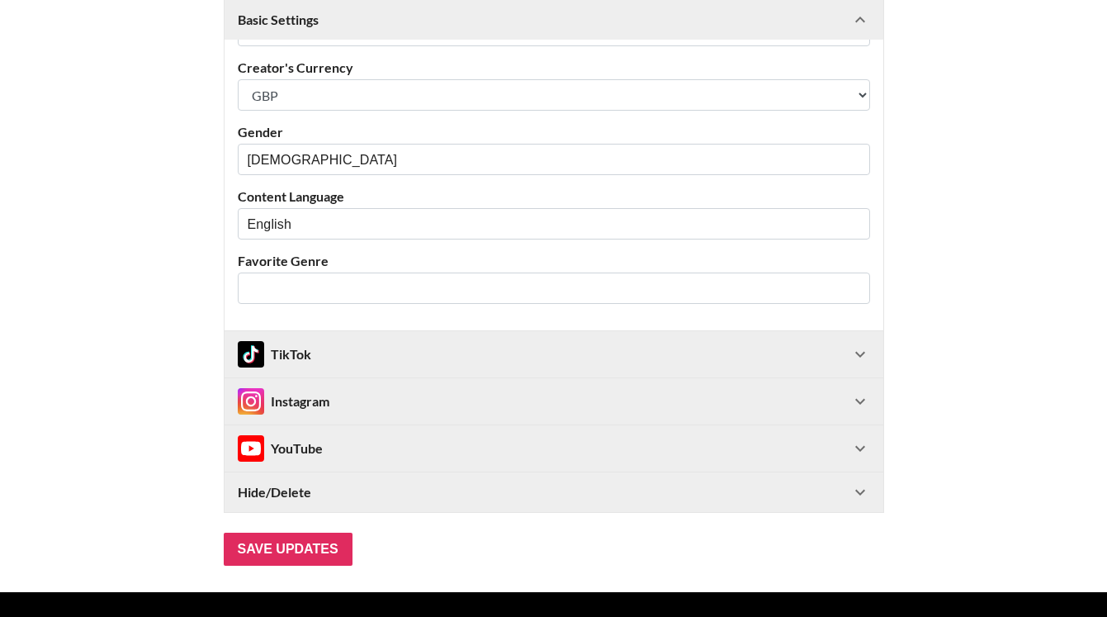
scroll to position [497, 0]
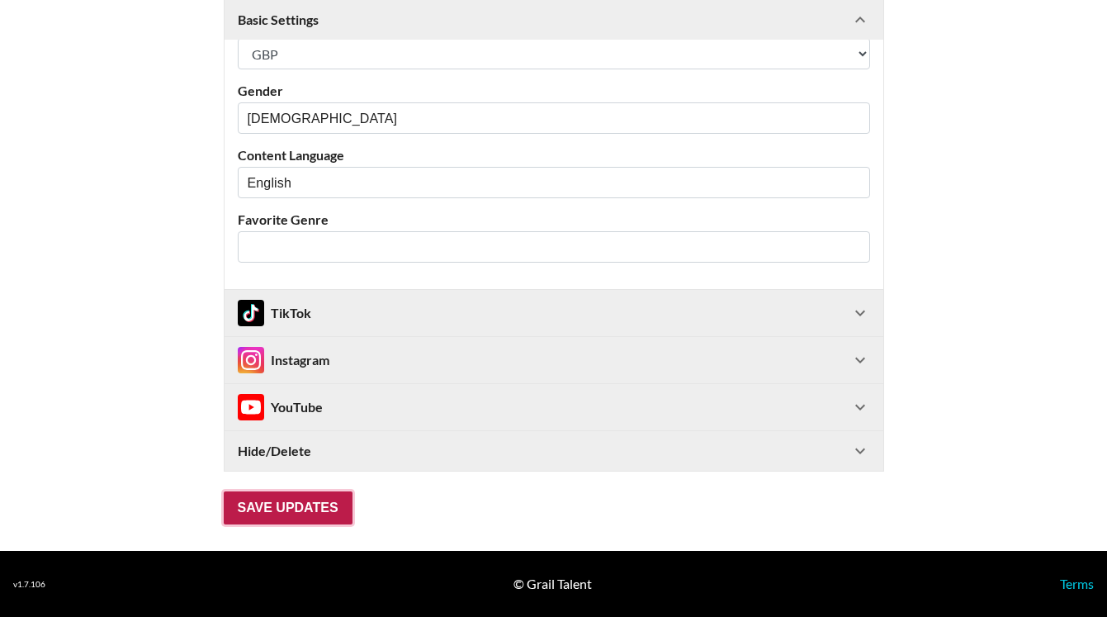
click at [254, 511] on input "Save Updates" at bounding box center [288, 507] width 129 height 33
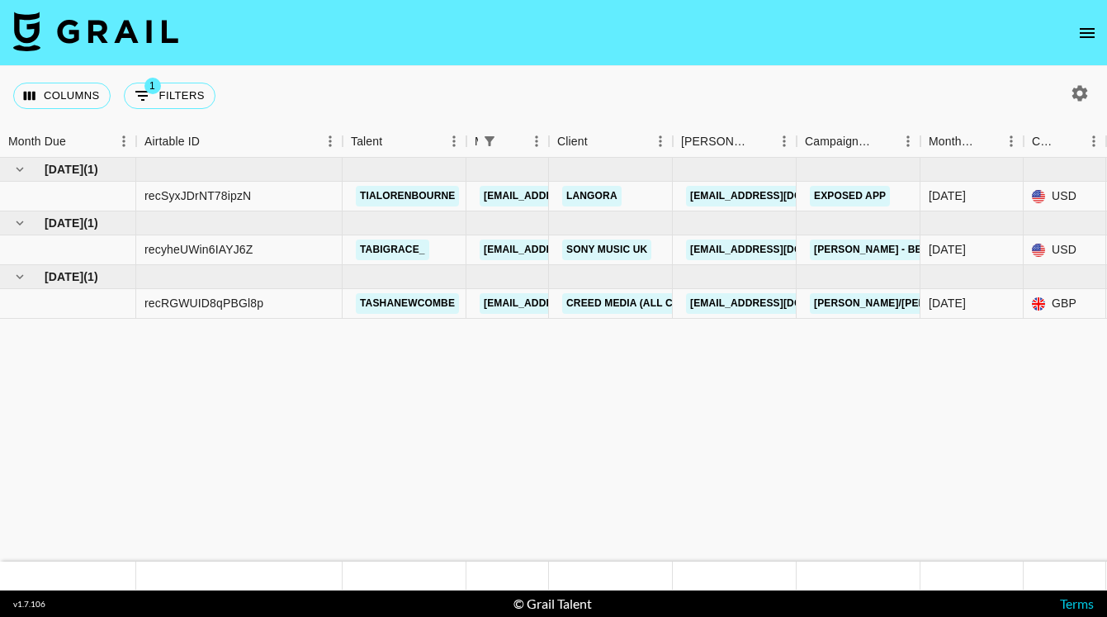
click at [1090, 19] on button "open drawer" at bounding box center [1087, 33] width 33 height 33
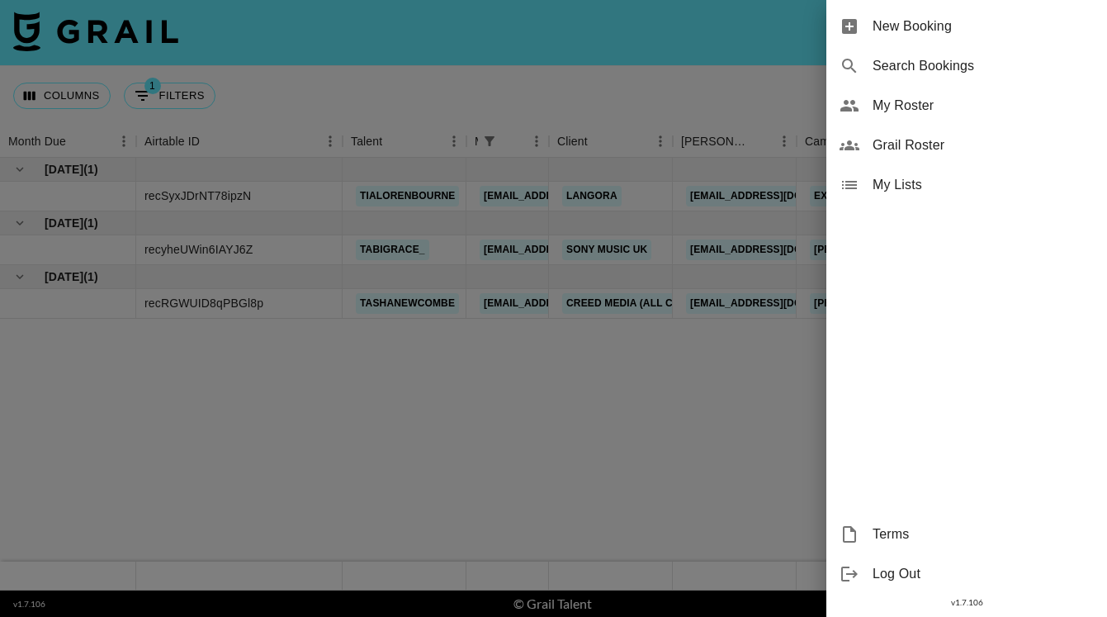
click at [896, 111] on span "My Roster" at bounding box center [982, 106] width 221 height 20
